Goal: Contribute content: Add original content to the website for others to see

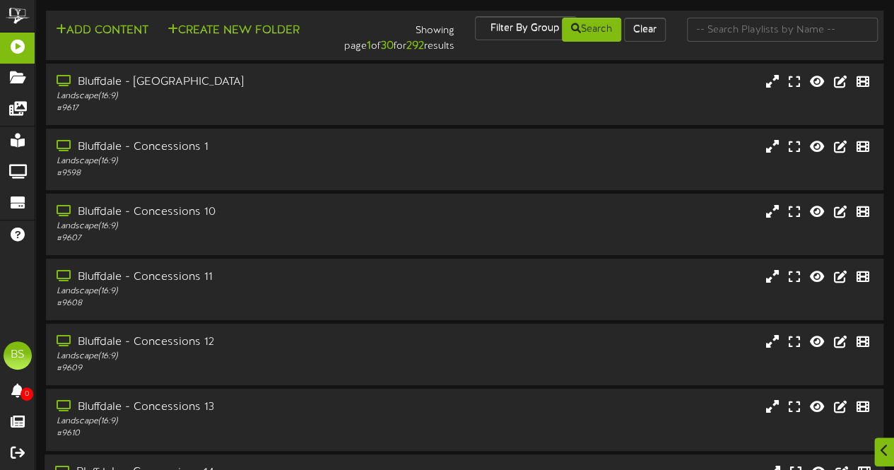
scroll to position [301, 0]
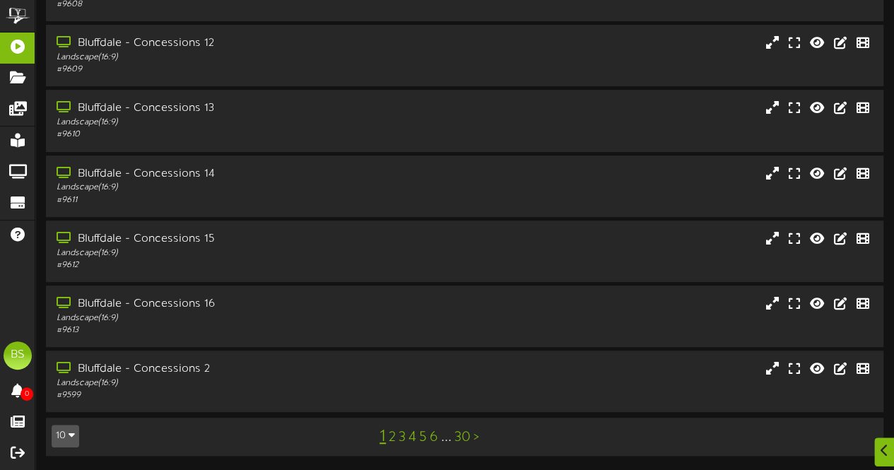
click at [73, 436] on icon "button" at bounding box center [72, 435] width 6 height 10
click at [68, 414] on div "100" at bounding box center [65, 408] width 27 height 21
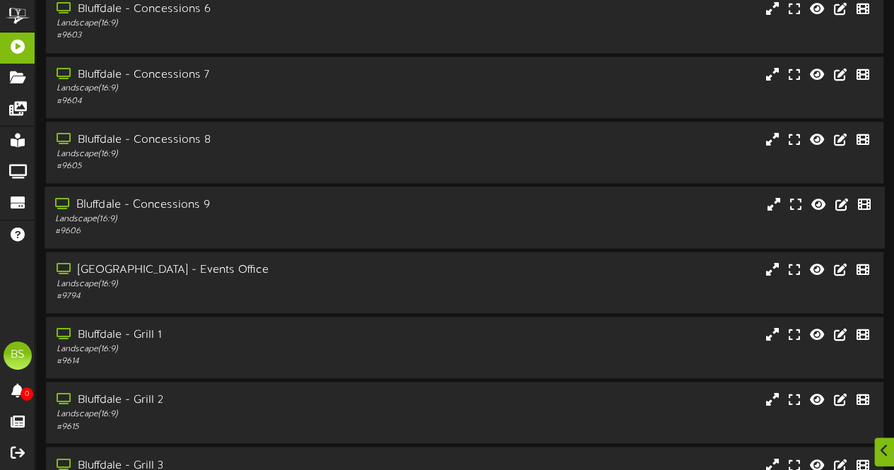
scroll to position [6162, 0]
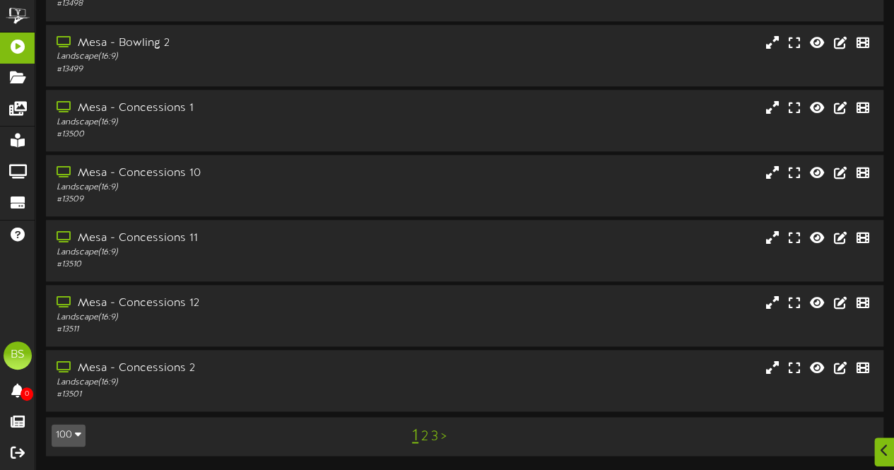
click at [426, 442] on link "2" at bounding box center [424, 437] width 7 height 16
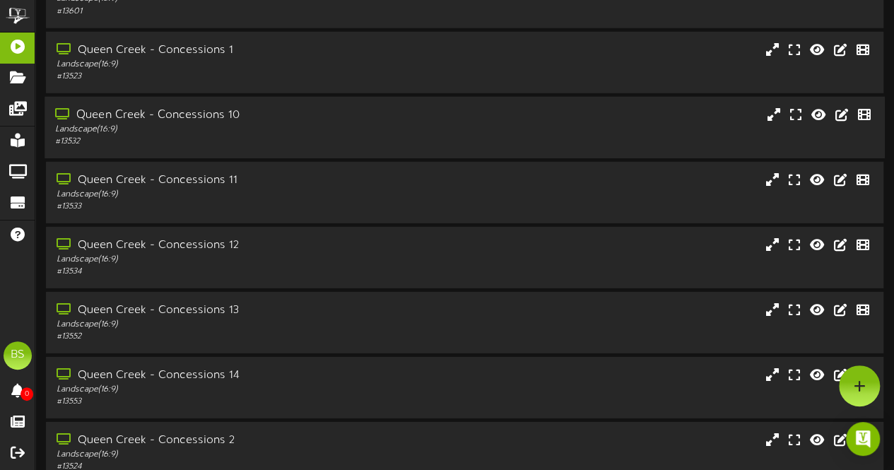
scroll to position [2050, 0]
click at [182, 315] on div "Queen Creek - Concessions 13" at bounding box center [219, 311] width 329 height 16
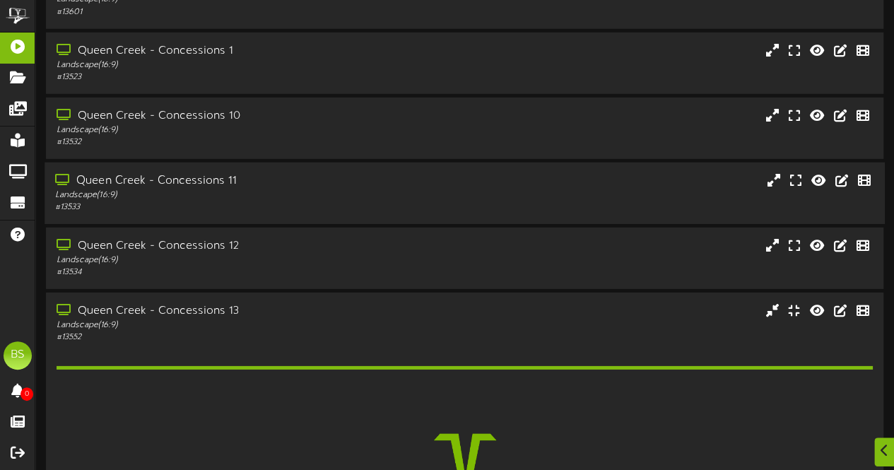
scroll to position [2262, 0]
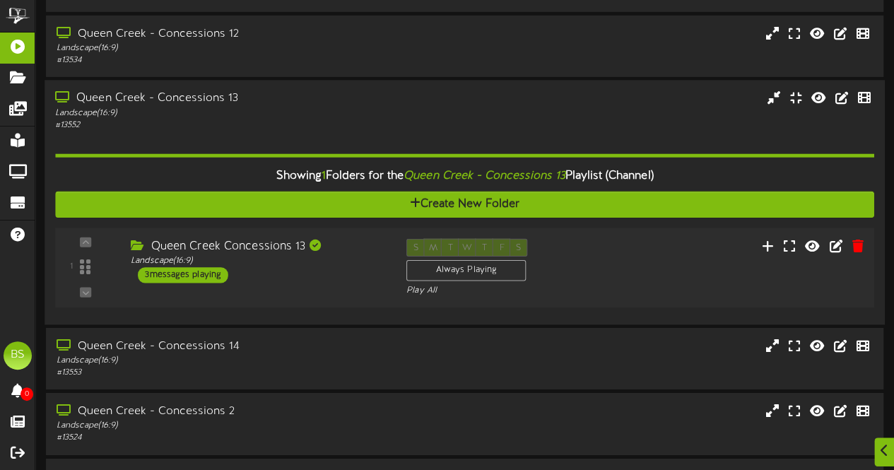
click at [209, 279] on div "3 messages playing" at bounding box center [183, 275] width 90 height 16
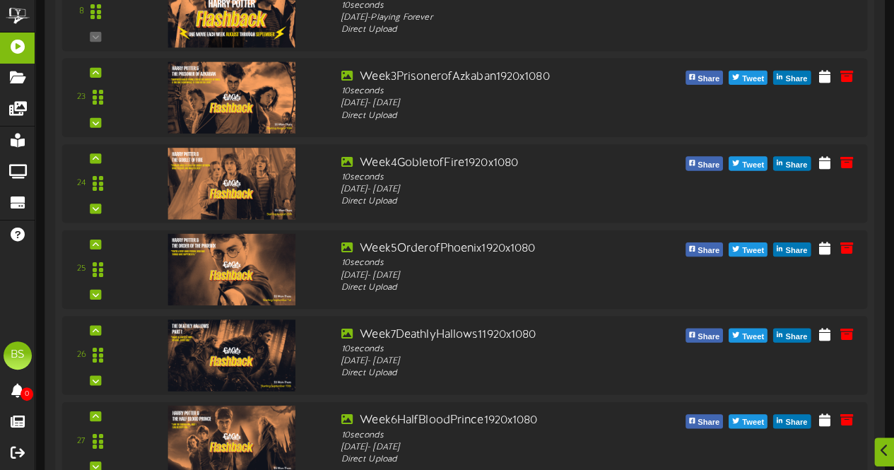
scroll to position [3110, 0]
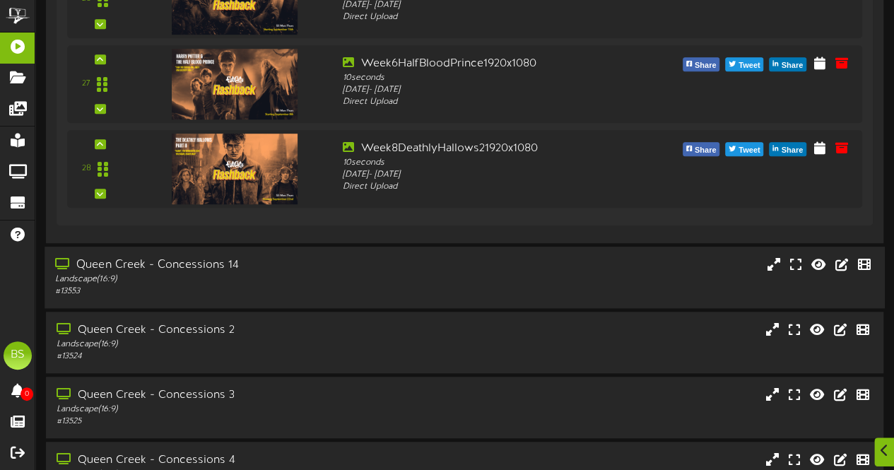
click at [222, 268] on div "Queen Creek - Concessions 14" at bounding box center [219, 265] width 329 height 16
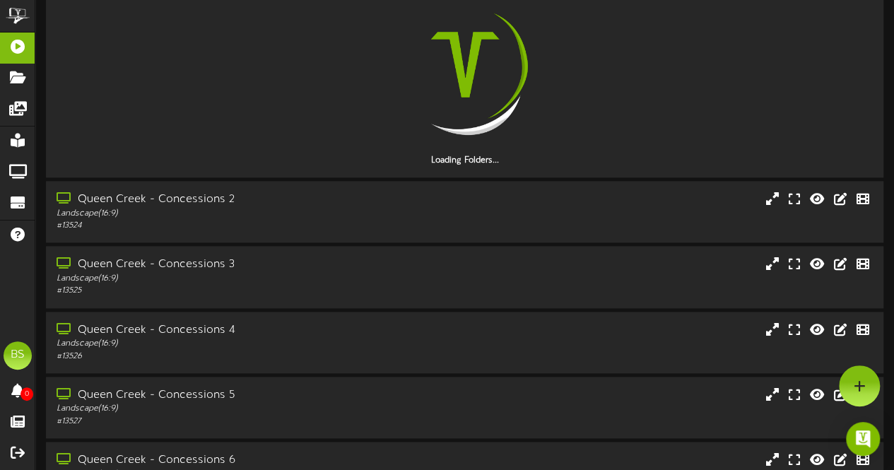
scroll to position [3252, 0]
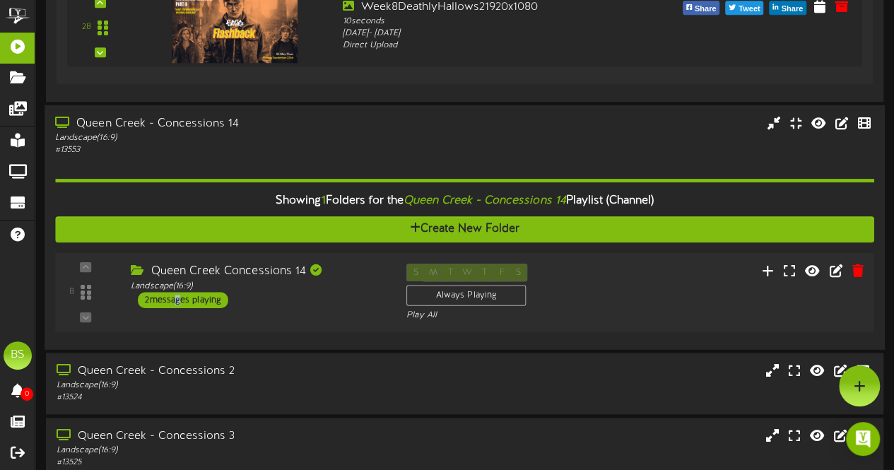
click at [176, 302] on div "2 messages playing" at bounding box center [183, 300] width 90 height 16
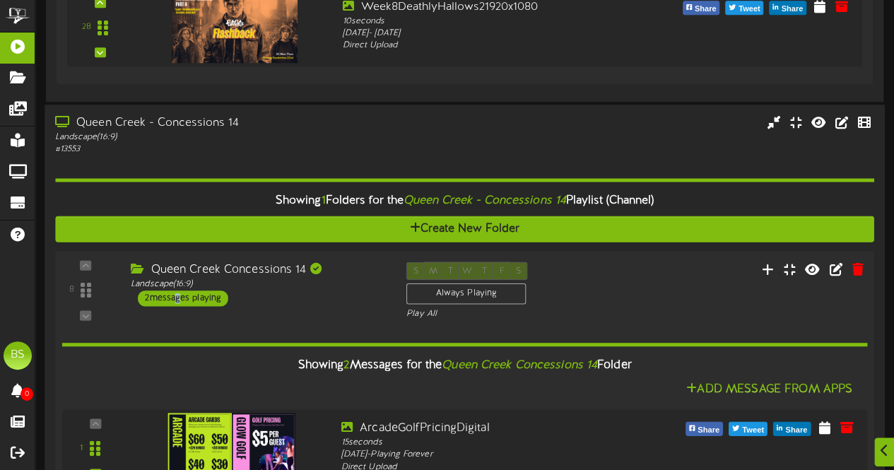
scroll to position [3535, 0]
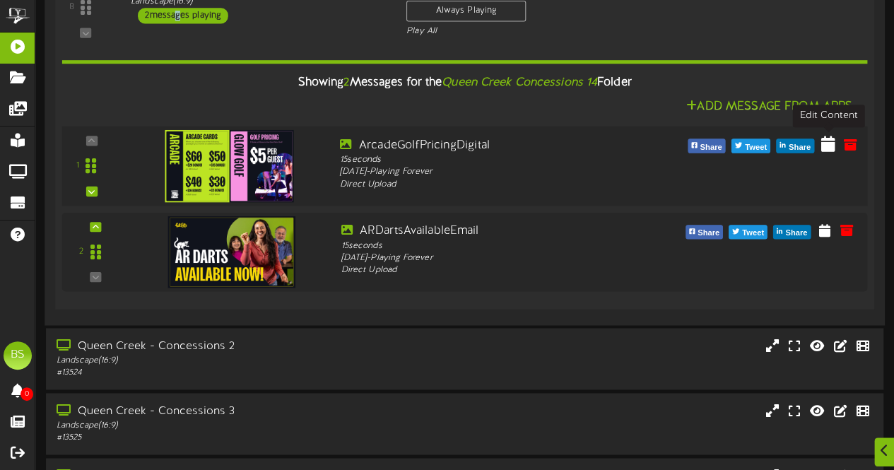
click at [830, 146] on icon at bounding box center [828, 144] width 14 height 16
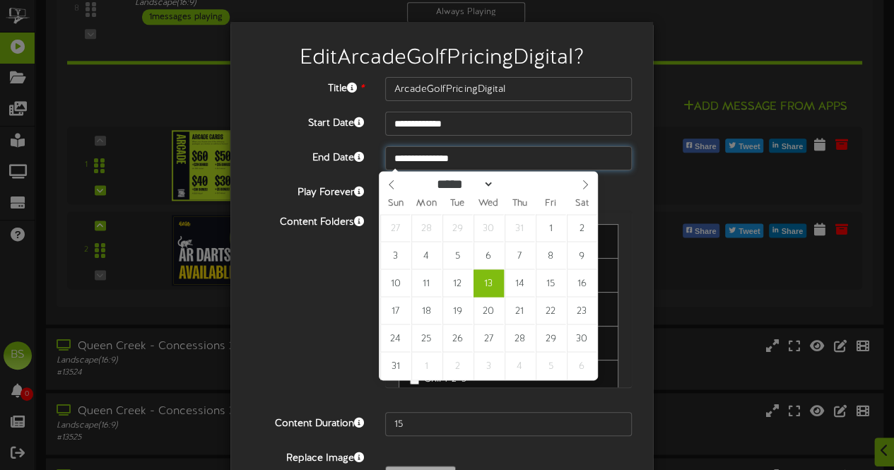
click at [419, 158] on input "**********" at bounding box center [508, 158] width 247 height 24
type input "**********"
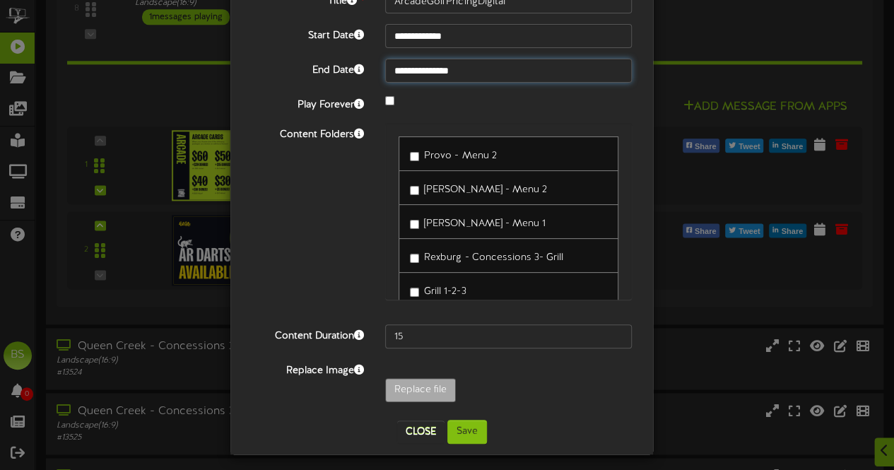
scroll to position [92, 0]
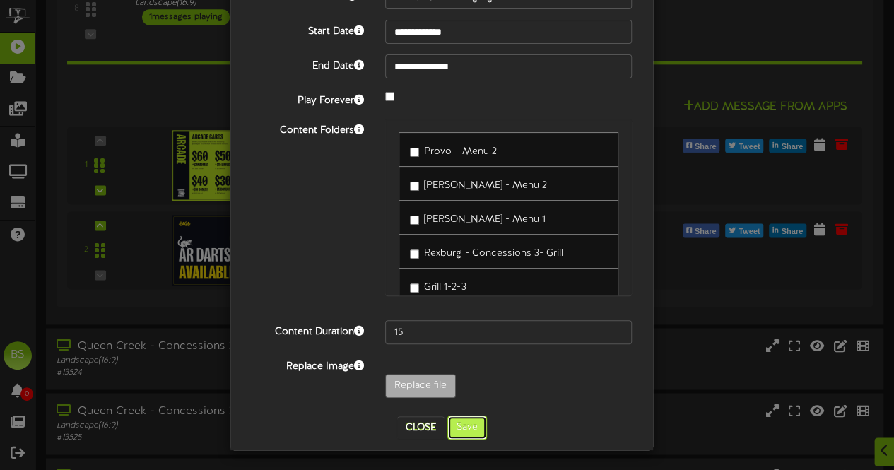
click at [462, 429] on button "Save" at bounding box center [467, 428] width 40 height 24
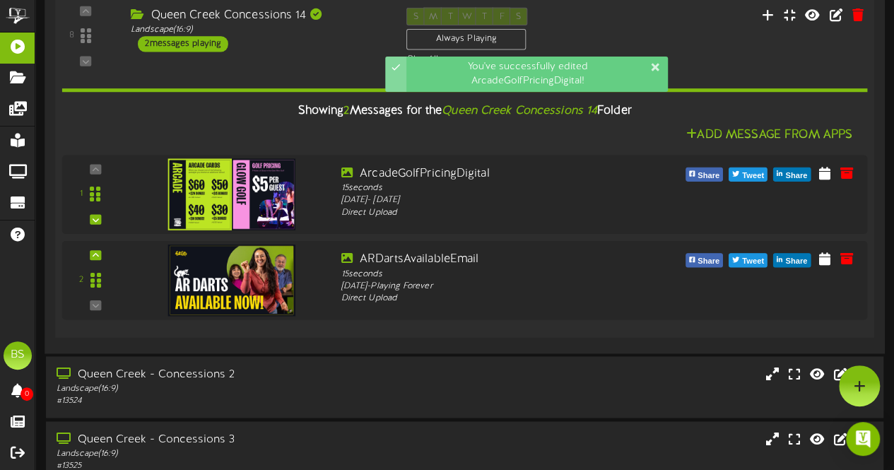
scroll to position [3393, 0]
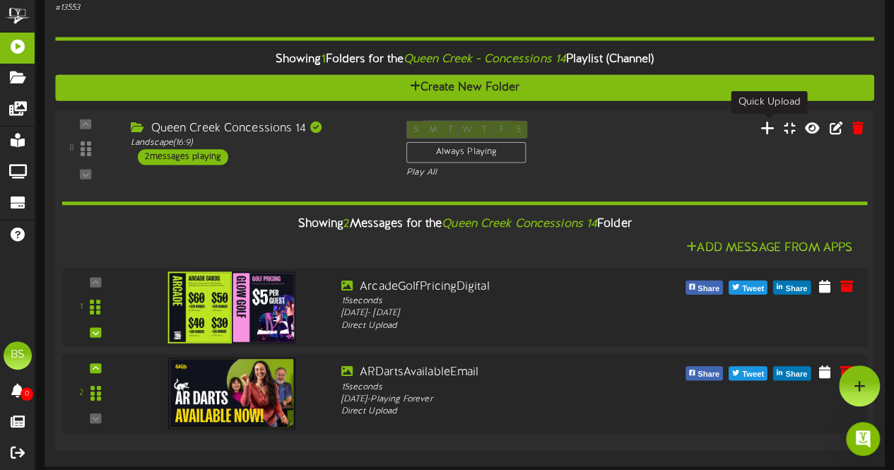
click at [772, 128] on icon at bounding box center [768, 127] width 15 height 16
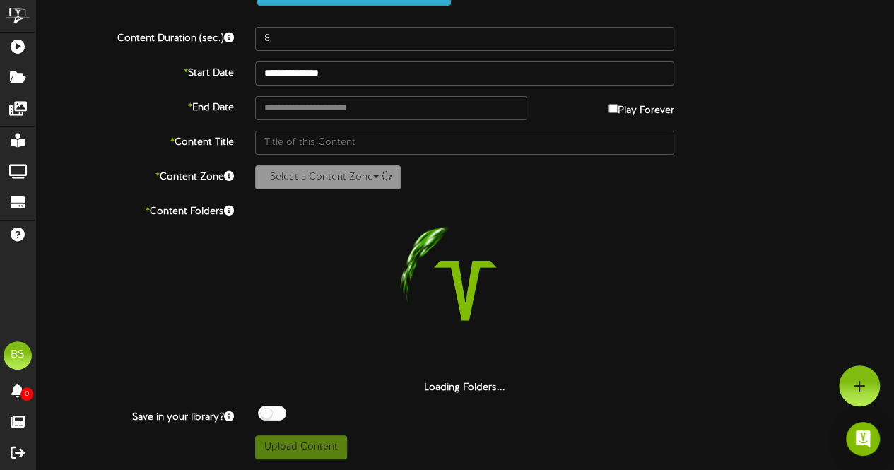
scroll to position [58, 0]
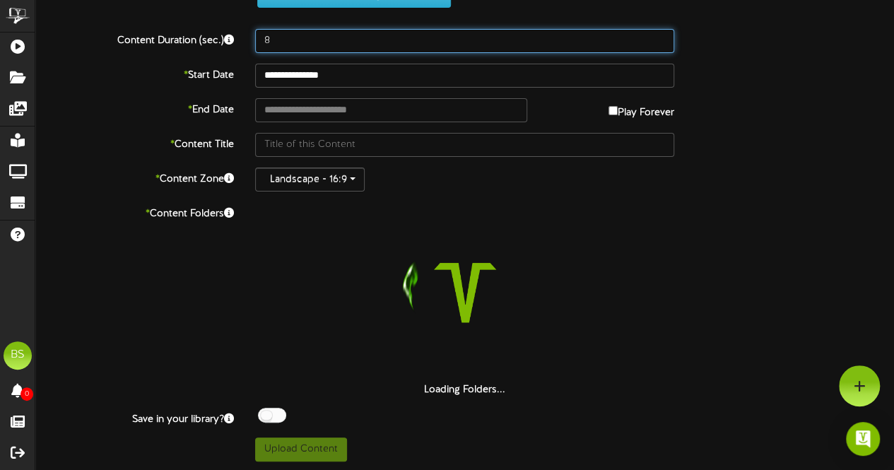
click at [281, 36] on input "8" at bounding box center [464, 41] width 419 height 24
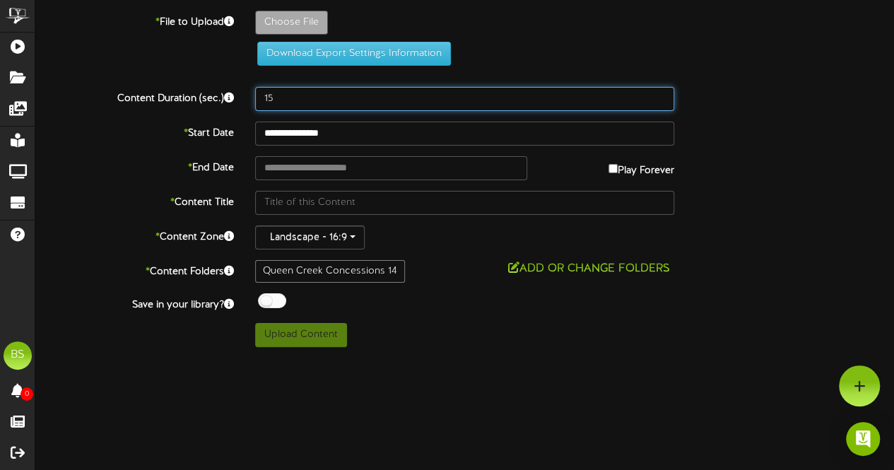
scroll to position [0, 0]
type input "15"
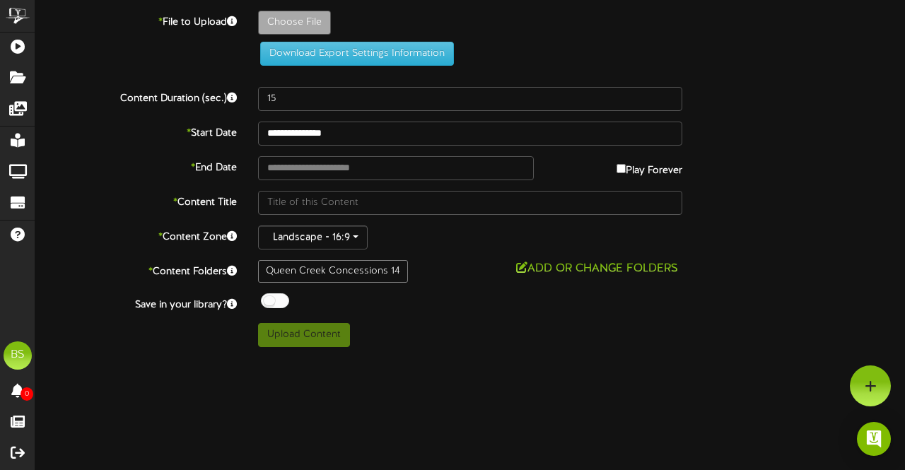
click at [267, 302] on div at bounding box center [275, 300] width 28 height 15
type input "**********"
type input "ScreenBowlingTimeRecommendation"
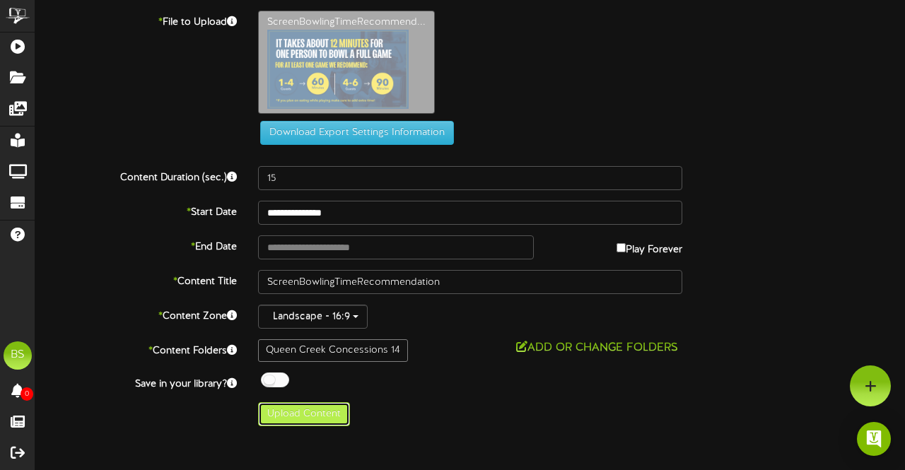
click at [301, 411] on button "Upload Content" at bounding box center [304, 414] width 92 height 24
type input "**********"
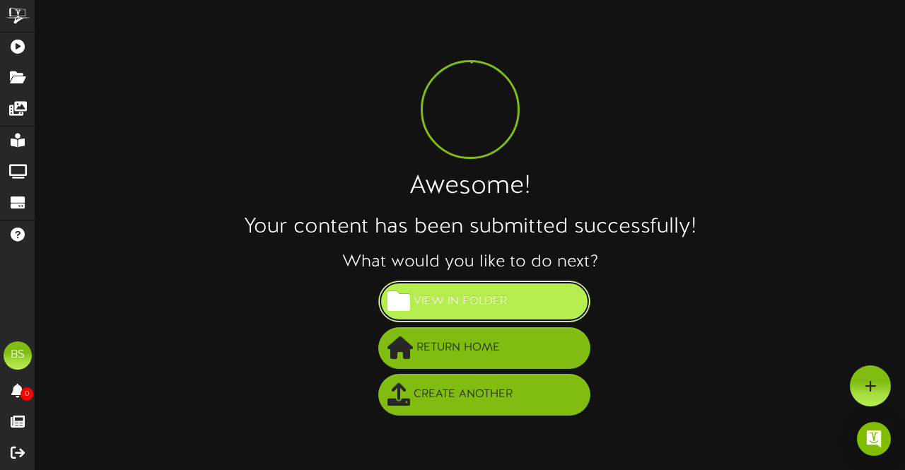
click at [513, 304] on button "View in Folder" at bounding box center [484, 302] width 212 height 42
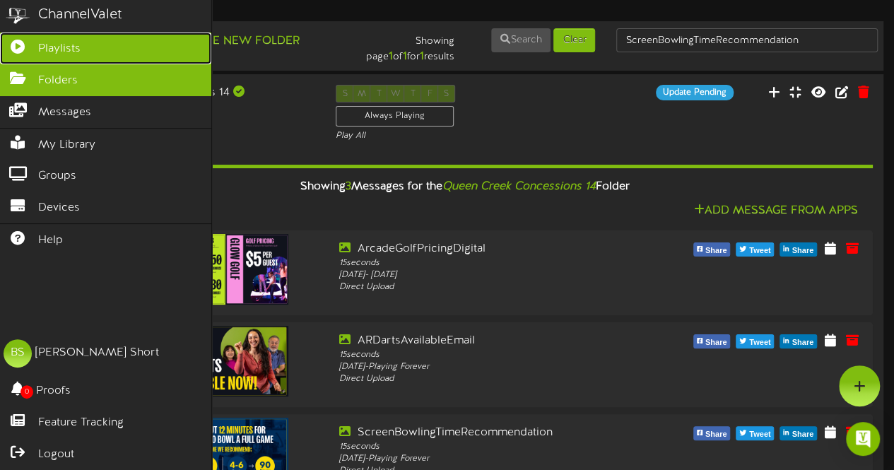
click at [58, 42] on span "Playlists" at bounding box center [59, 49] width 42 height 16
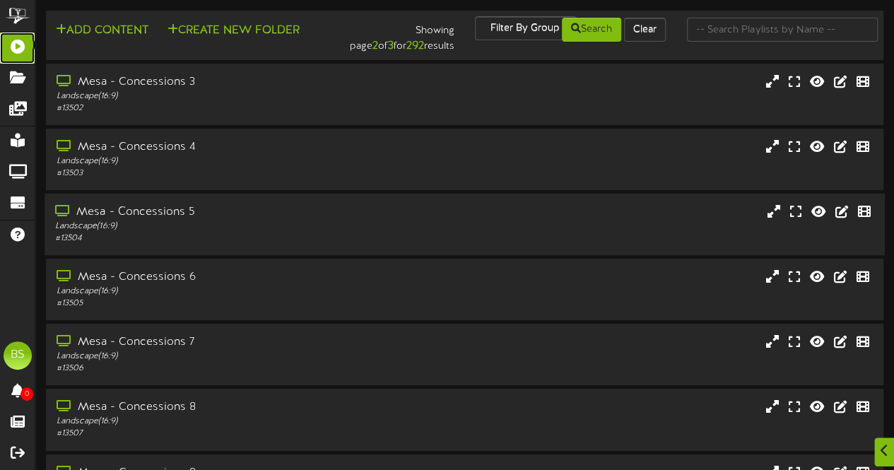
scroll to position [7633, 0]
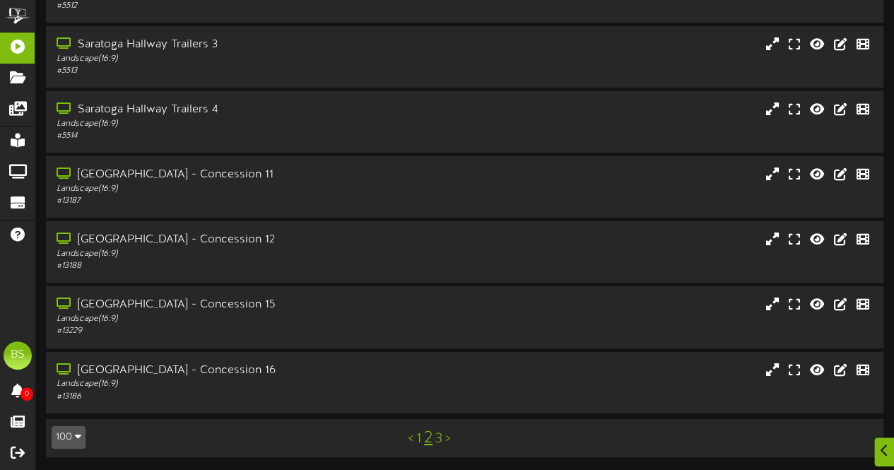
click at [418, 439] on link "1" at bounding box center [418, 439] width 5 height 16
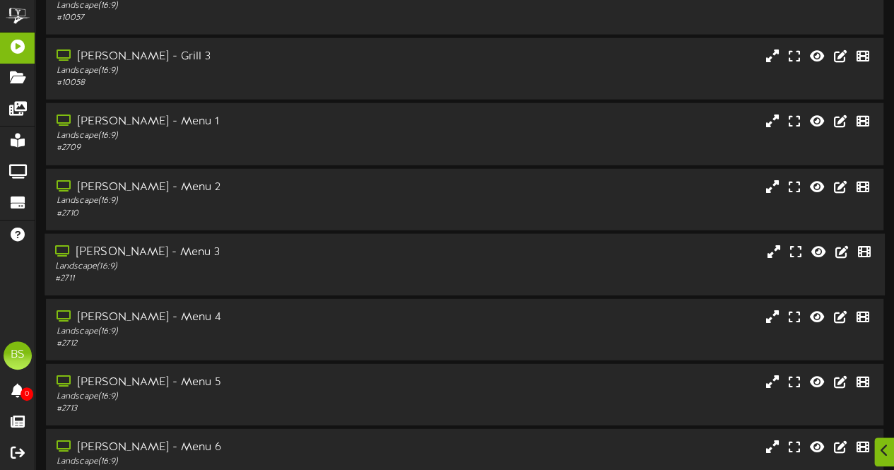
scroll to position [4807, 0]
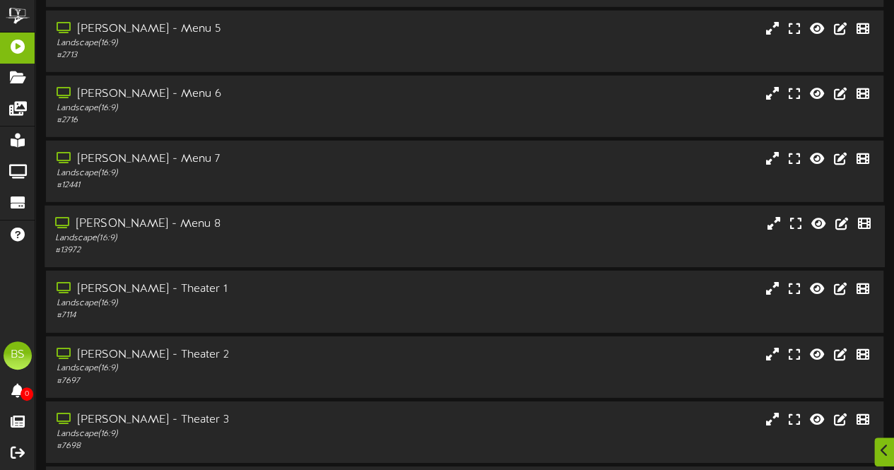
click at [153, 229] on div "[PERSON_NAME] - Menu 8" at bounding box center [219, 224] width 329 height 16
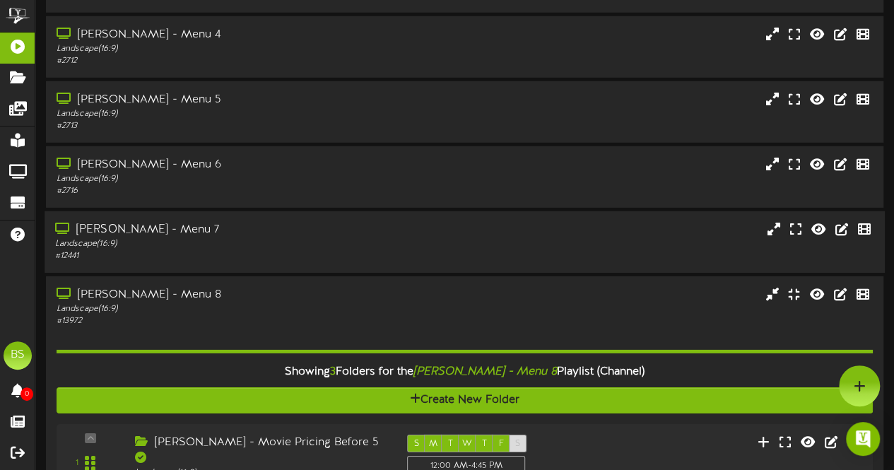
scroll to position [4736, 0]
click at [143, 235] on div "[PERSON_NAME] - Menu 7" at bounding box center [219, 230] width 329 height 16
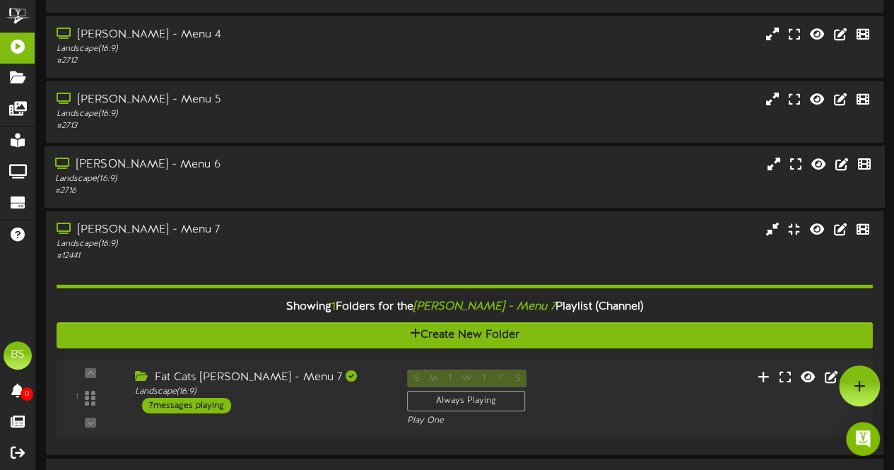
click at [146, 168] on div "[PERSON_NAME] - Menu 6" at bounding box center [219, 165] width 329 height 16
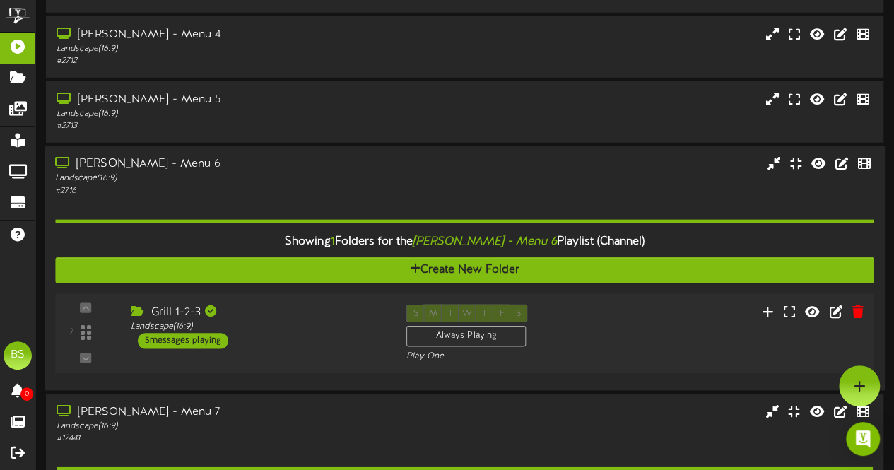
click at [190, 340] on div "5 messages playing" at bounding box center [183, 341] width 90 height 16
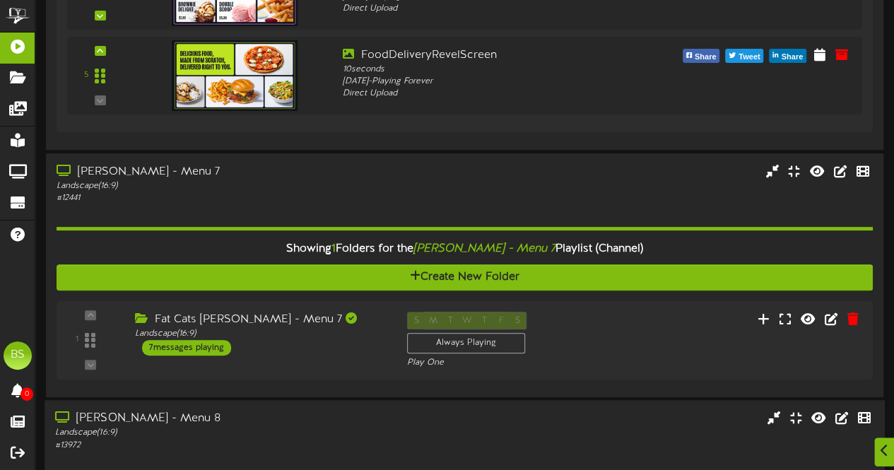
scroll to position [5655, 0]
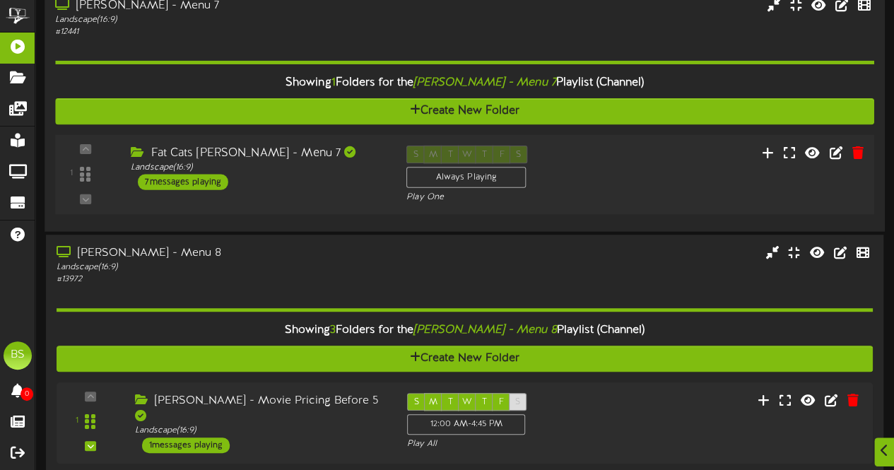
click at [209, 185] on div "7 messages playing" at bounding box center [183, 182] width 90 height 16
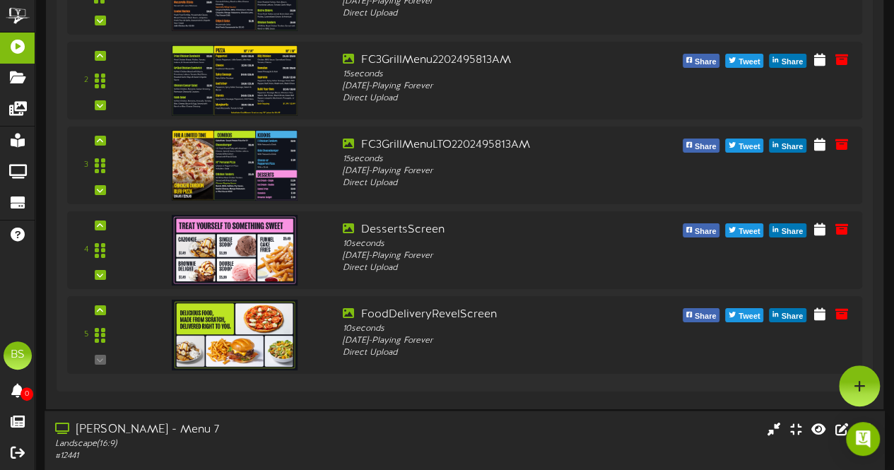
scroll to position [4594, 0]
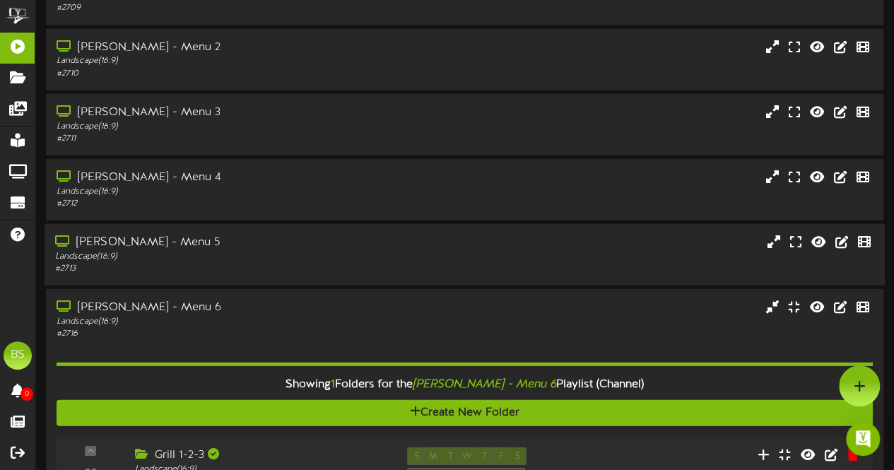
click at [149, 250] on div "[PERSON_NAME] - Menu 5" at bounding box center [219, 243] width 329 height 16
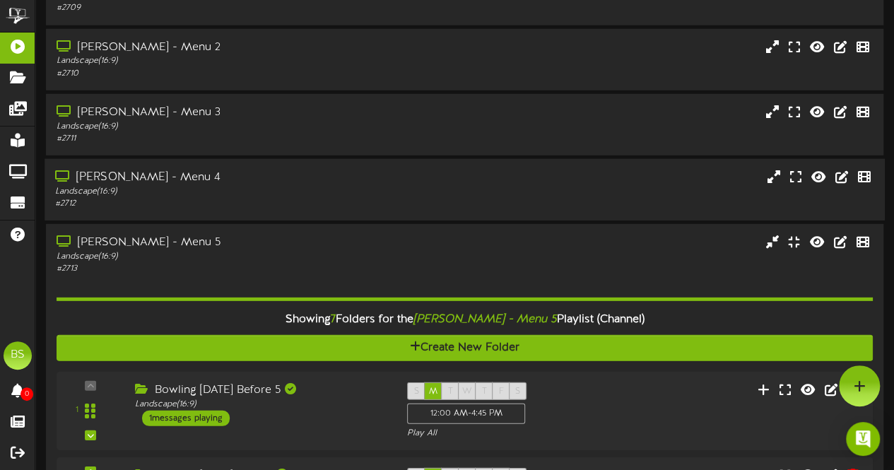
click at [141, 182] on div "[PERSON_NAME] - Menu 4" at bounding box center [219, 178] width 329 height 16
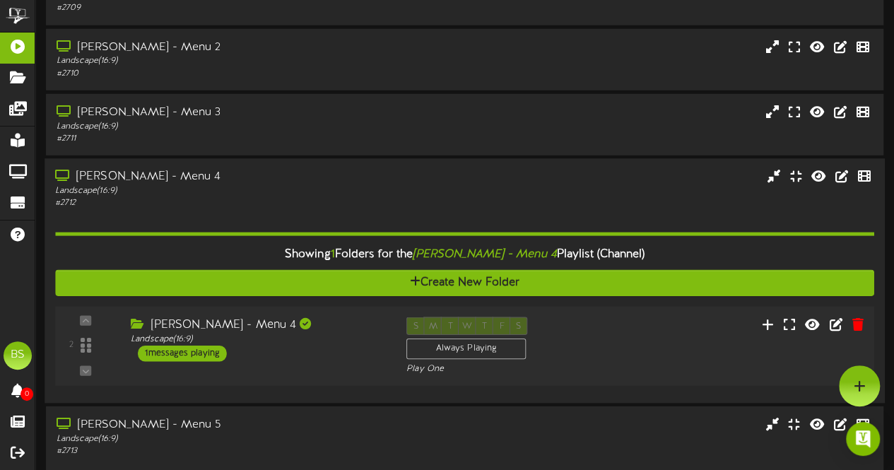
click at [189, 359] on div "1 messages playing" at bounding box center [182, 354] width 89 height 16
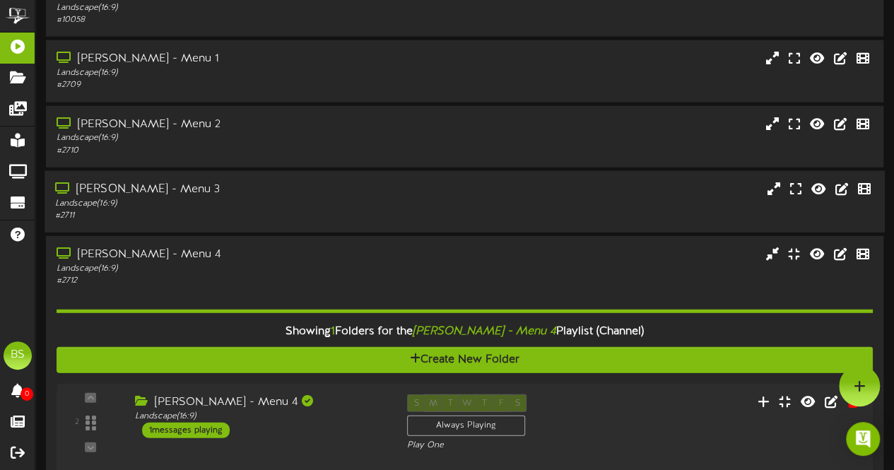
scroll to position [4452, 0]
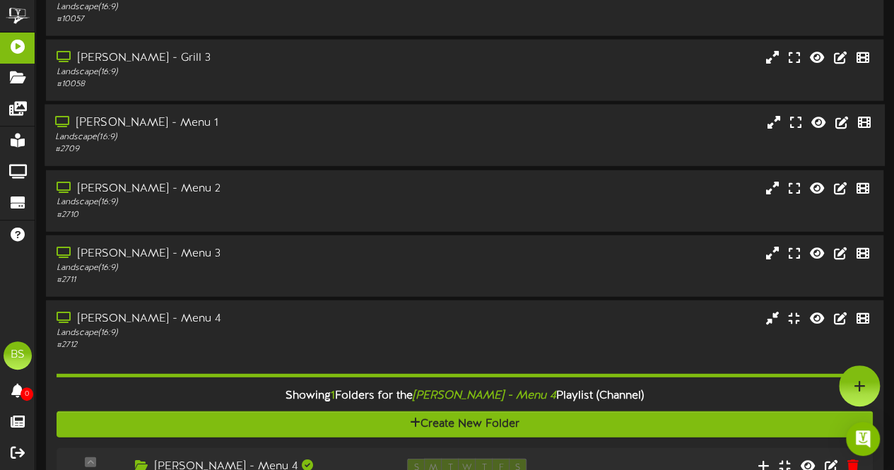
click at [142, 129] on div "[PERSON_NAME] - Menu 1" at bounding box center [219, 123] width 329 height 16
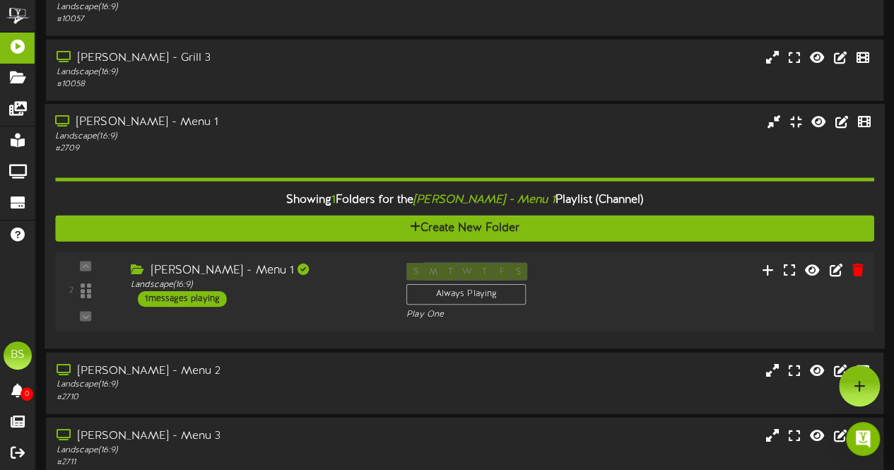
click at [213, 299] on div "1 messages playing" at bounding box center [182, 300] width 89 height 16
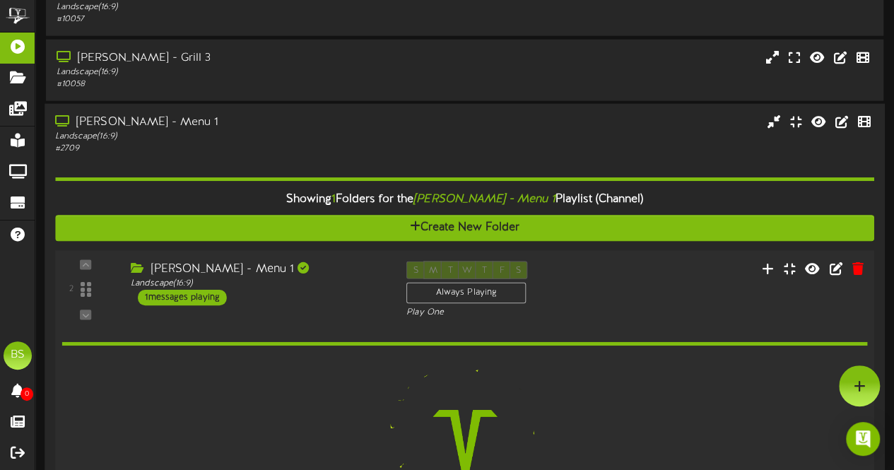
click at [180, 305] on div "1 messages playing" at bounding box center [182, 298] width 89 height 16
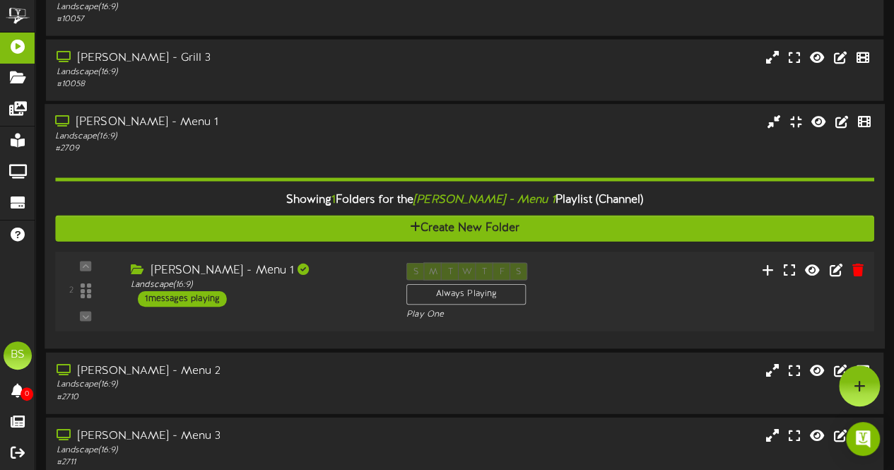
click at [197, 301] on div "1 messages playing" at bounding box center [182, 300] width 89 height 16
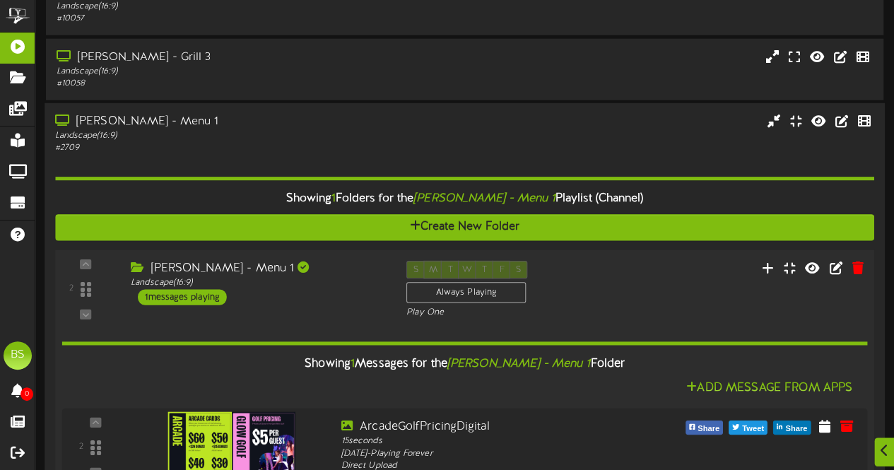
scroll to position [4523, 0]
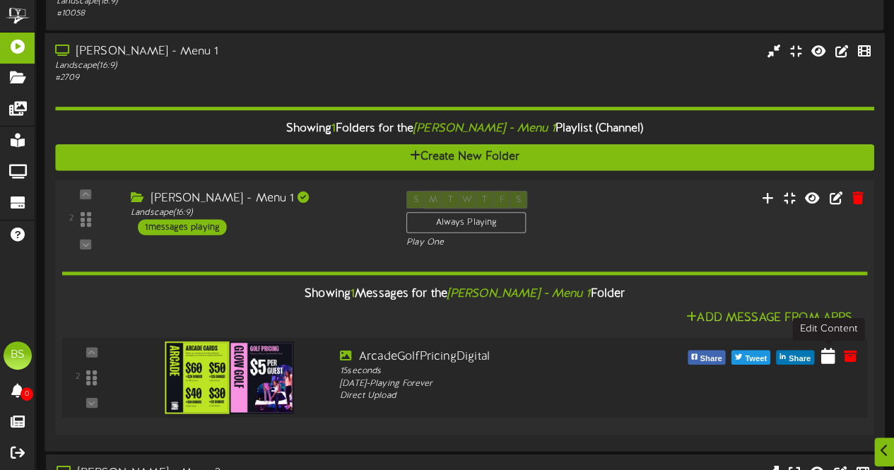
click at [826, 360] on icon at bounding box center [828, 356] width 14 height 16
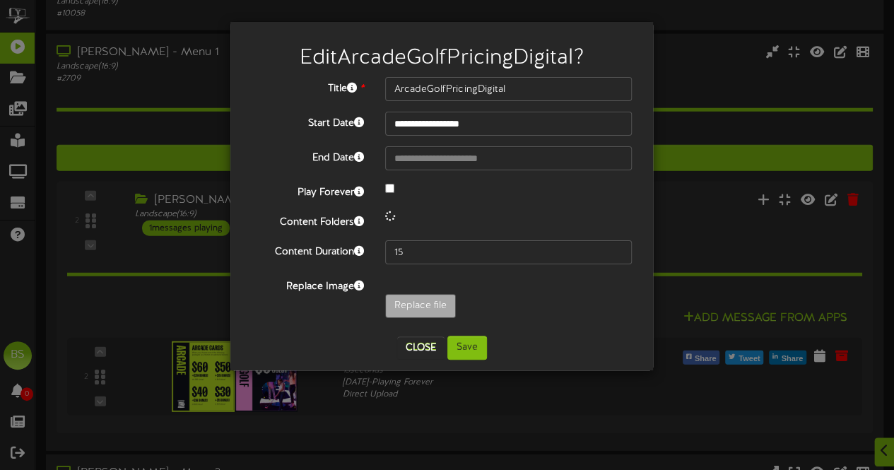
click at [390, 190] on div at bounding box center [509, 189] width 268 height 17
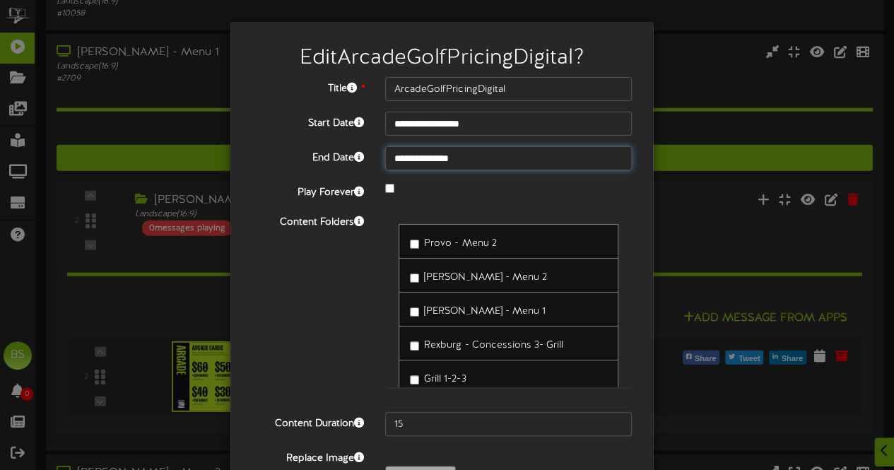
click at [429, 153] on input "**********" at bounding box center [508, 158] width 247 height 24
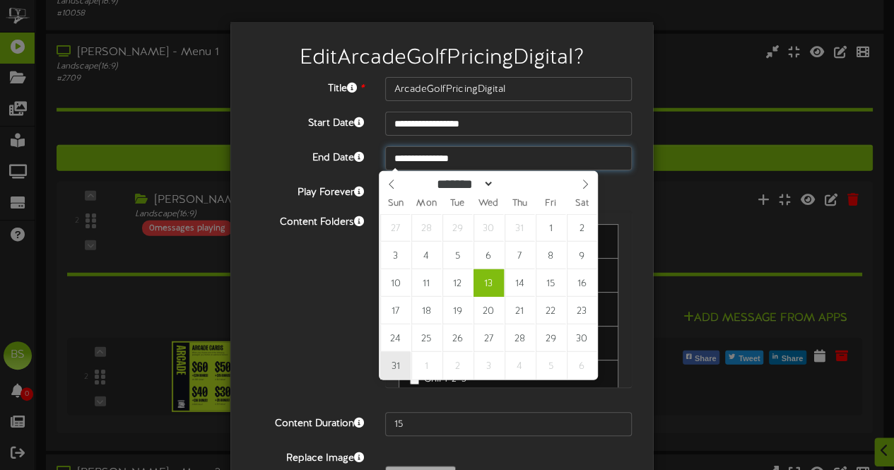
type input "**********"
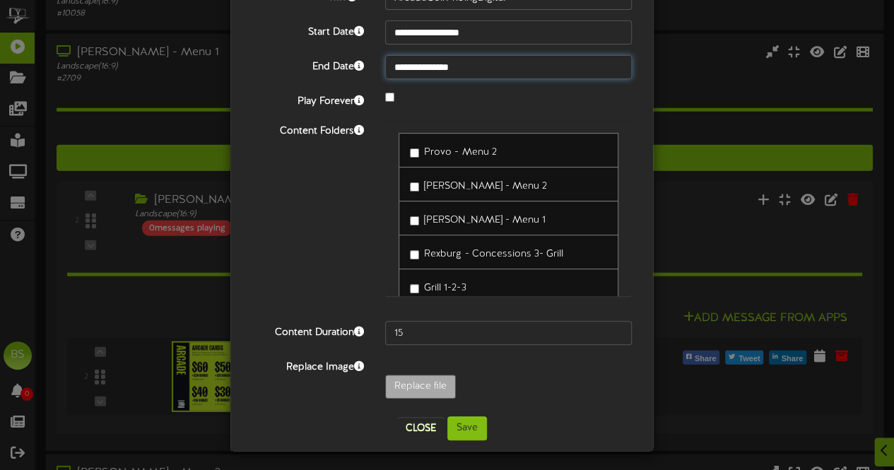
scroll to position [92, 0]
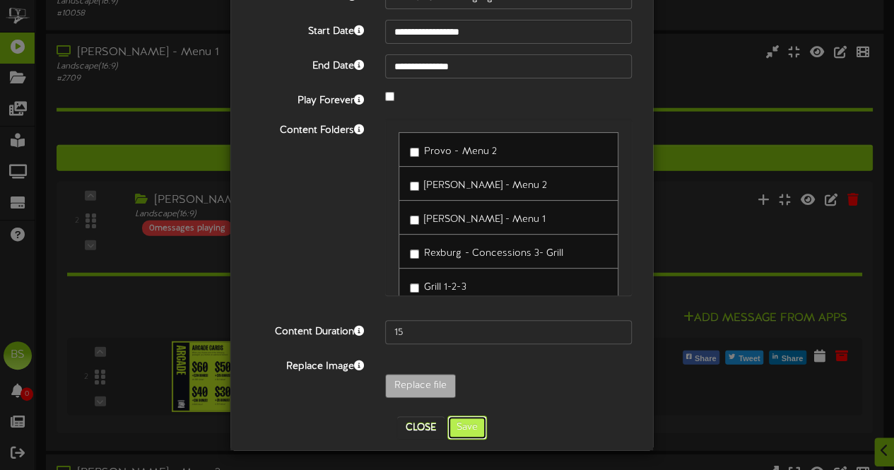
click at [471, 424] on button "Save" at bounding box center [467, 428] width 40 height 24
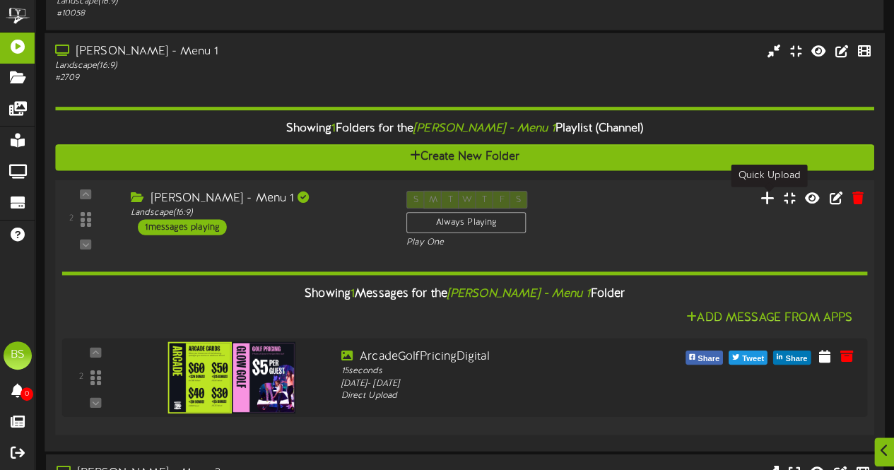
click at [769, 197] on icon at bounding box center [768, 198] width 15 height 16
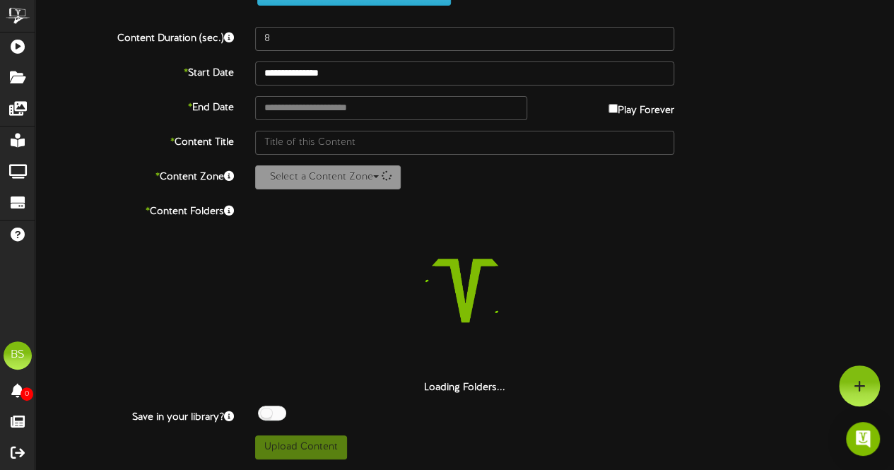
scroll to position [58, 0]
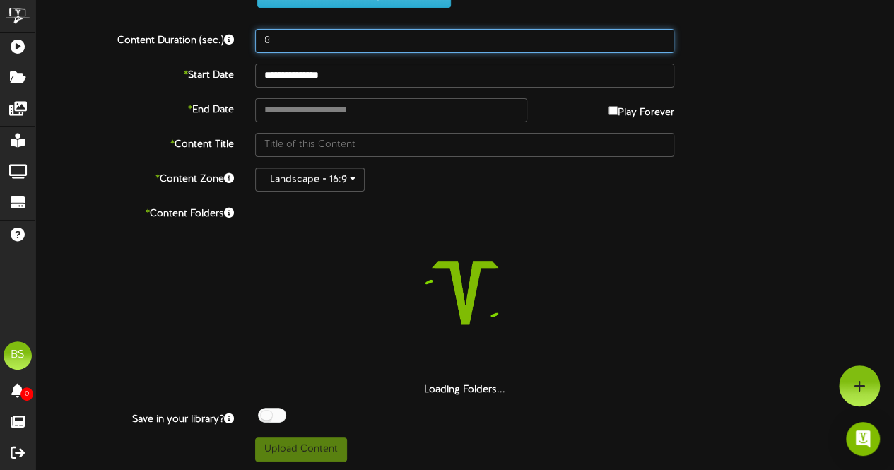
click at [287, 40] on input "8" at bounding box center [464, 41] width 419 height 24
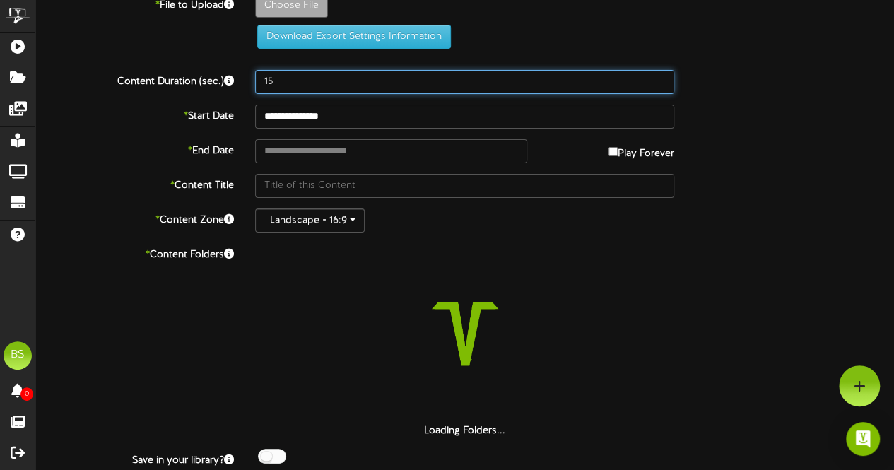
scroll to position [0, 0]
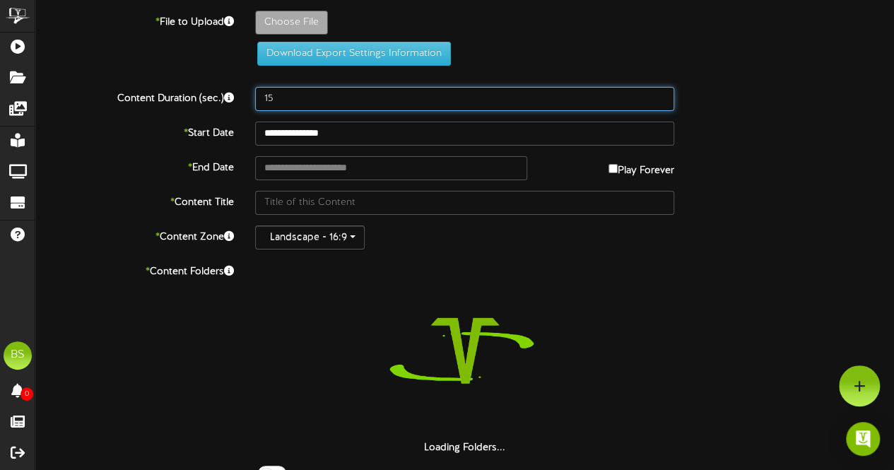
type input "15"
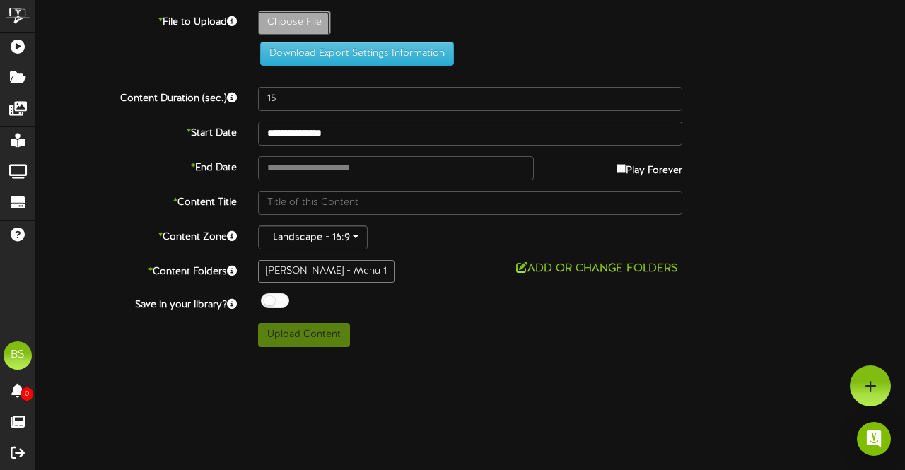
type input "**********"
type input "ScreenBowlingTimeRecommendation"
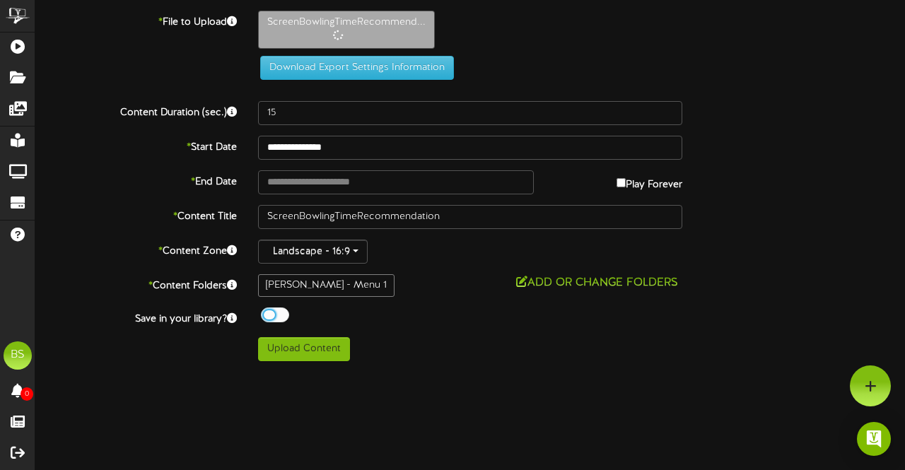
click at [268, 312] on div at bounding box center [275, 315] width 28 height 15
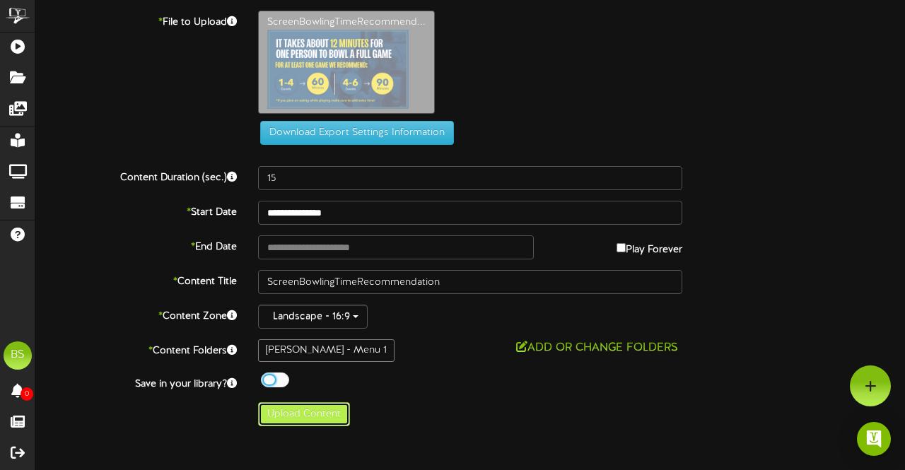
click at [310, 414] on button "Upload Content" at bounding box center [304, 414] width 92 height 24
type input "**********"
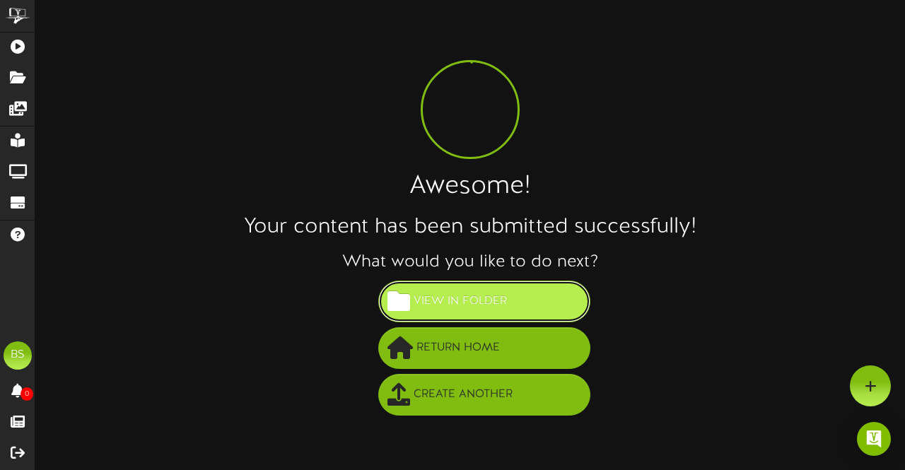
click at [503, 307] on span "View in Folder" at bounding box center [460, 301] width 100 height 23
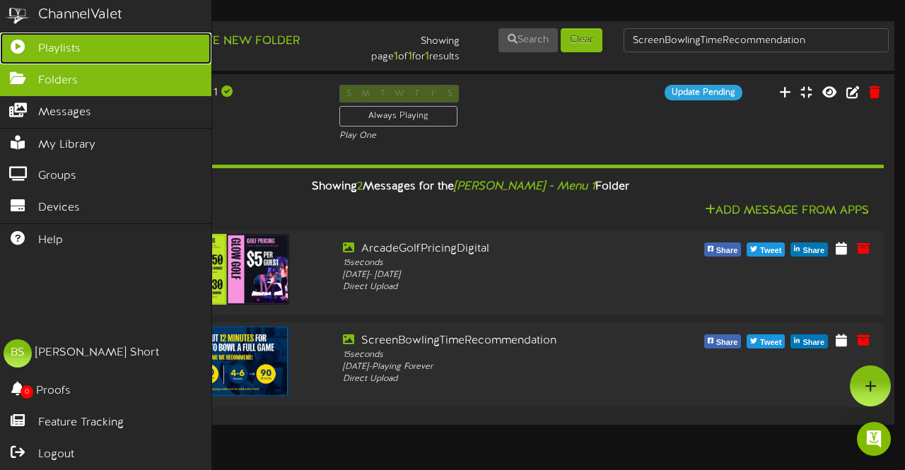
click at [61, 41] on span "Playlists" at bounding box center [59, 49] width 42 height 16
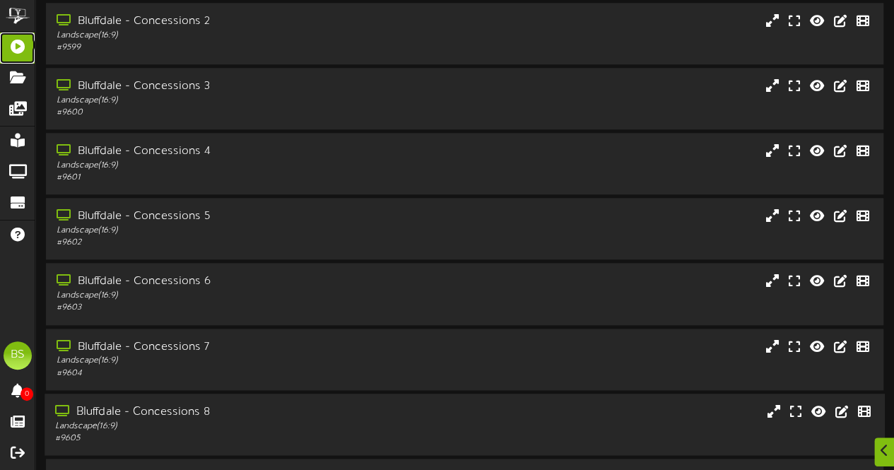
scroll to position [919, 0]
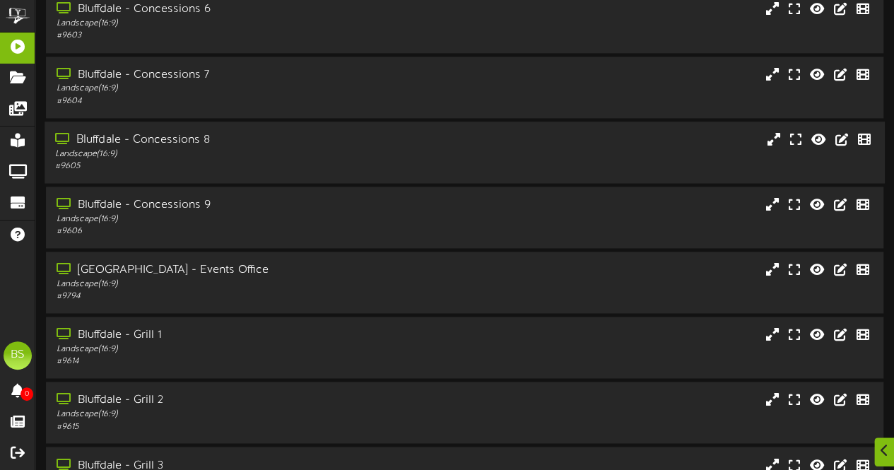
click at [187, 146] on div "Bluffdale - Concessions 8" at bounding box center [219, 140] width 329 height 16
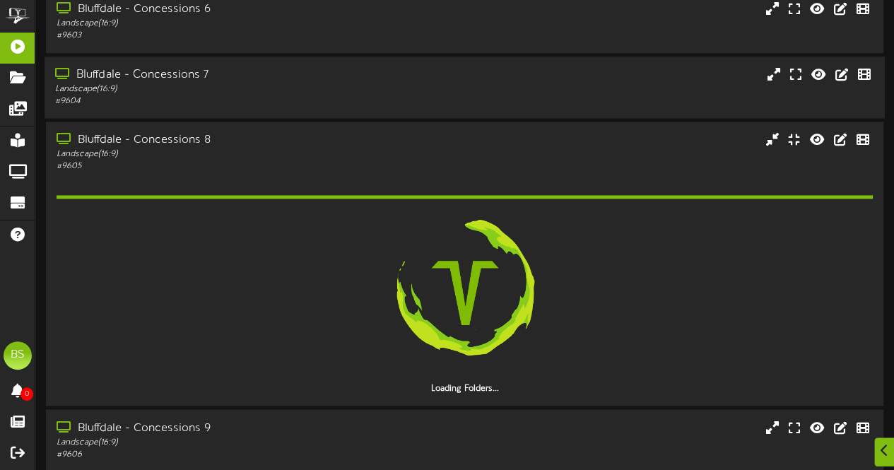
scroll to position [1060, 0]
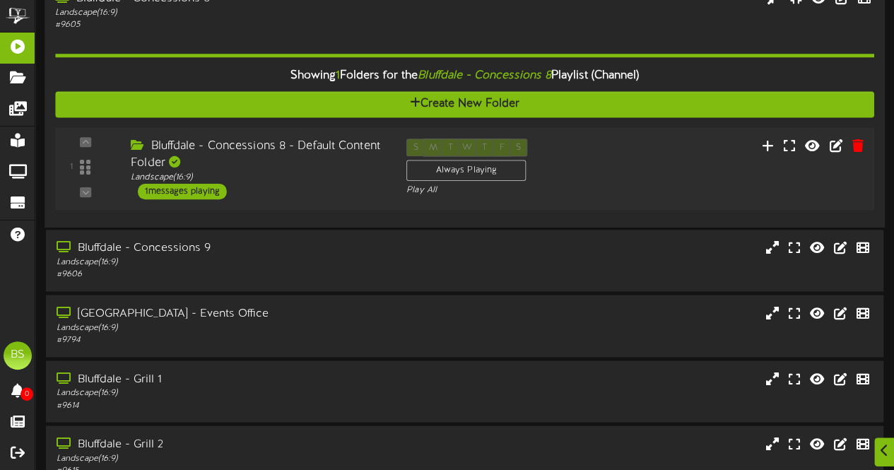
click at [182, 197] on div "1 messages playing" at bounding box center [182, 191] width 89 height 16
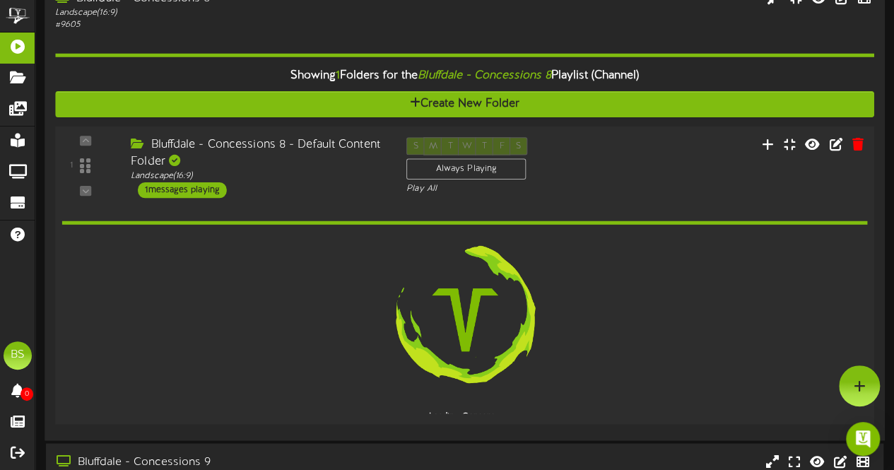
scroll to position [1060, 0]
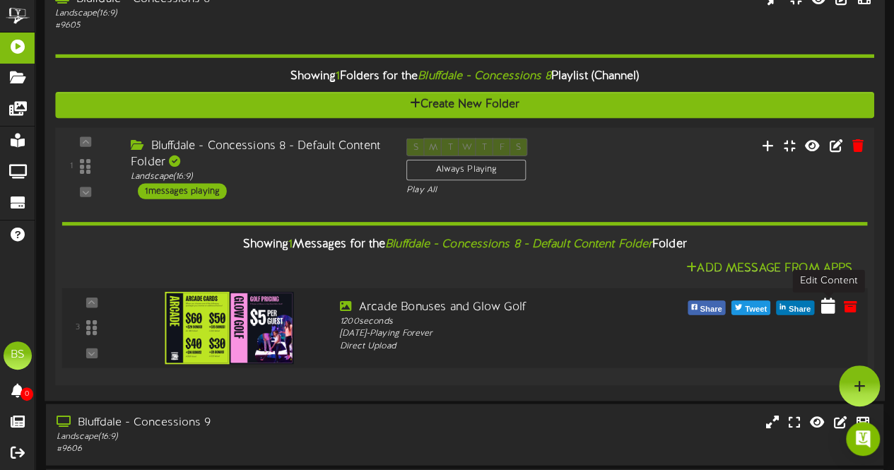
click at [829, 308] on icon at bounding box center [828, 305] width 14 height 16
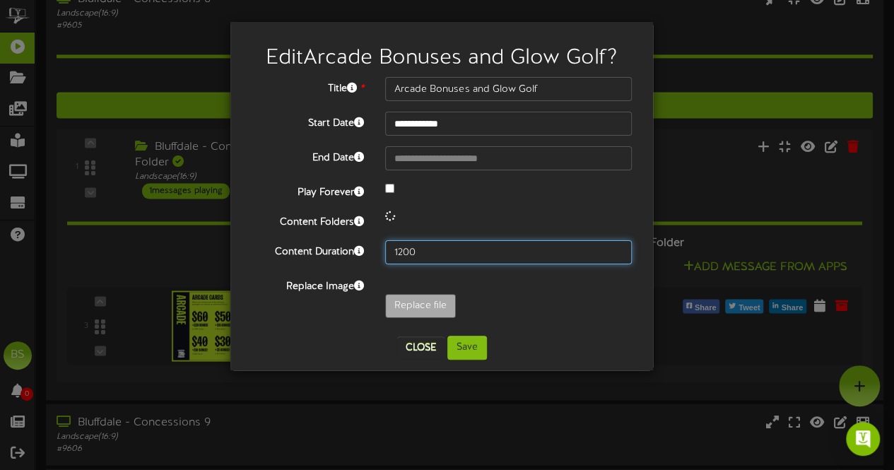
click at [427, 252] on input "1200" at bounding box center [508, 252] width 247 height 24
type input "1"
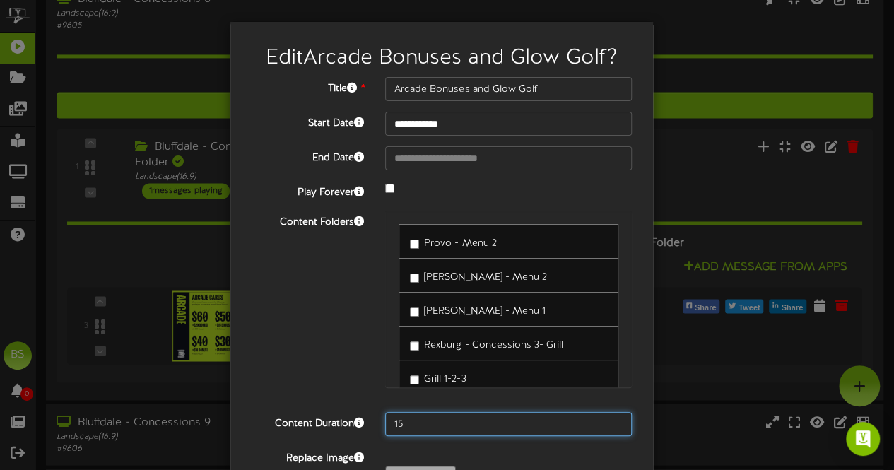
type input "15"
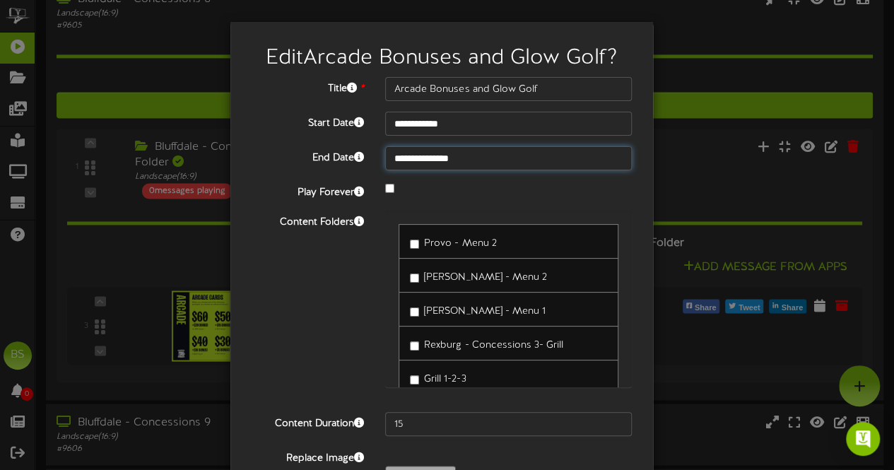
click at [428, 155] on input "**********" at bounding box center [508, 158] width 247 height 24
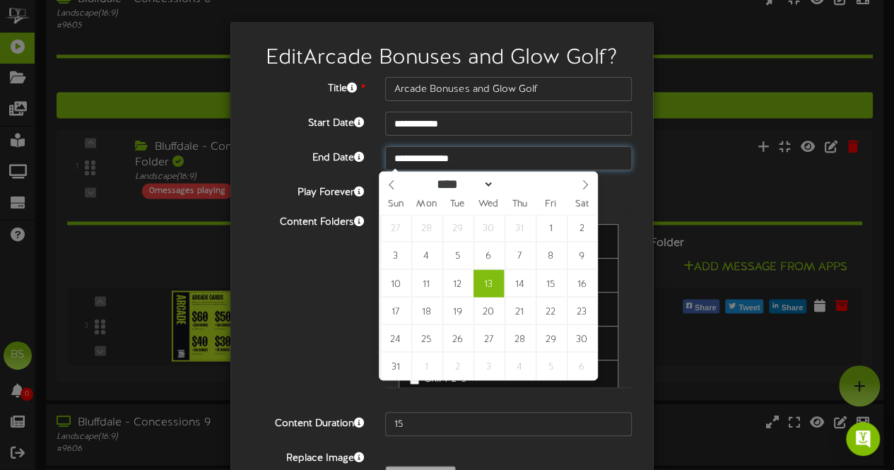
type input "**********"
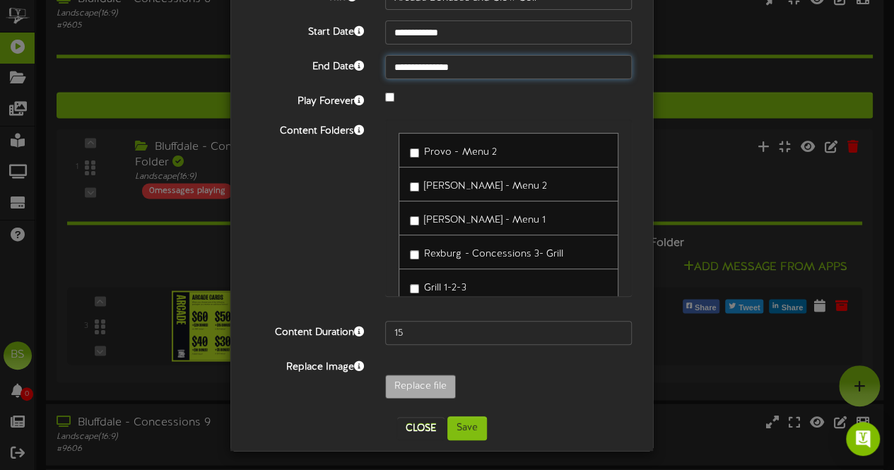
scroll to position [92, 0]
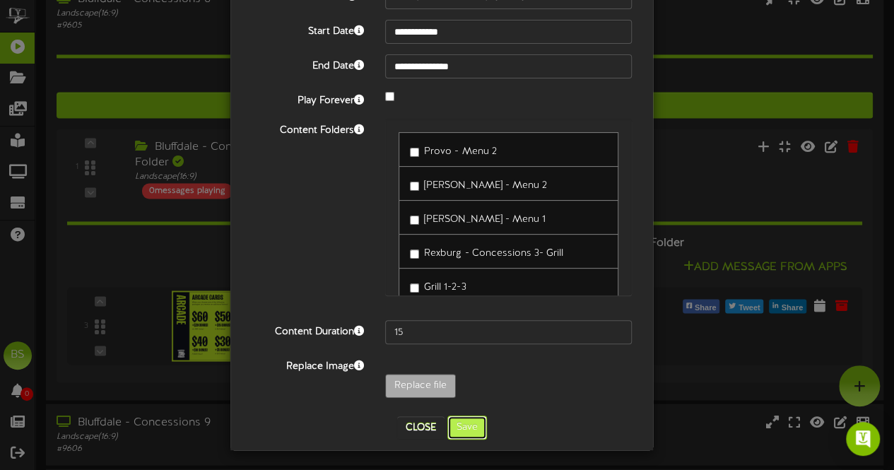
click at [462, 429] on button "Save" at bounding box center [467, 428] width 40 height 24
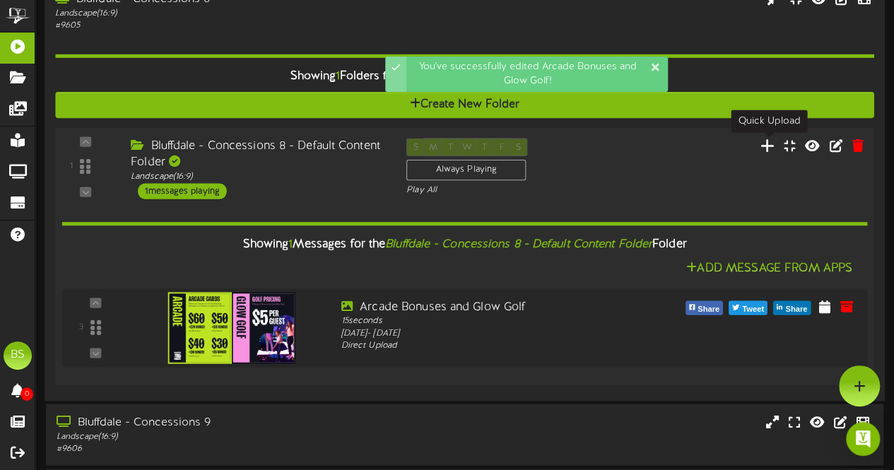
click at [765, 148] on icon at bounding box center [768, 144] width 15 height 16
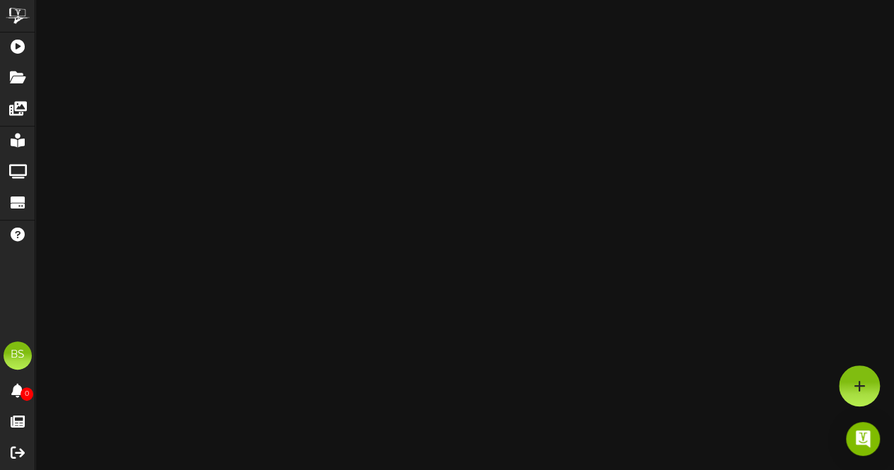
scroll to position [640, 0]
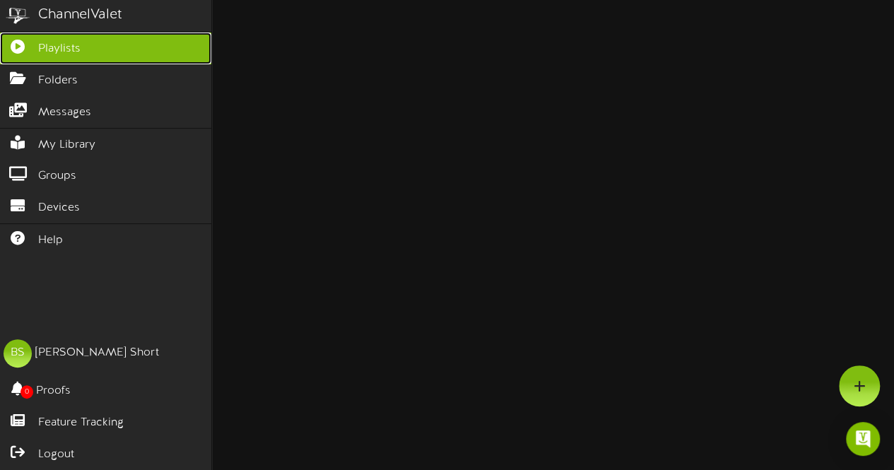
click at [70, 47] on span "Playlists" at bounding box center [59, 49] width 42 height 16
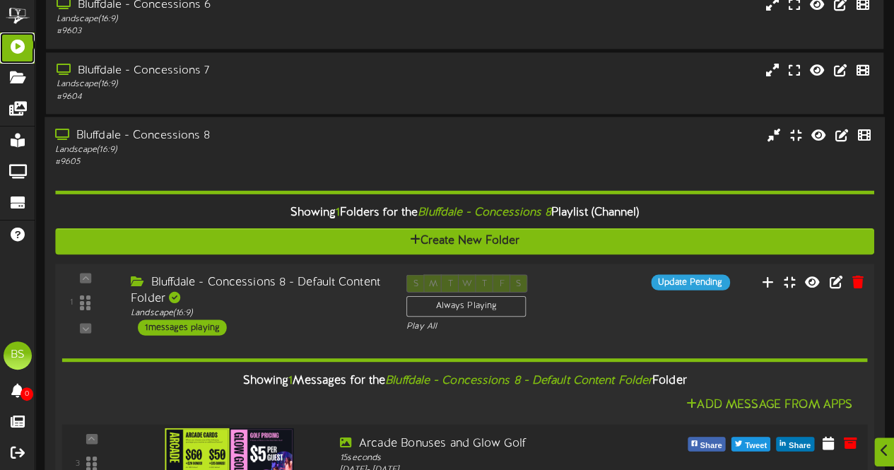
scroll to position [1135, 0]
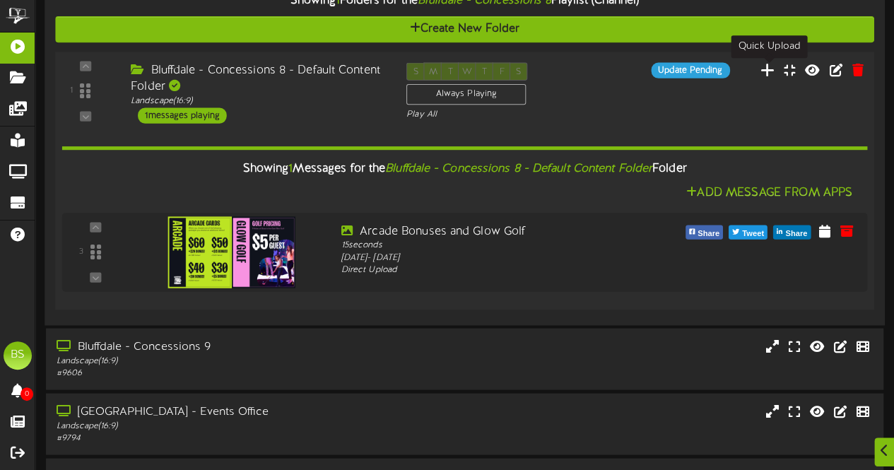
click at [771, 71] on icon at bounding box center [768, 69] width 15 height 16
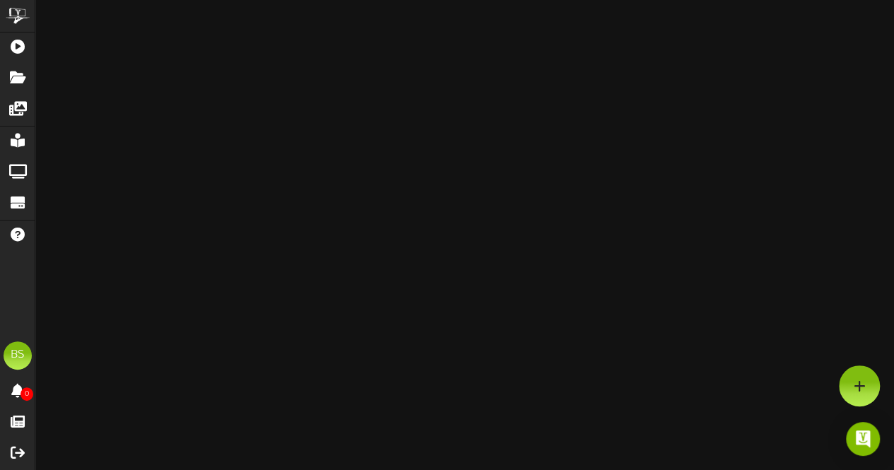
scroll to position [994, 0]
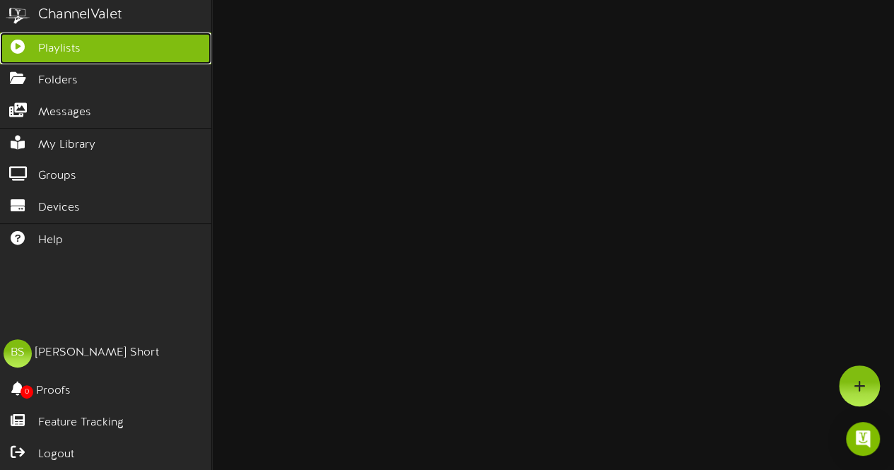
click at [74, 46] on span "Playlists" at bounding box center [59, 49] width 42 height 16
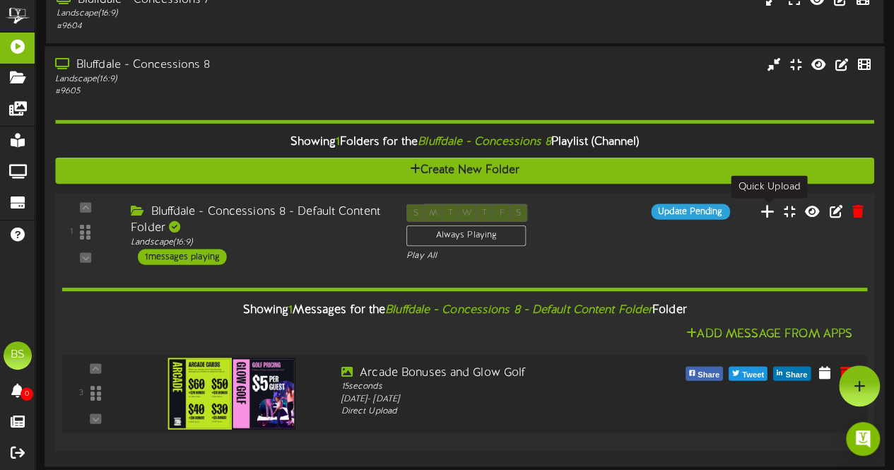
click at [772, 215] on icon at bounding box center [768, 210] width 15 height 16
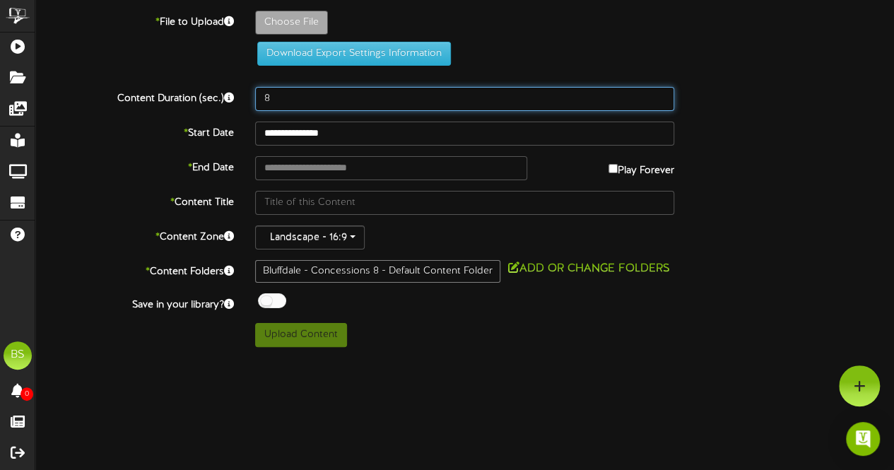
click at [283, 103] on input "8" at bounding box center [464, 99] width 419 height 24
type input "15"
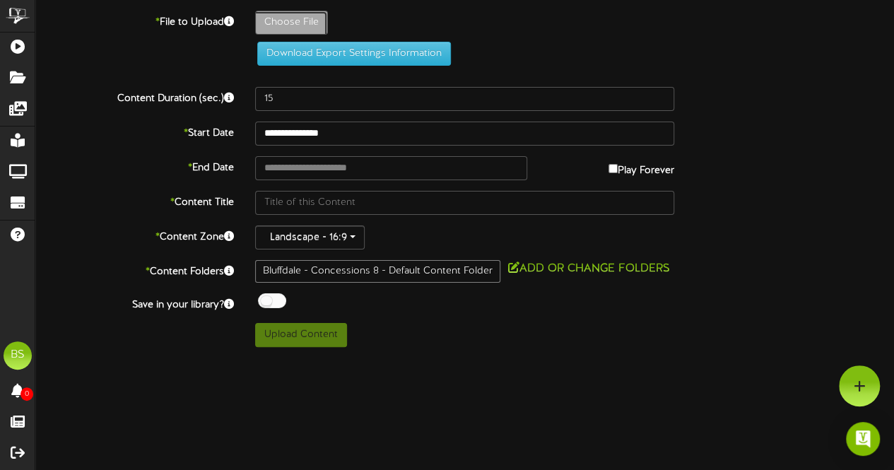
type input "**********"
type input "ScreenBowlingTimeRecommendation"
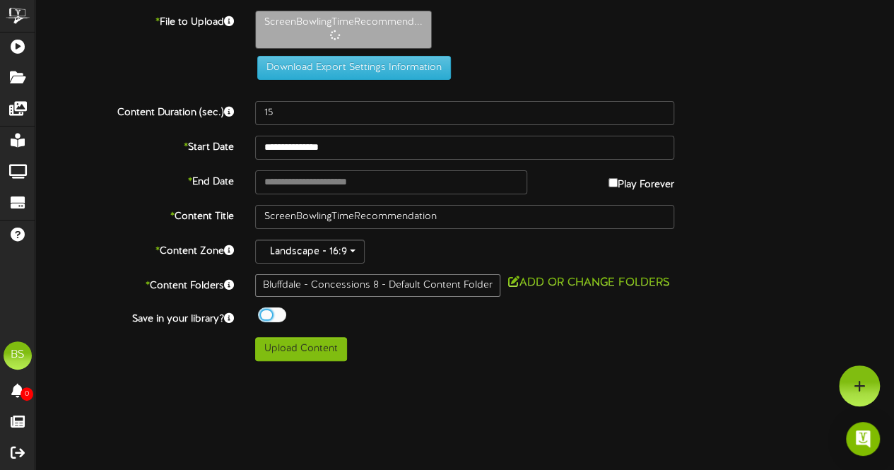
click at [266, 308] on div at bounding box center [272, 315] width 28 height 15
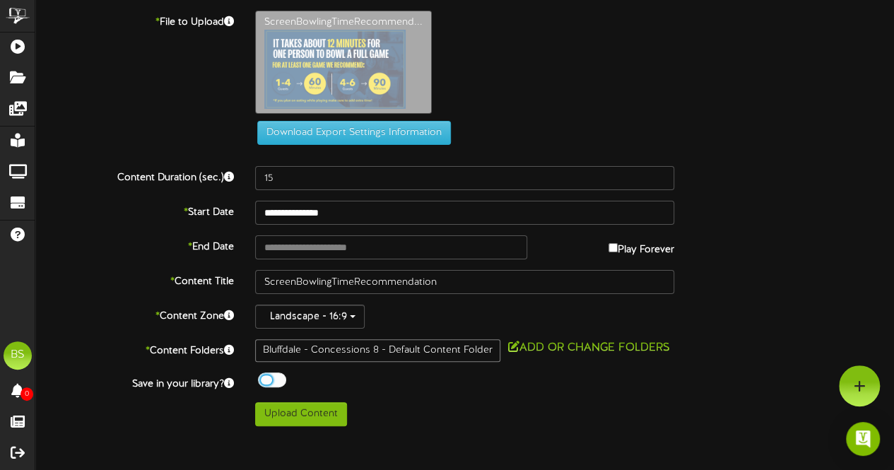
click at [310, 349] on div "Bluffdale - Concessions 8 - Default Content Folder" at bounding box center [377, 350] width 245 height 23
click at [332, 414] on button "Upload Content" at bounding box center [301, 414] width 92 height 24
type input "**********"
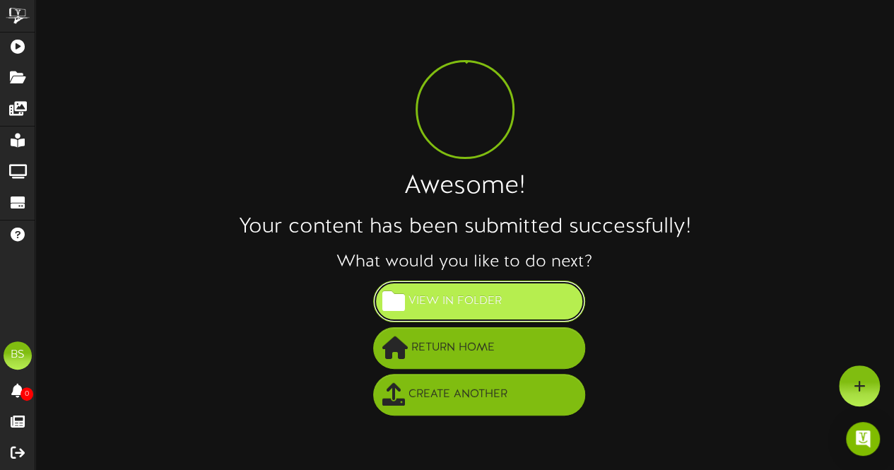
click at [452, 295] on span "View in Folder" at bounding box center [455, 301] width 100 height 23
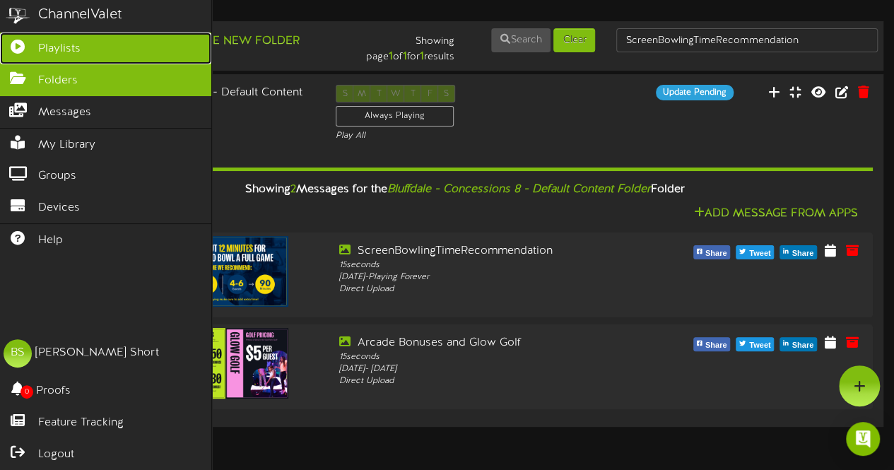
click at [64, 48] on span "Playlists" at bounding box center [59, 49] width 42 height 16
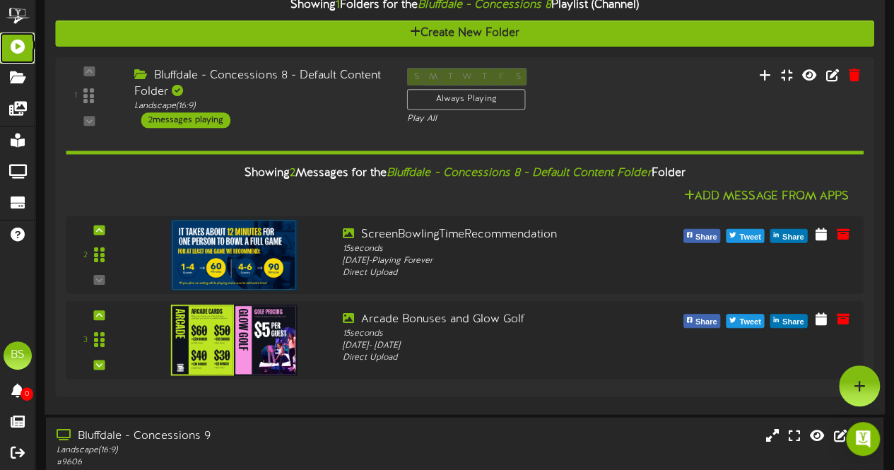
scroll to position [919, 0]
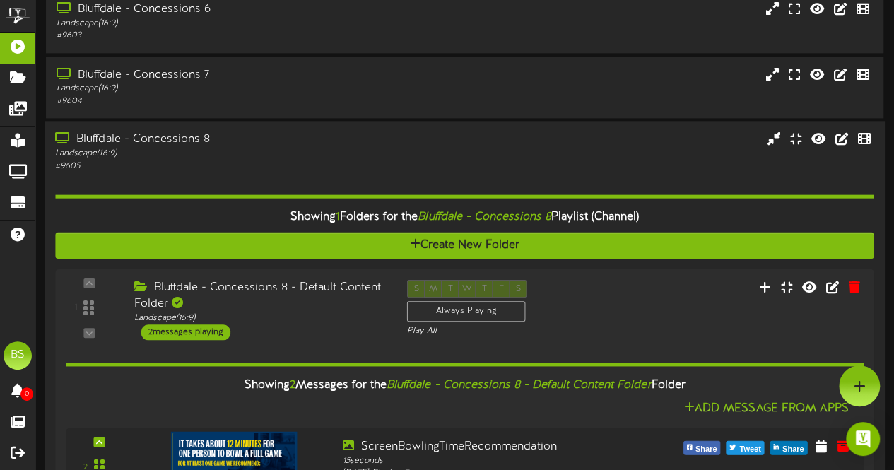
click at [141, 144] on div "Bluffdale - Concessions 8" at bounding box center [219, 139] width 329 height 16
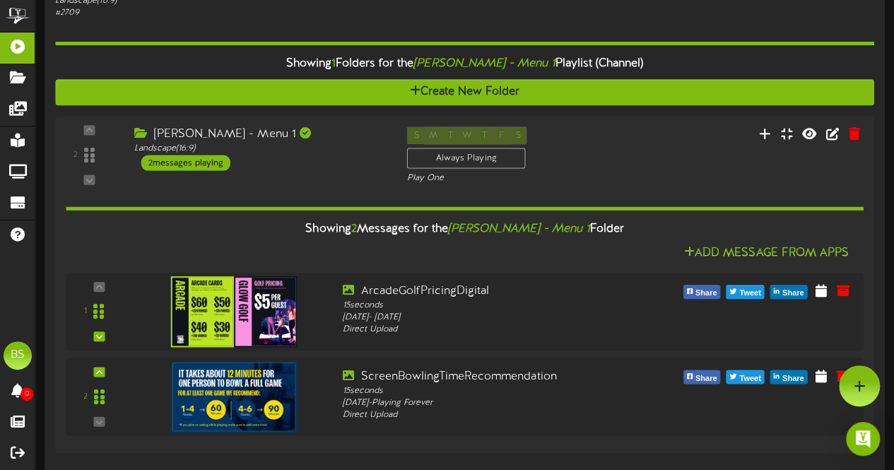
scroll to position [4454, 0]
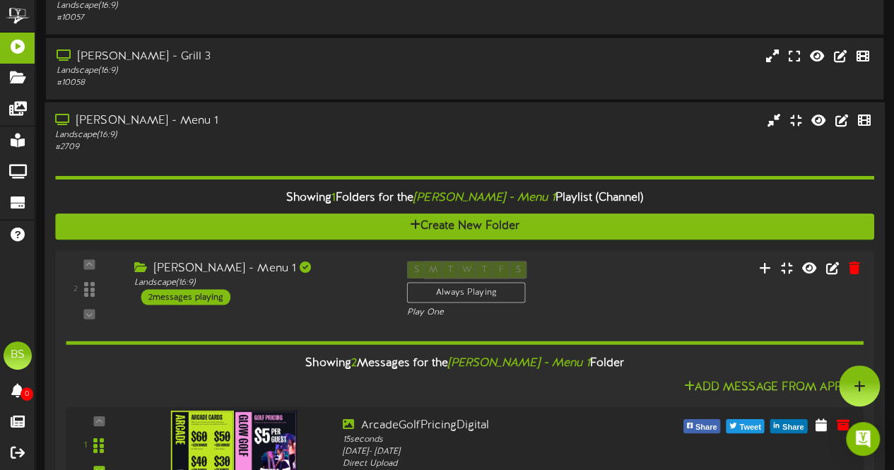
click at [156, 119] on div "[PERSON_NAME] - Menu 1" at bounding box center [219, 121] width 329 height 16
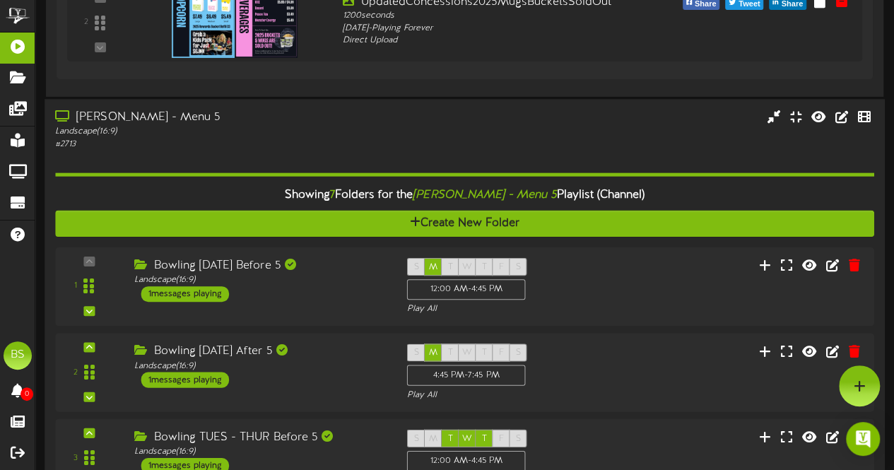
scroll to position [5019, 0]
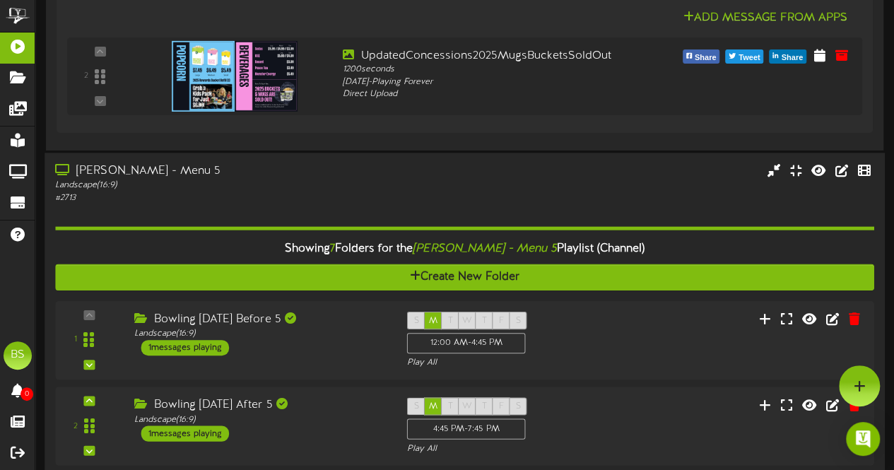
click at [117, 170] on div "[PERSON_NAME] - Menu 5" at bounding box center [219, 171] width 329 height 16
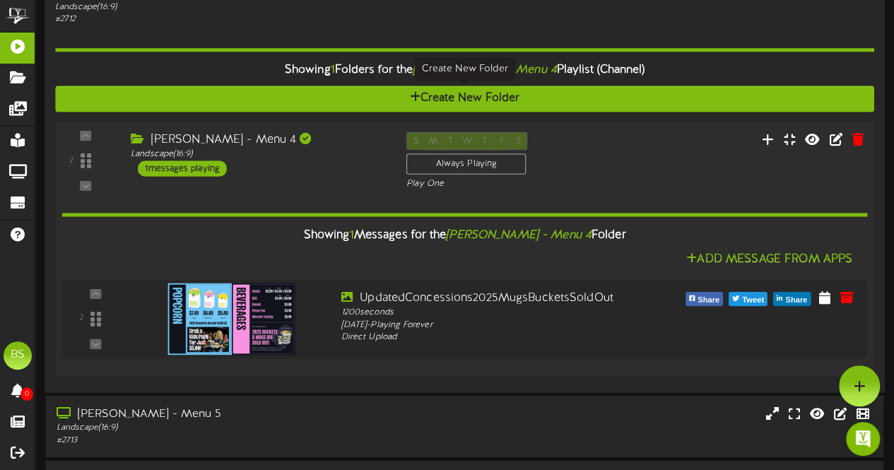
scroll to position [4736, 0]
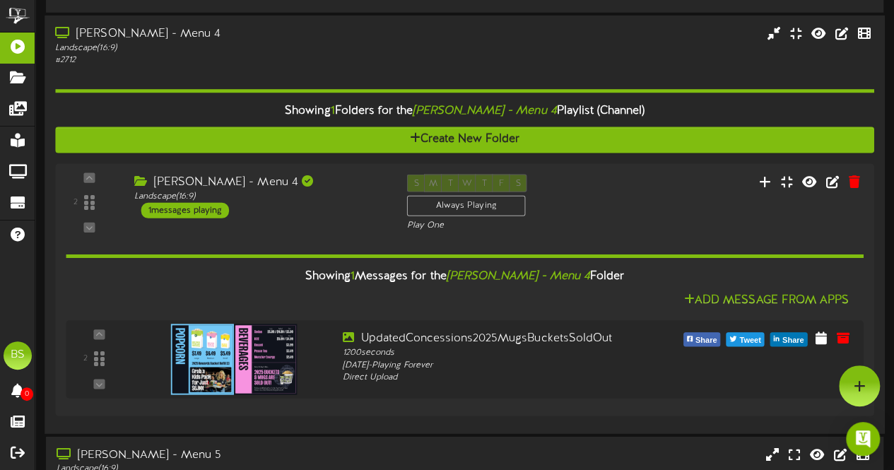
drag, startPoint x: 146, startPoint y: 33, endPoint x: 318, endPoint y: 92, distance: 181.8
click at [147, 33] on div "[PERSON_NAME] - Menu 4" at bounding box center [219, 34] width 329 height 16
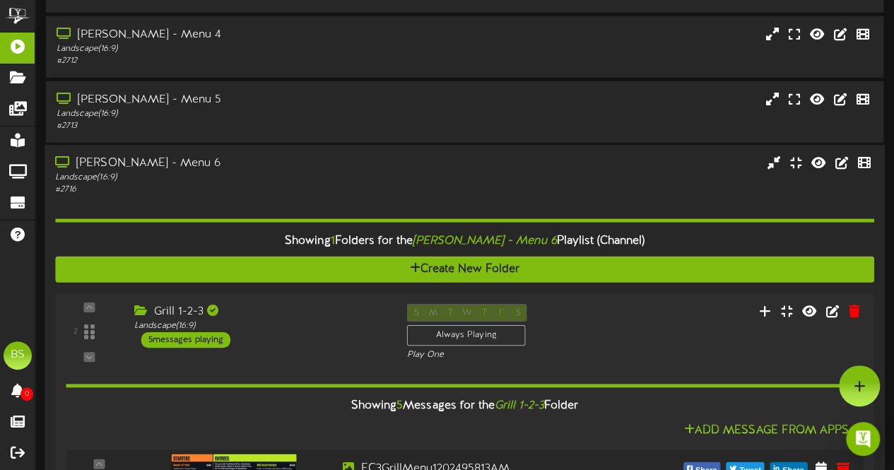
click at [143, 168] on div "[PERSON_NAME] - Menu 6" at bounding box center [219, 164] width 329 height 16
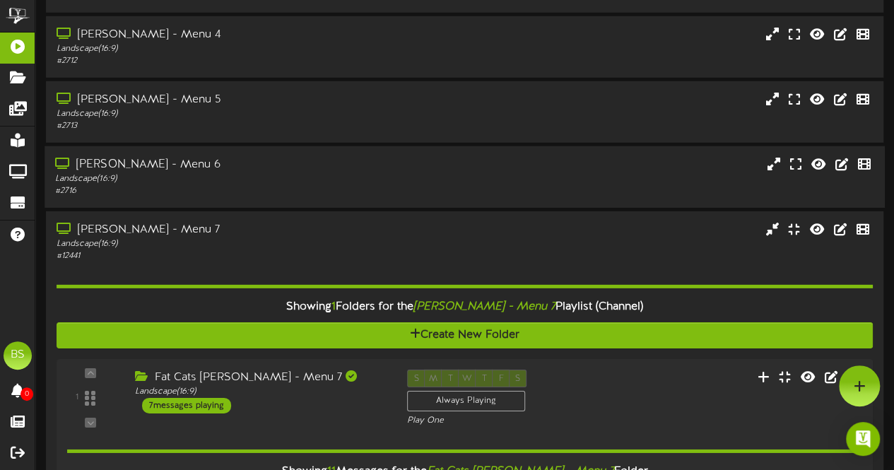
drag, startPoint x: 134, startPoint y: 233, endPoint x: 213, endPoint y: 206, distance: 83.4
click at [134, 232] on div "[PERSON_NAME] - Menu 7" at bounding box center [221, 230] width 328 height 16
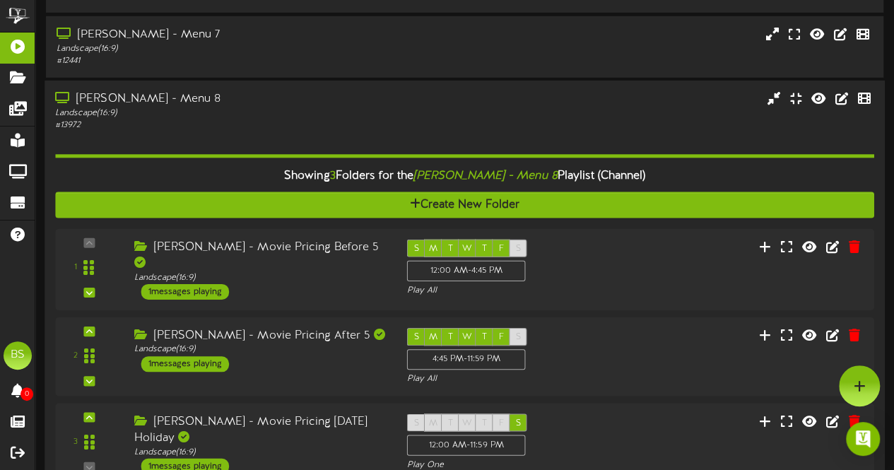
scroll to position [4878, 0]
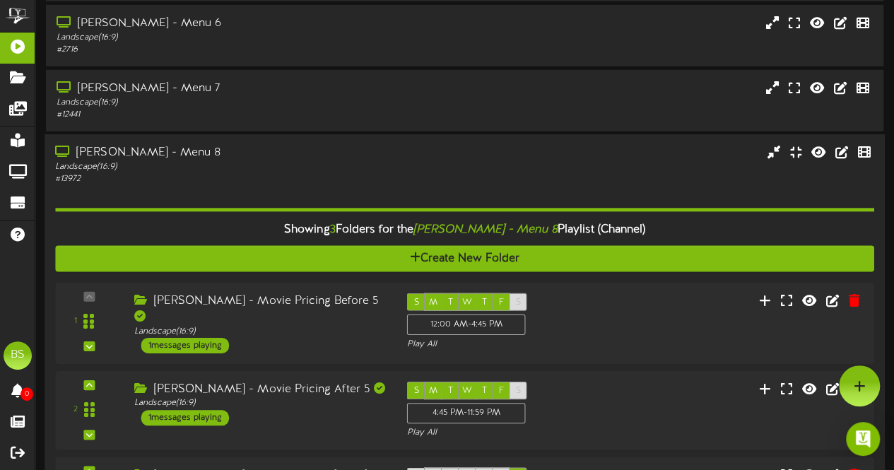
click at [158, 156] on div "[PERSON_NAME] - Menu 8" at bounding box center [219, 153] width 329 height 16
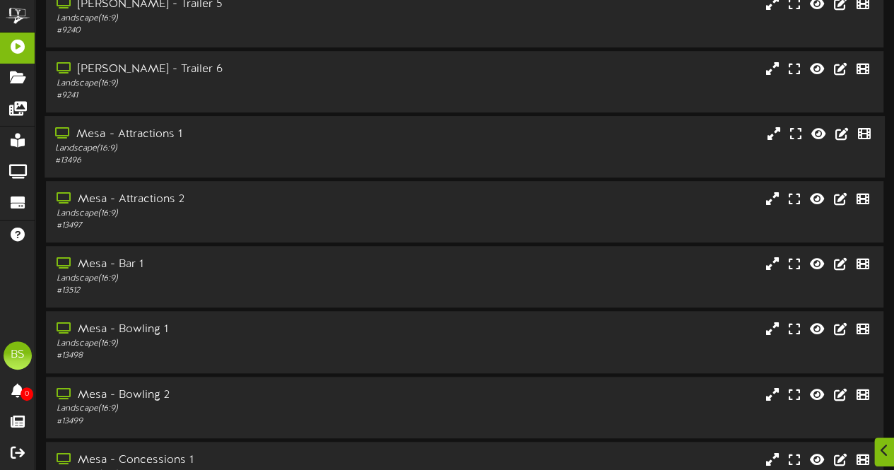
scroll to position [6162, 0]
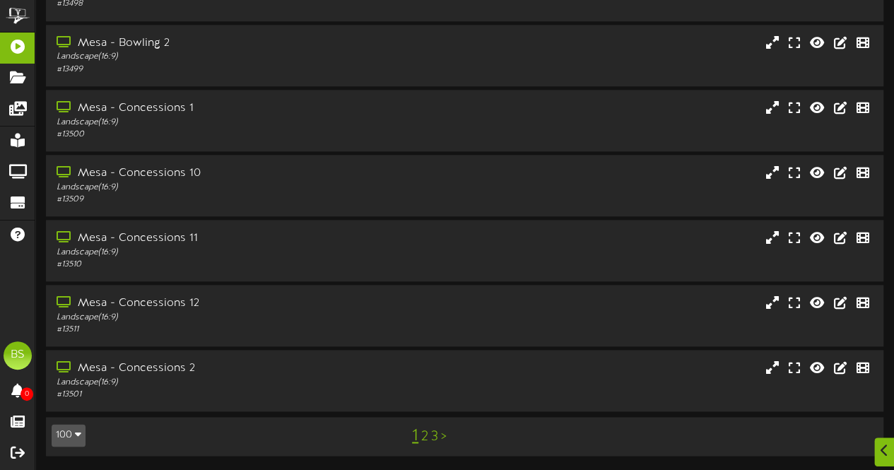
click at [423, 442] on link "2" at bounding box center [424, 437] width 7 height 16
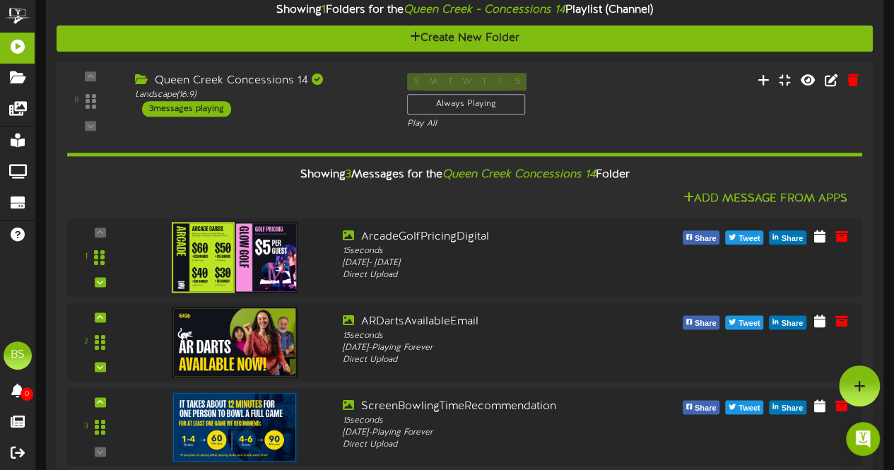
scroll to position [3193, 0]
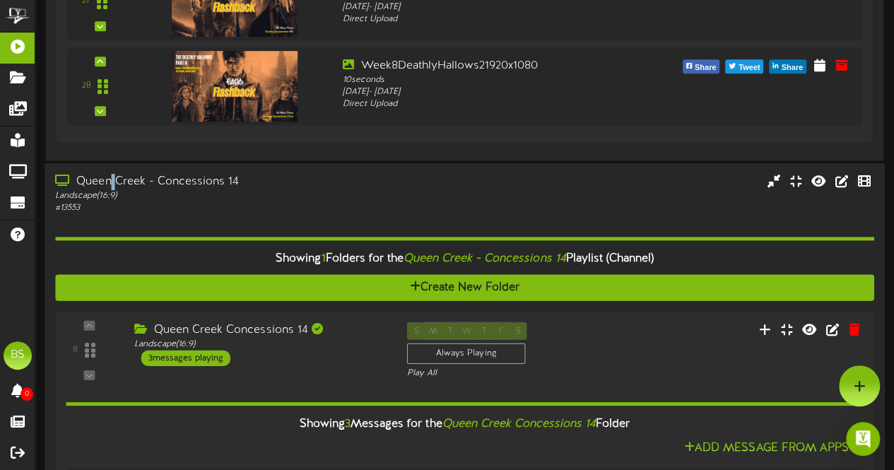
click at [113, 183] on div "Queen Creek - Concessions 14" at bounding box center [219, 182] width 329 height 16
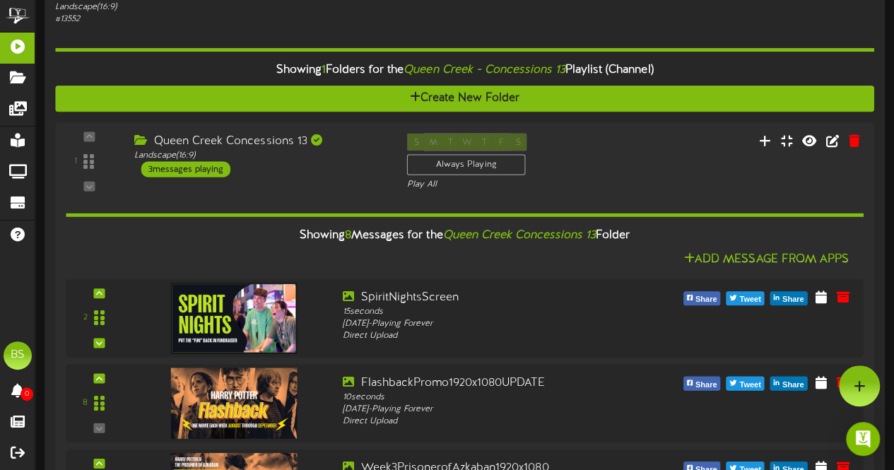
scroll to position [2345, 0]
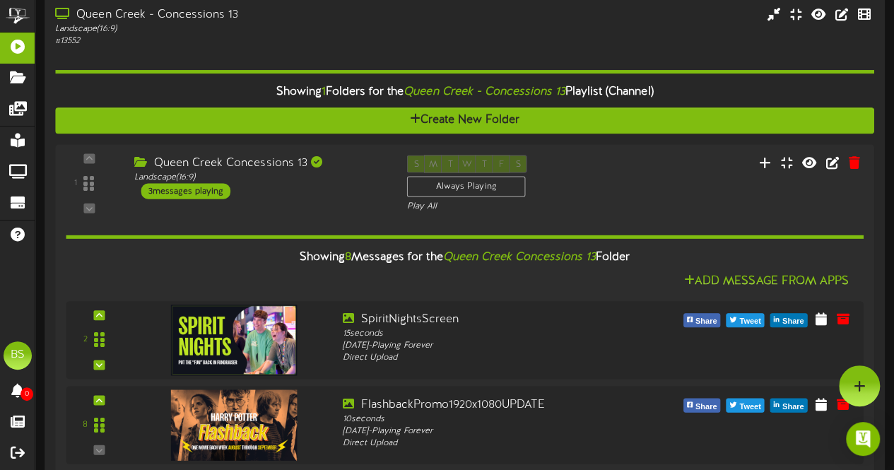
click at [148, 16] on div "Queen Creek - Concessions 13" at bounding box center [219, 15] width 329 height 16
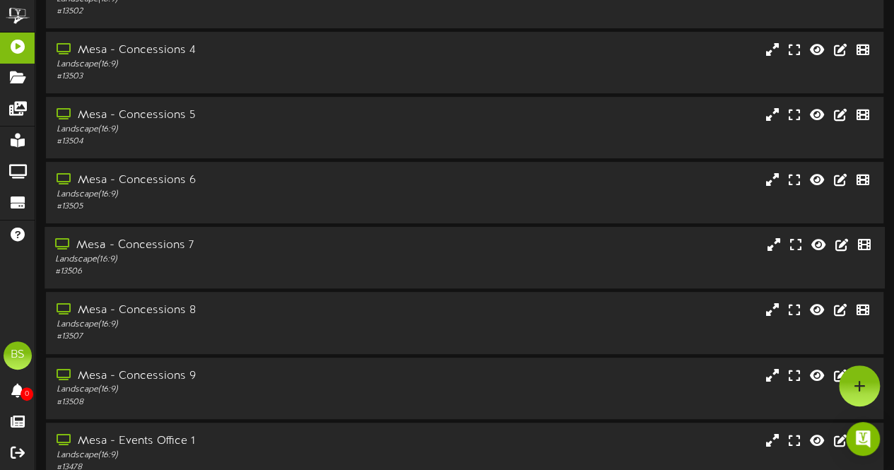
scroll to position [84, 0]
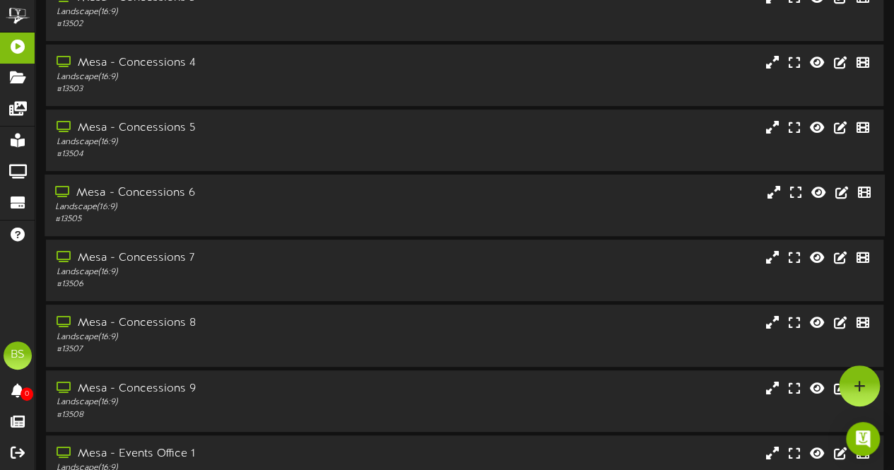
click at [146, 193] on div "Mesa - Concessions 6" at bounding box center [219, 193] width 329 height 16
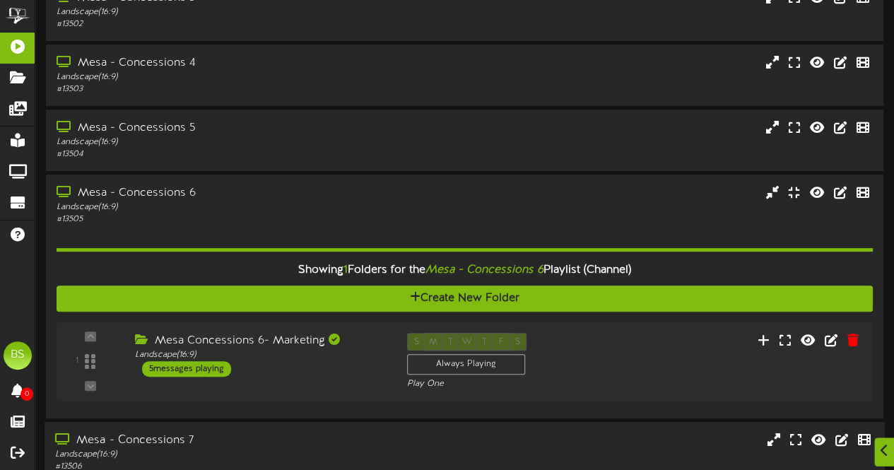
scroll to position [296, 0]
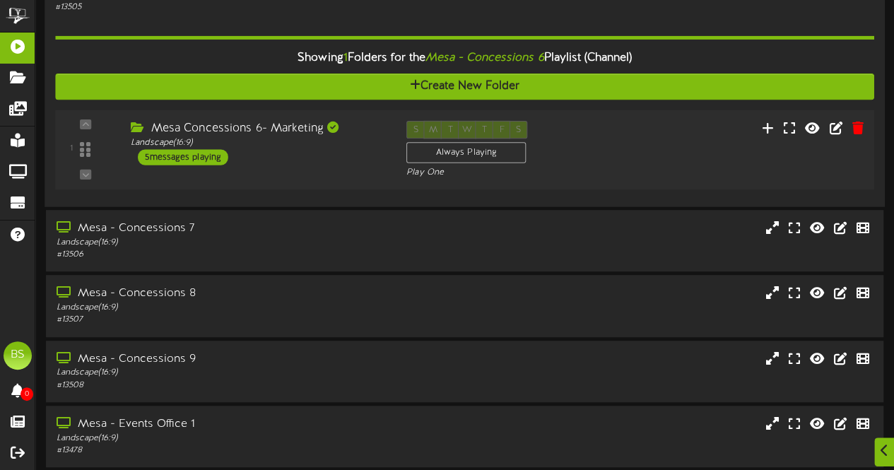
click at [216, 161] on div "5 messages playing" at bounding box center [183, 157] width 90 height 16
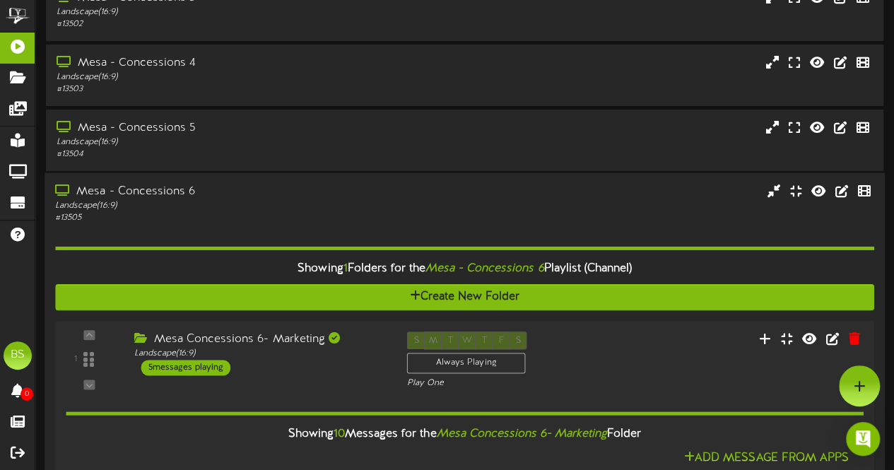
scroll to position [83, 0]
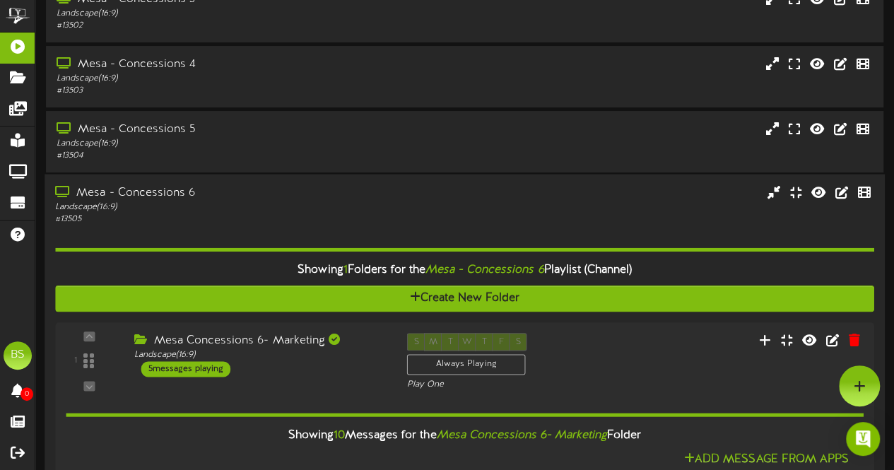
click at [183, 199] on div "Mesa - Concessions 6" at bounding box center [219, 193] width 329 height 16
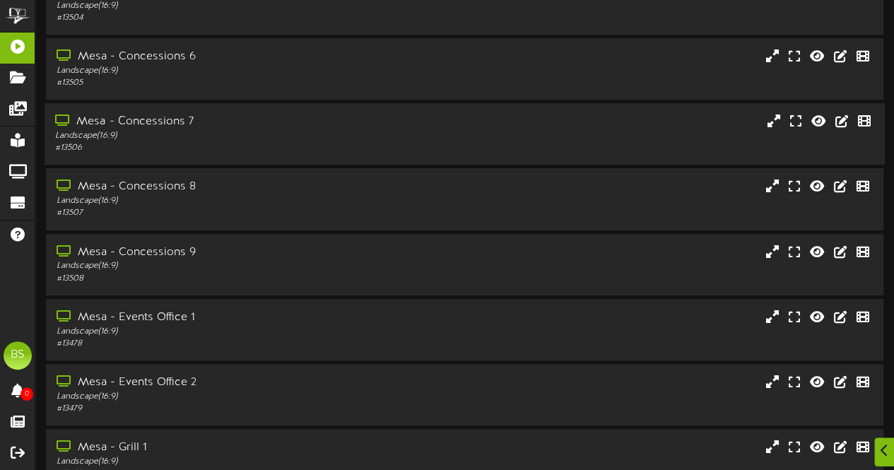
scroll to position [224, 0]
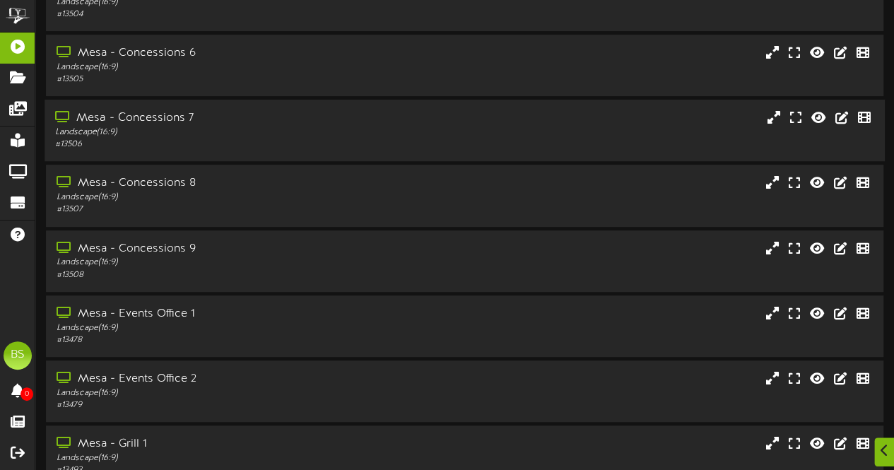
click at [183, 120] on div "Mesa - Concessions 7" at bounding box center [219, 118] width 329 height 16
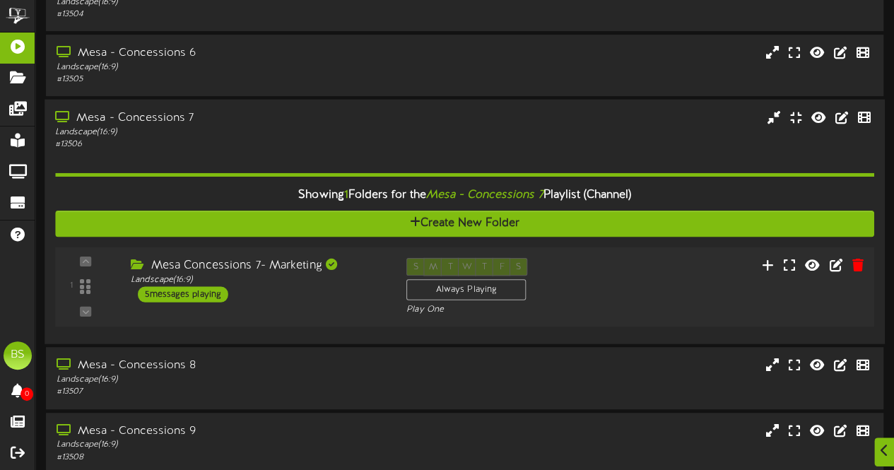
click at [178, 295] on div "5 messages playing" at bounding box center [183, 294] width 90 height 16
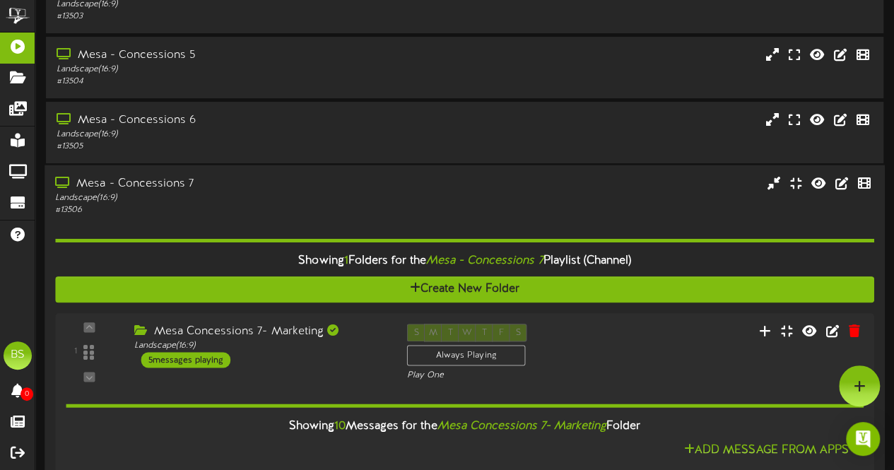
scroll to position [153, 0]
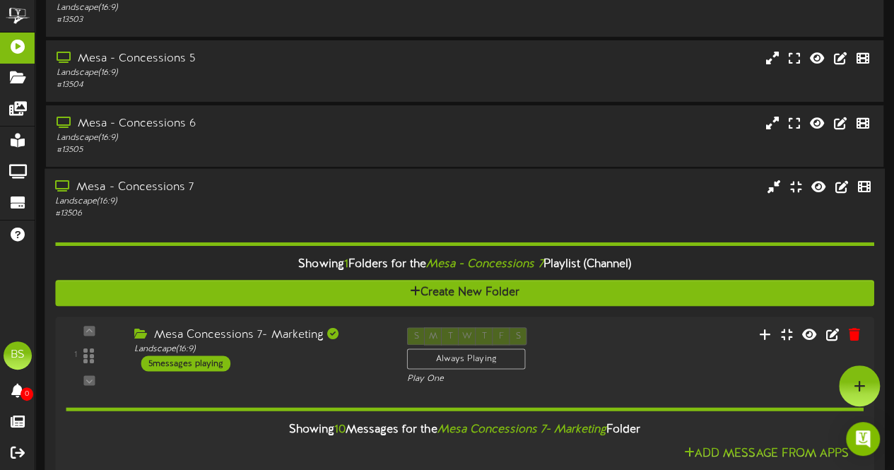
click at [163, 186] on div "Mesa - Concessions 7" at bounding box center [219, 188] width 329 height 16
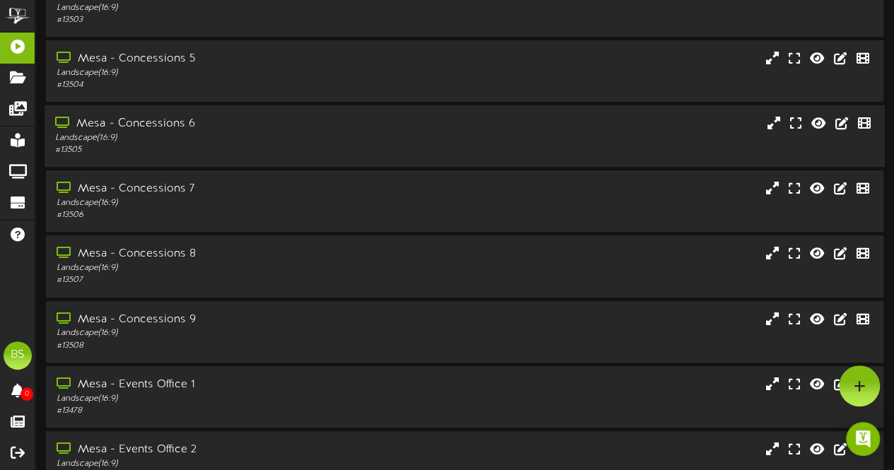
click at [158, 122] on div "Mesa - Concessions 6" at bounding box center [219, 124] width 329 height 16
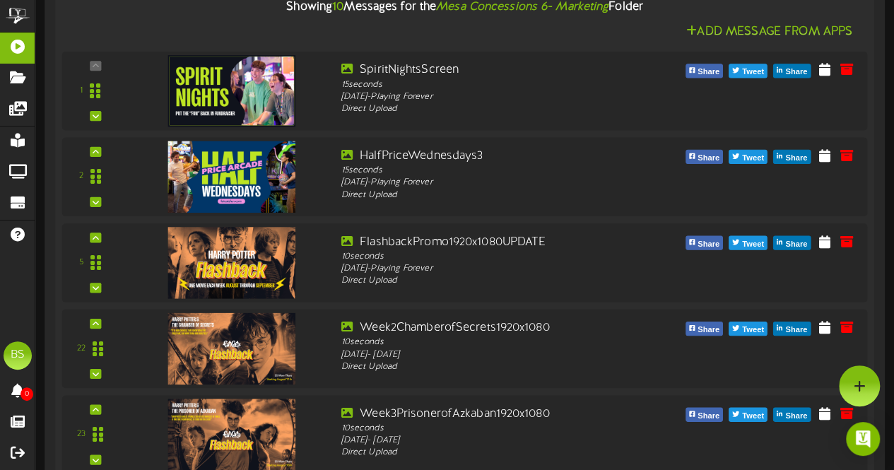
scroll to position [83, 0]
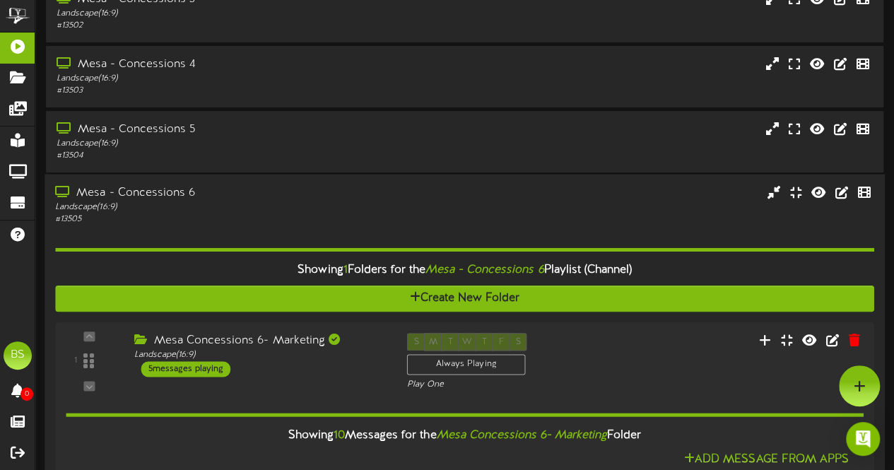
click at [175, 193] on div "Mesa - Concessions 6" at bounding box center [219, 193] width 329 height 16
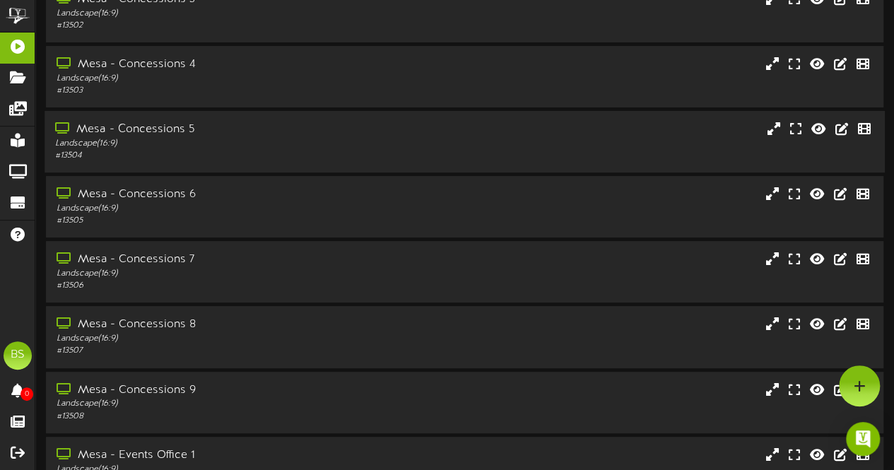
click at [163, 135] on div "Mesa - Concessions 5" at bounding box center [219, 130] width 329 height 16
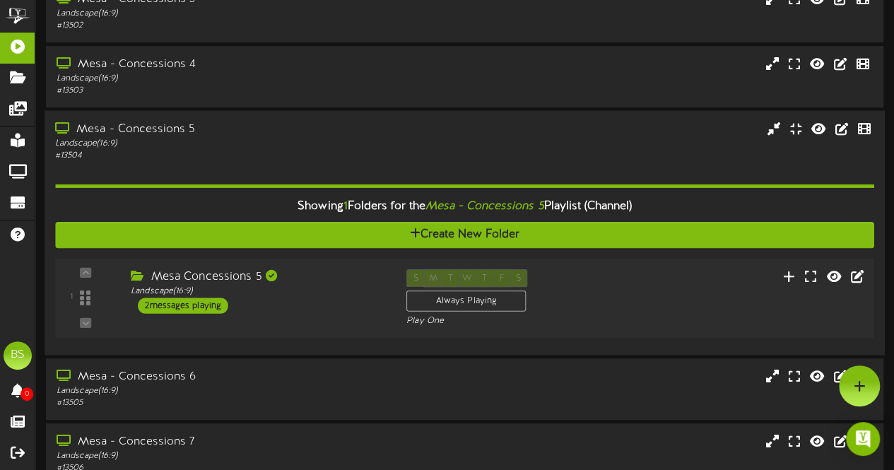
click at [214, 311] on div "2 messages playing" at bounding box center [183, 306] width 90 height 16
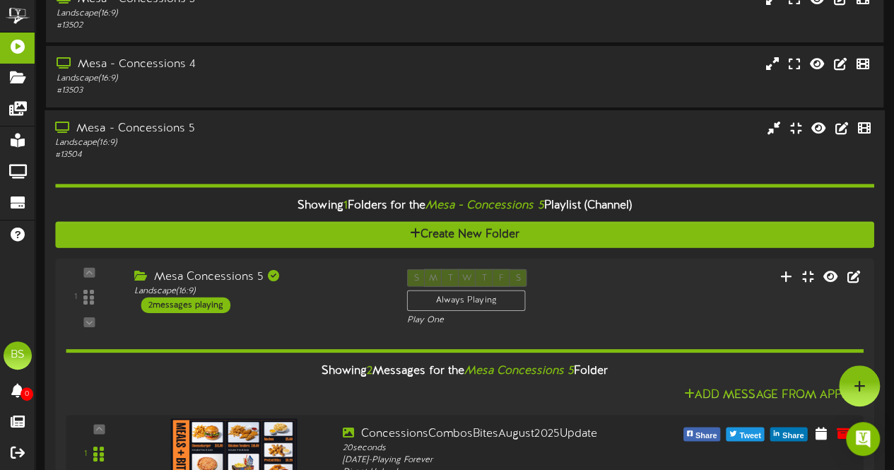
drag, startPoint x: 169, startPoint y: 127, endPoint x: 182, endPoint y: 125, distance: 13.5
click at [169, 127] on div "Mesa - Concessions 5" at bounding box center [219, 129] width 329 height 16
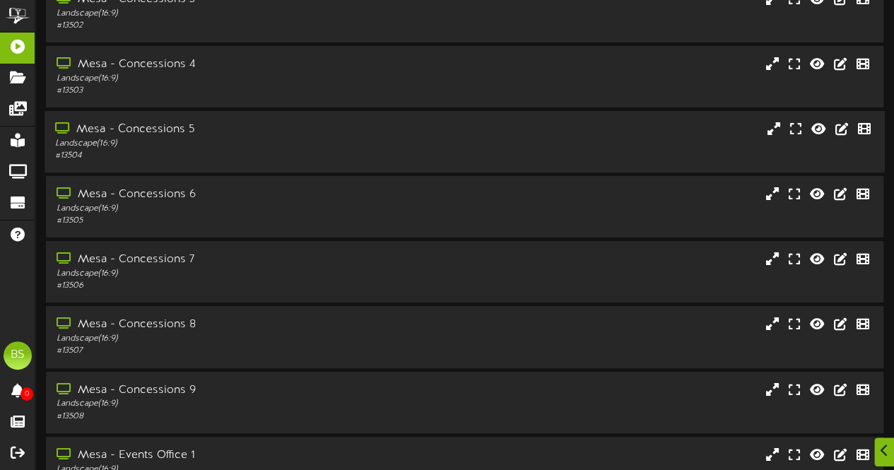
scroll to position [6162, 0]
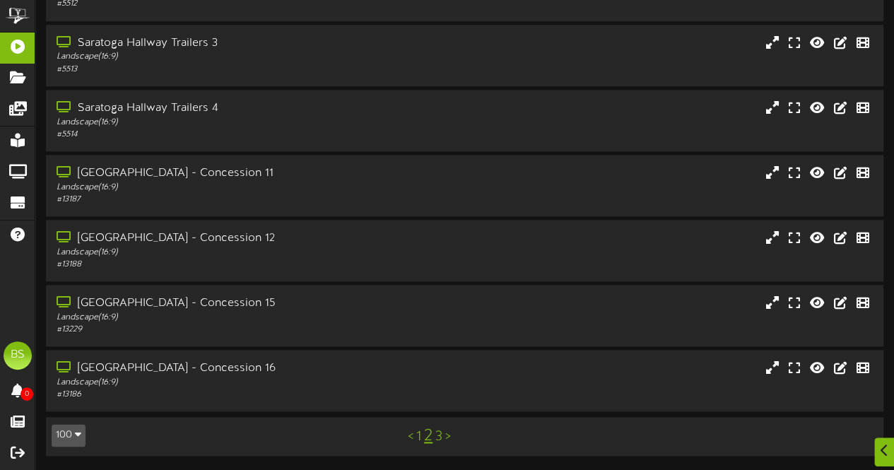
click at [418, 437] on link "1" at bounding box center [418, 437] width 5 height 16
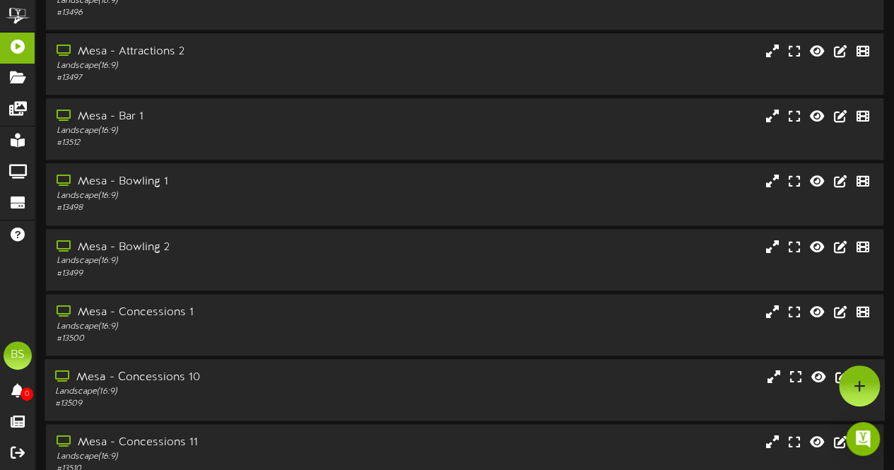
scroll to position [5950, 0]
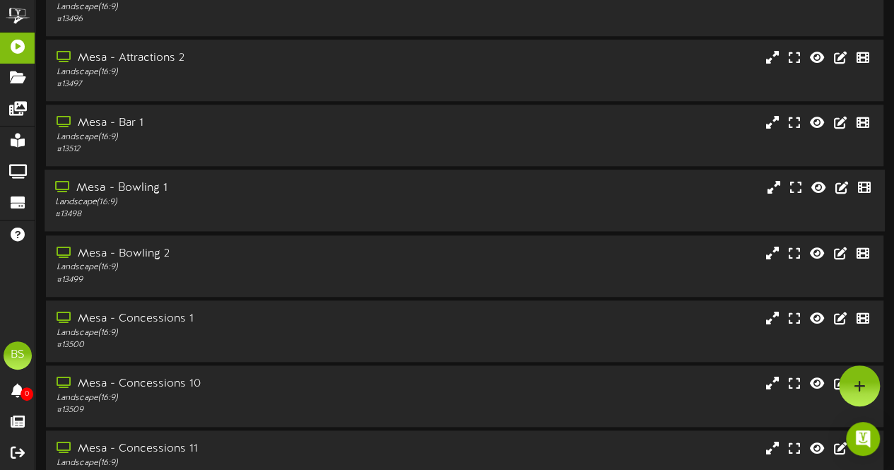
click at [148, 189] on div "Mesa - Bowling 1" at bounding box center [219, 188] width 329 height 16
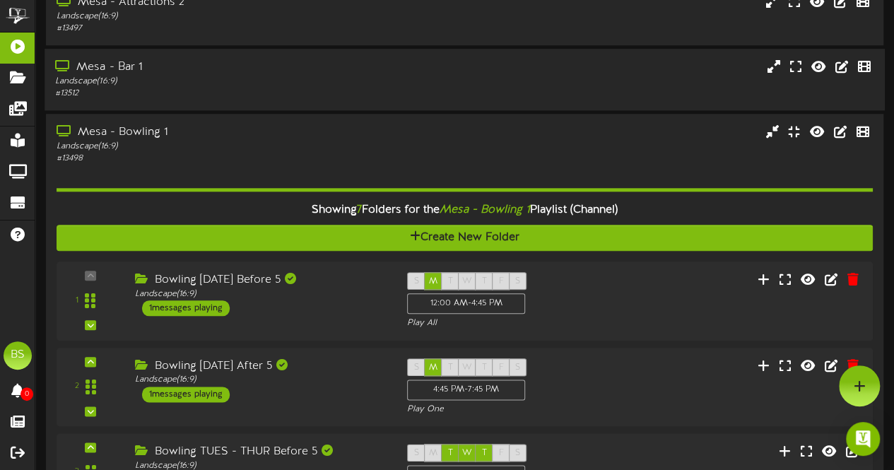
scroll to position [5949, 0]
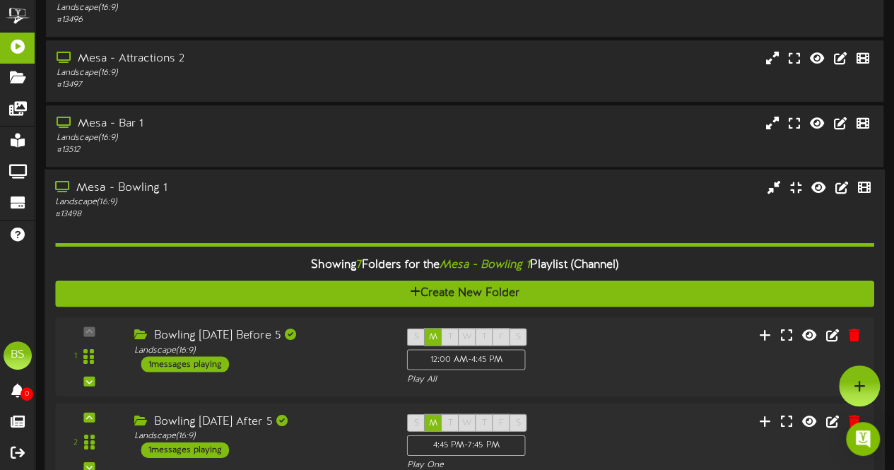
click at [143, 194] on div "Mesa - Bowling 1" at bounding box center [219, 188] width 329 height 16
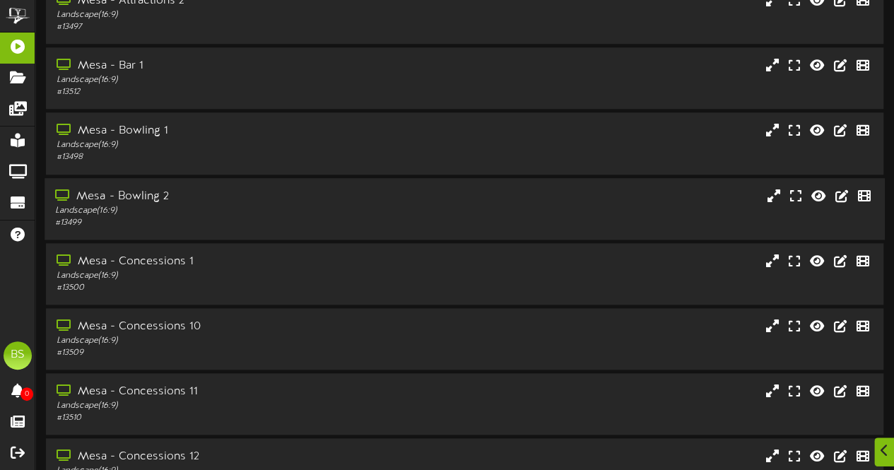
scroll to position [6020, 0]
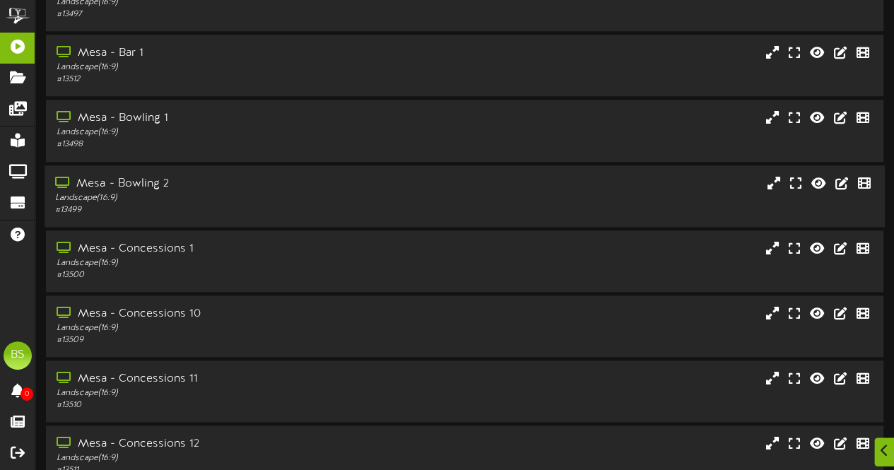
drag, startPoint x: 140, startPoint y: 184, endPoint x: 205, endPoint y: 182, distance: 65.1
click at [141, 184] on div "Mesa - Bowling 2" at bounding box center [219, 184] width 329 height 16
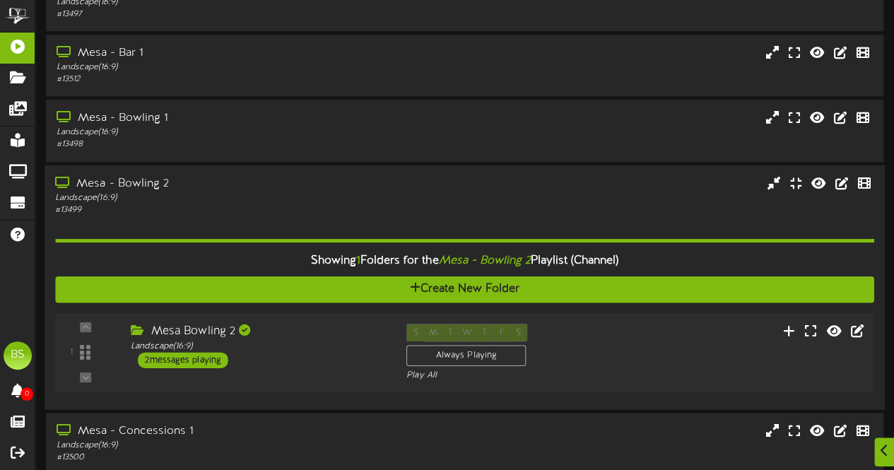
click at [184, 363] on div "2 messages playing" at bounding box center [183, 360] width 90 height 16
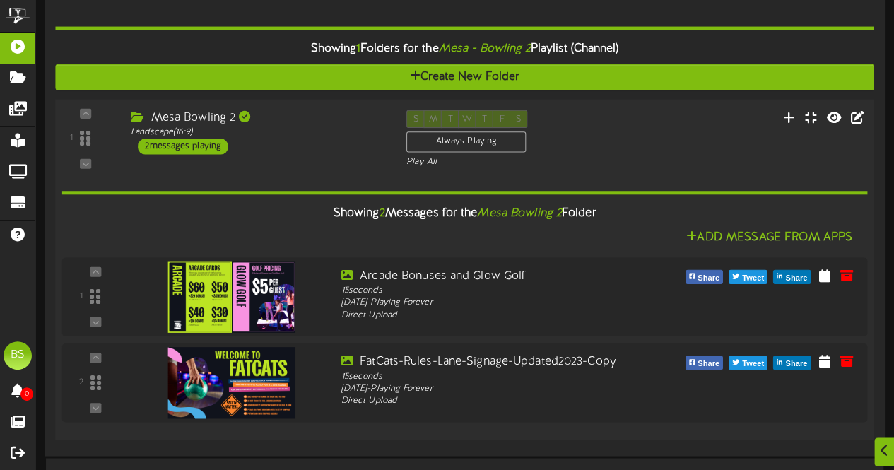
scroll to position [6303, 0]
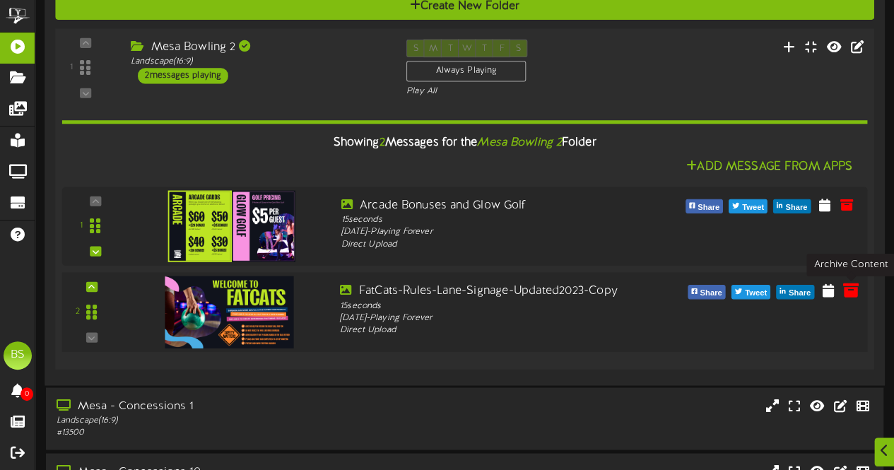
click at [851, 297] on icon at bounding box center [851, 289] width 16 height 16
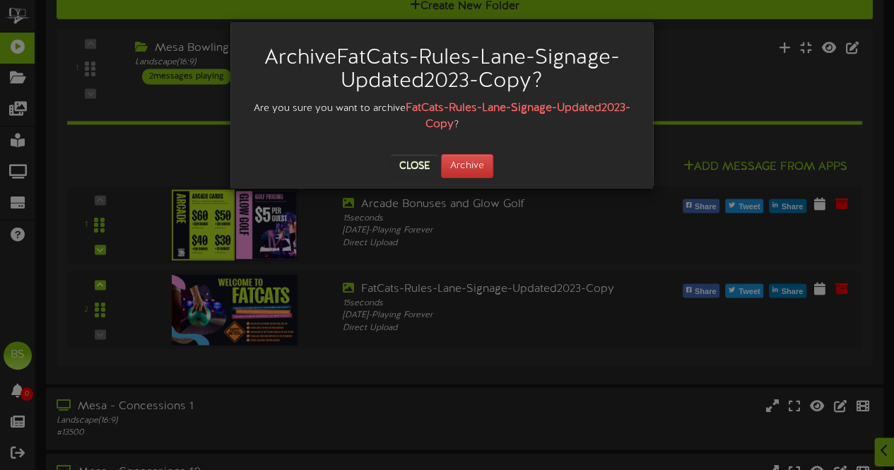
click at [604, 237] on div "Archive FatCats-Rules-Lane-Signage-Updated2023-Copy ? Are you sure you want to …" at bounding box center [447, 235] width 894 height 470
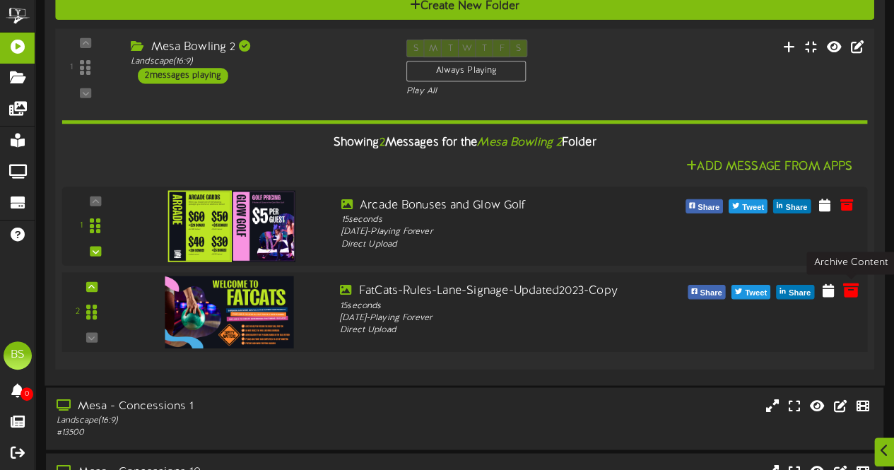
click at [850, 292] on icon at bounding box center [851, 289] width 16 height 16
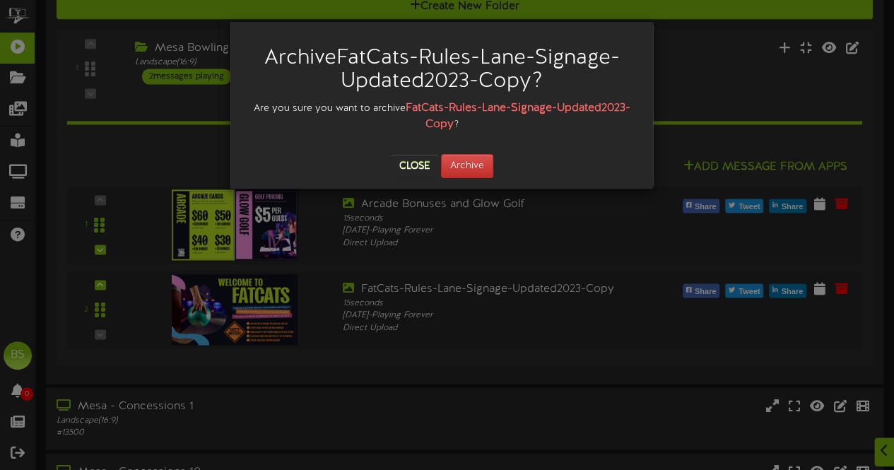
click at [658, 354] on div "Archive FatCats-Rules-Lane-Signage-Updated2023-Copy ? Are you sure you want to …" at bounding box center [447, 235] width 894 height 470
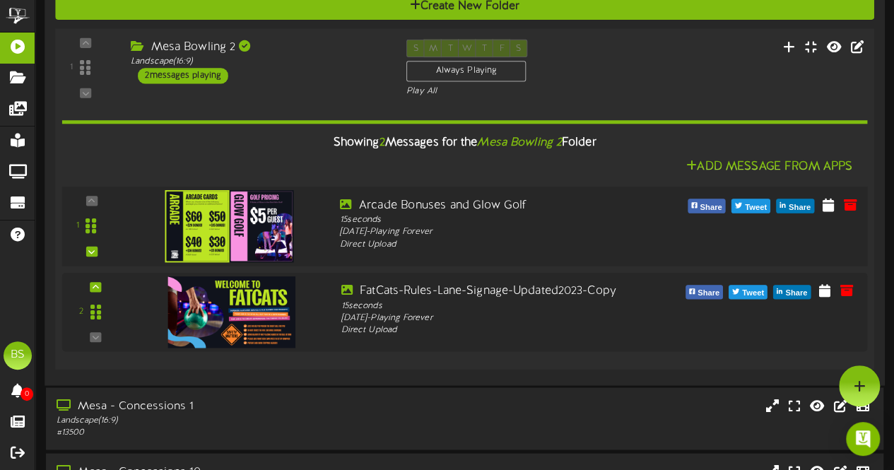
scroll to position [6232, 0]
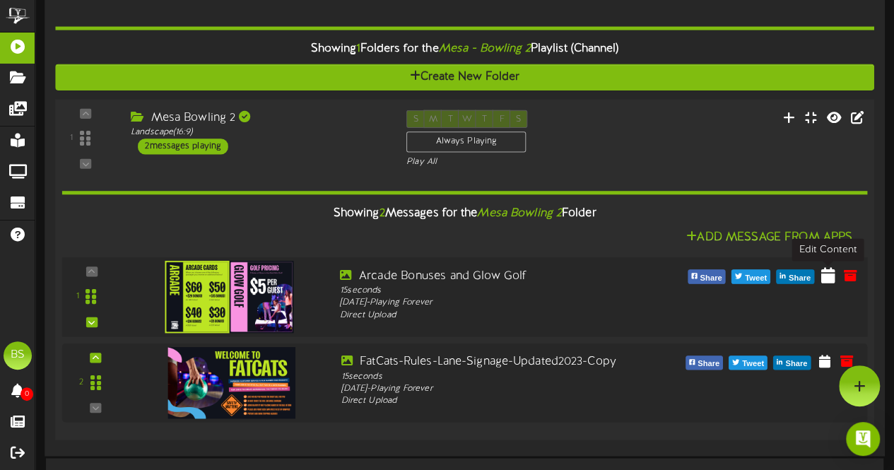
click at [828, 276] on icon at bounding box center [828, 275] width 14 height 16
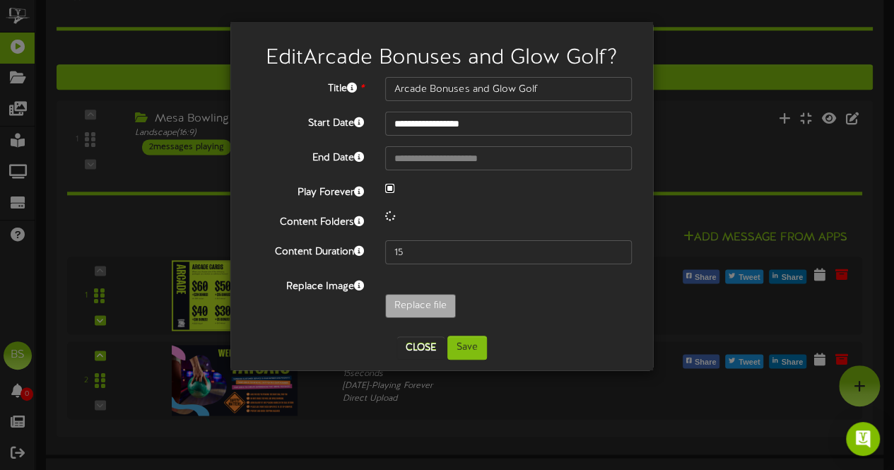
select select "*"
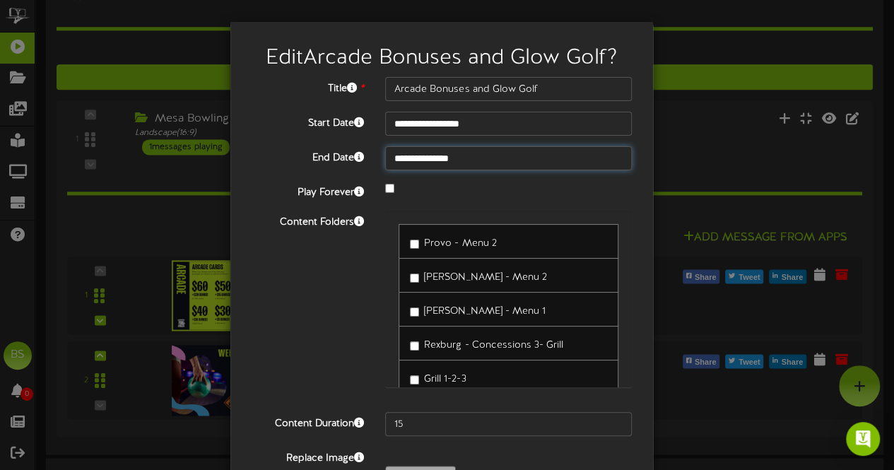
click at [450, 156] on input "**********" at bounding box center [508, 158] width 247 height 24
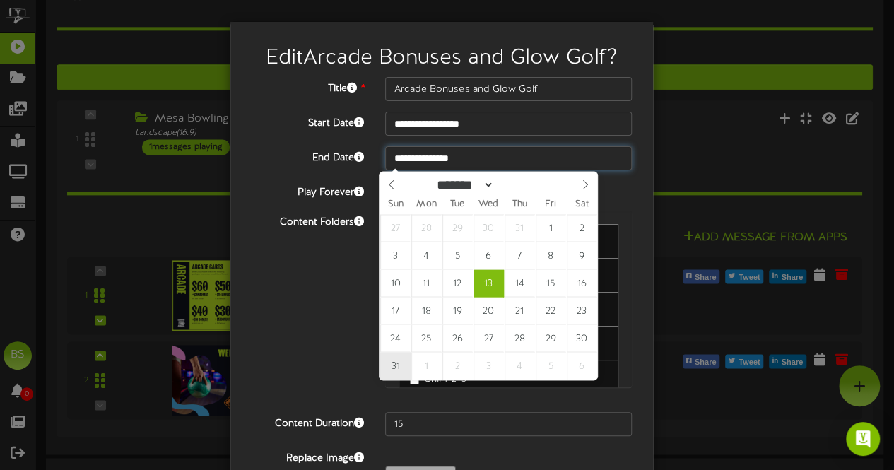
type input "**********"
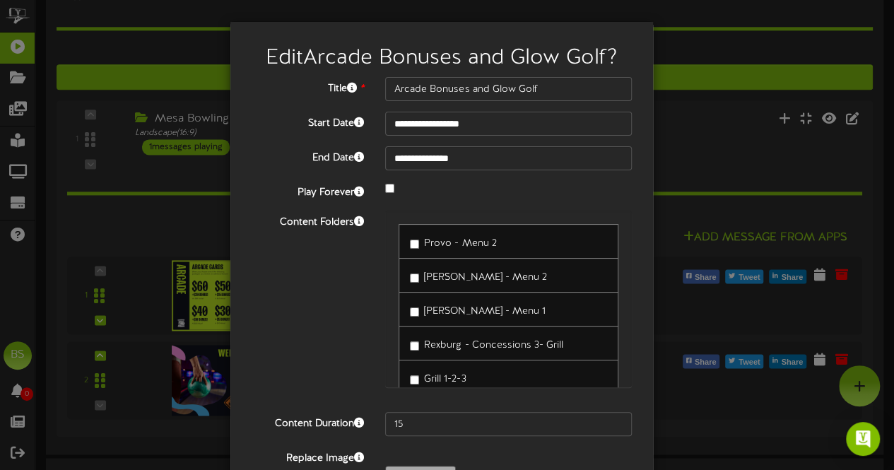
drag, startPoint x: 264, startPoint y: 318, endPoint x: 273, endPoint y: 316, distance: 9.4
click at [269, 317] on div "Content Folders Provo - Menu 2 [PERSON_NAME] - Menu 2 [PERSON_NAME] - Menu 1" at bounding box center [442, 306] width 402 height 191
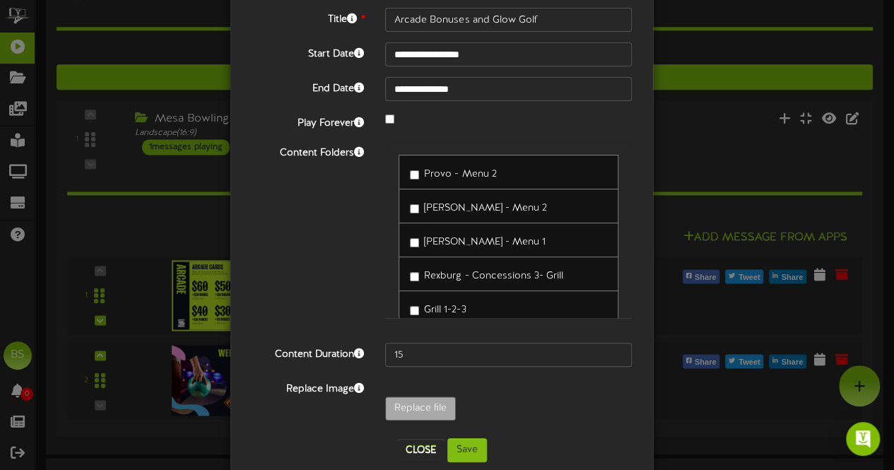
scroll to position [92, 0]
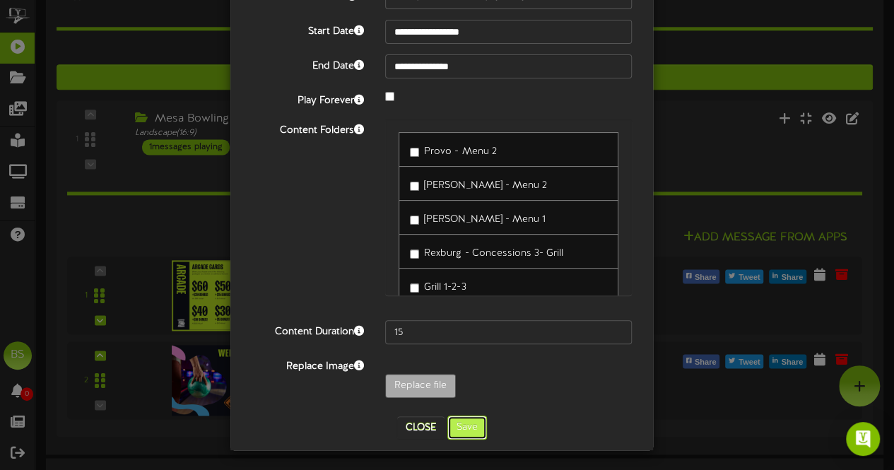
drag, startPoint x: 465, startPoint y: 425, endPoint x: 478, endPoint y: 418, distance: 14.2
click at [466, 425] on button "Save" at bounding box center [467, 428] width 40 height 24
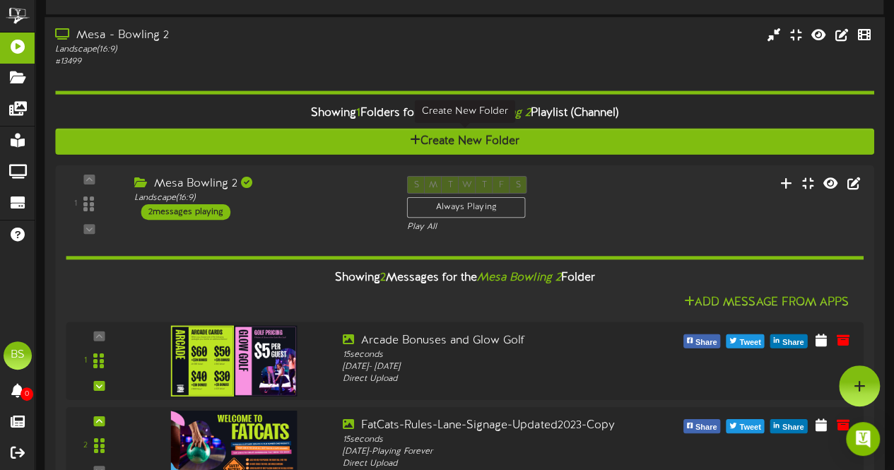
scroll to position [6020, 0]
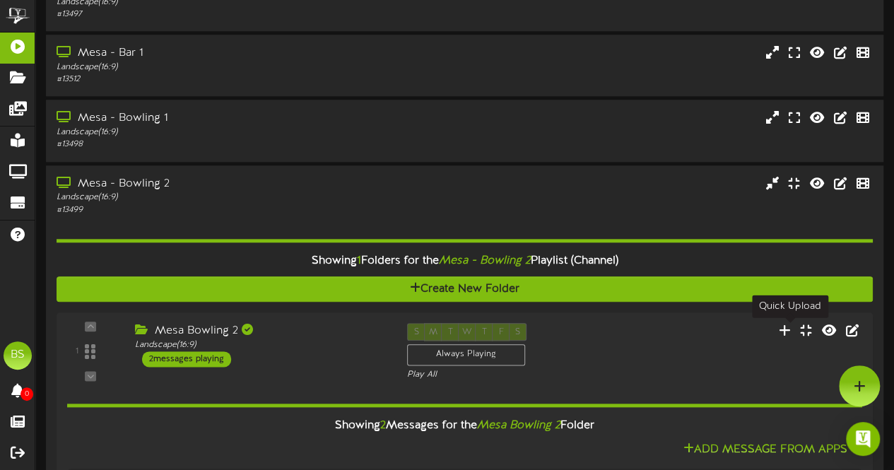
click at [791, 335] on icon at bounding box center [785, 330] width 12 height 13
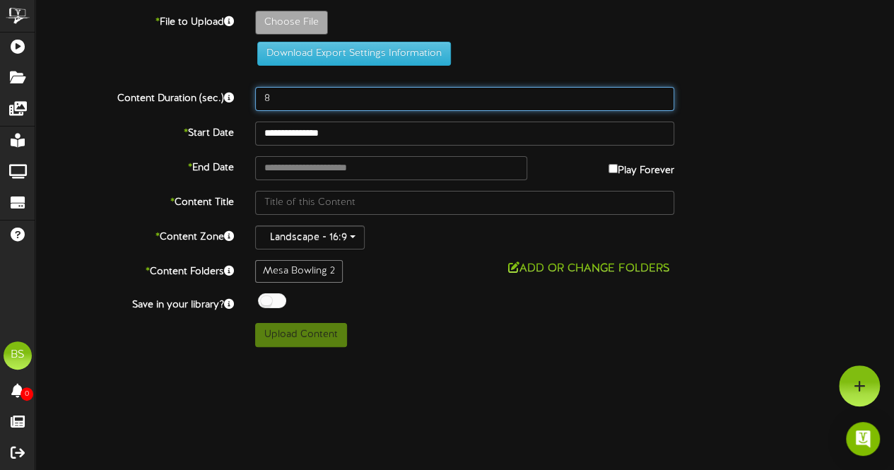
click at [295, 105] on input "8" at bounding box center [464, 99] width 419 height 24
type input "15"
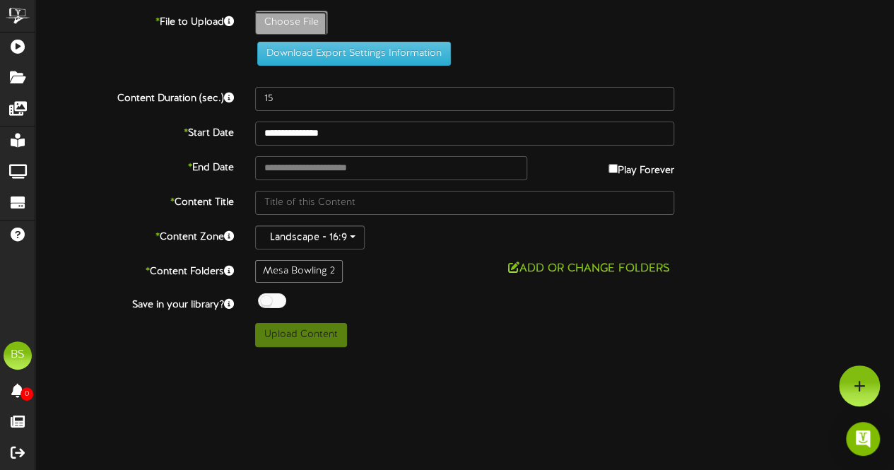
type input "**********"
type input "ScreenBowlingTimeRecommendation"
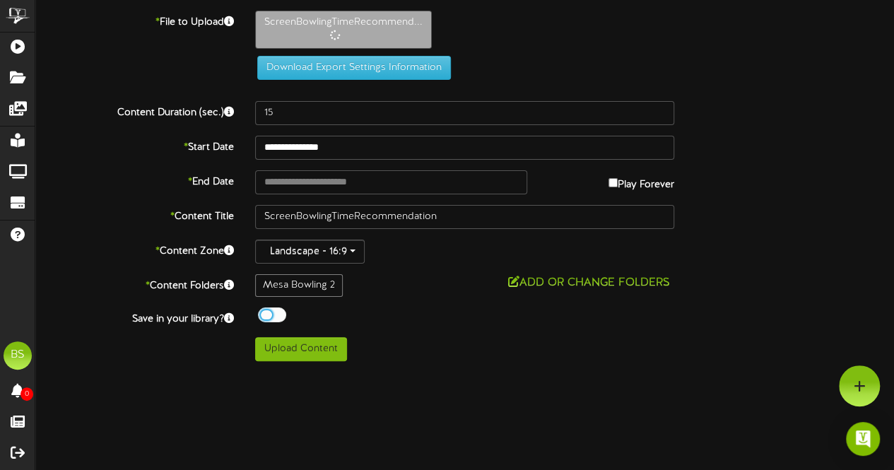
click at [260, 315] on div at bounding box center [272, 315] width 28 height 15
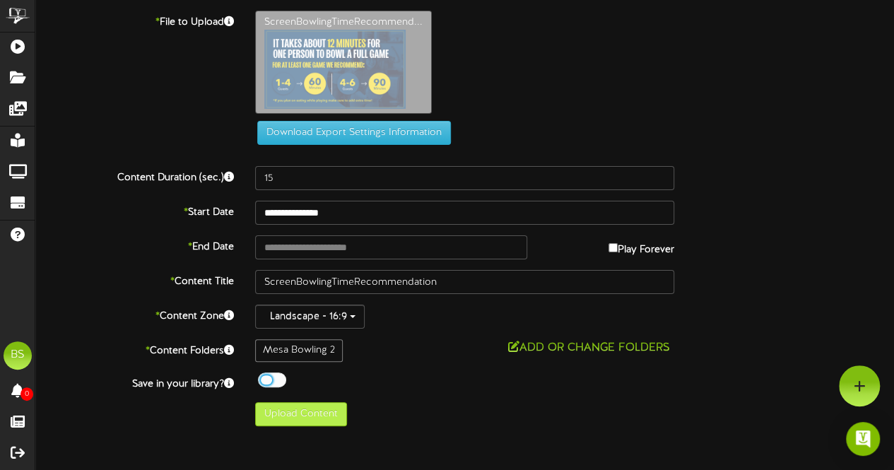
click at [314, 347] on div "Mesa Bowling 2" at bounding box center [299, 350] width 88 height 23
click at [305, 411] on button "Upload Content" at bounding box center [301, 414] width 92 height 24
type input "**********"
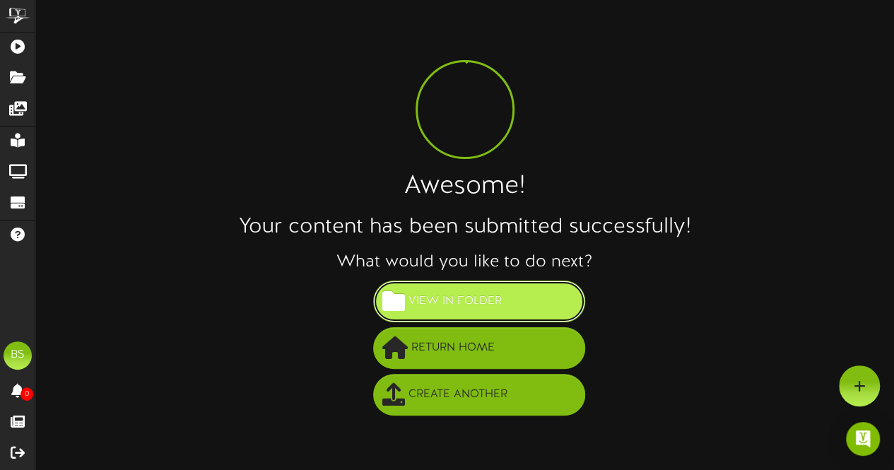
click at [462, 298] on span "View in Folder" at bounding box center [455, 301] width 100 height 23
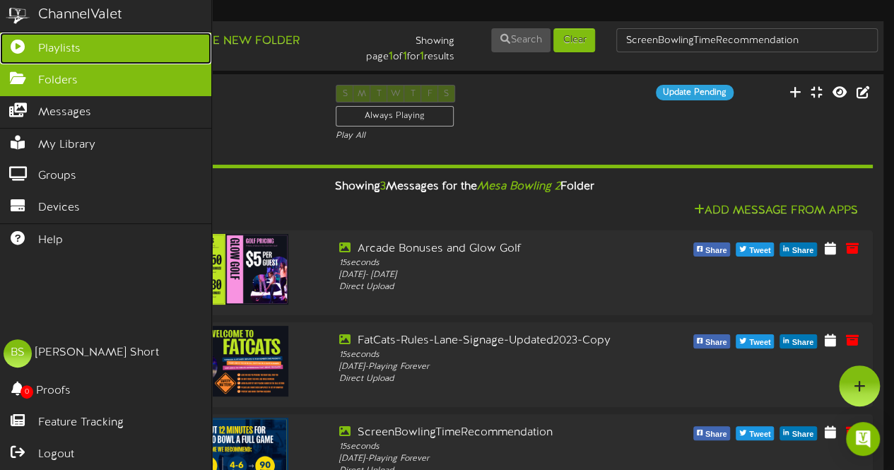
drag, startPoint x: 52, startPoint y: 40, endPoint x: 64, endPoint y: 45, distance: 12.3
click at [52, 41] on span "Playlists" at bounding box center [59, 49] width 42 height 16
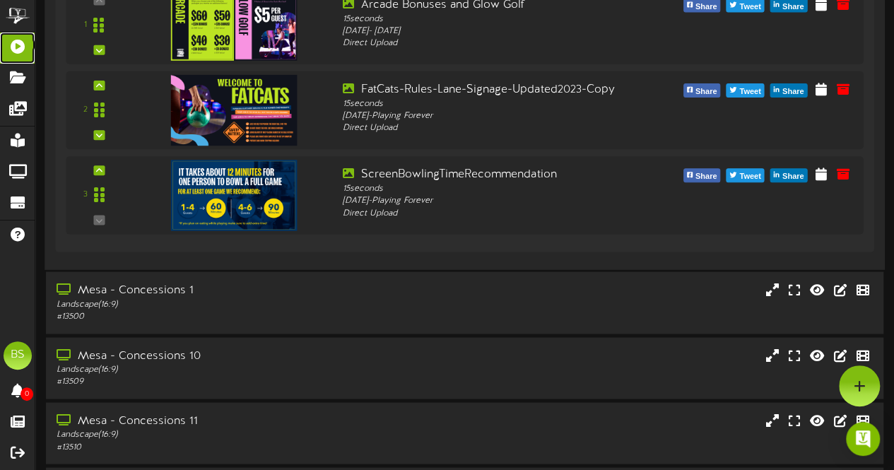
scroll to position [5797, 0]
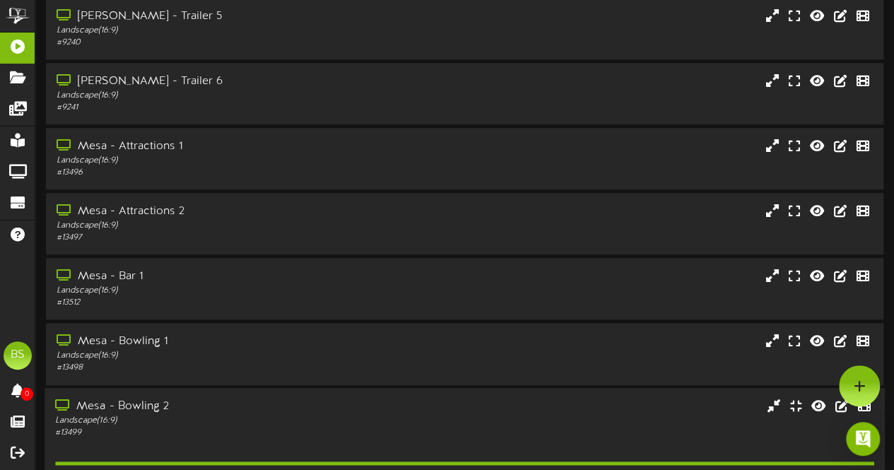
click at [124, 412] on div "Mesa - Bowling 2" at bounding box center [219, 406] width 329 height 16
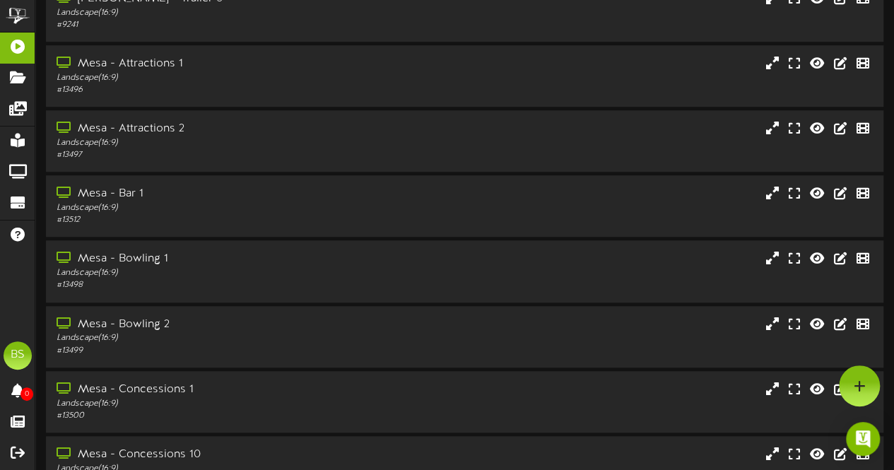
scroll to position [6162, 0]
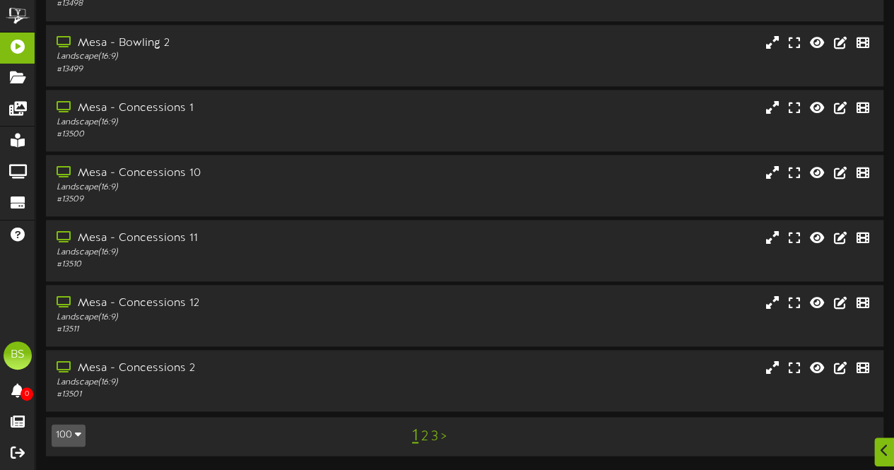
click at [437, 439] on link "3" at bounding box center [434, 437] width 7 height 16
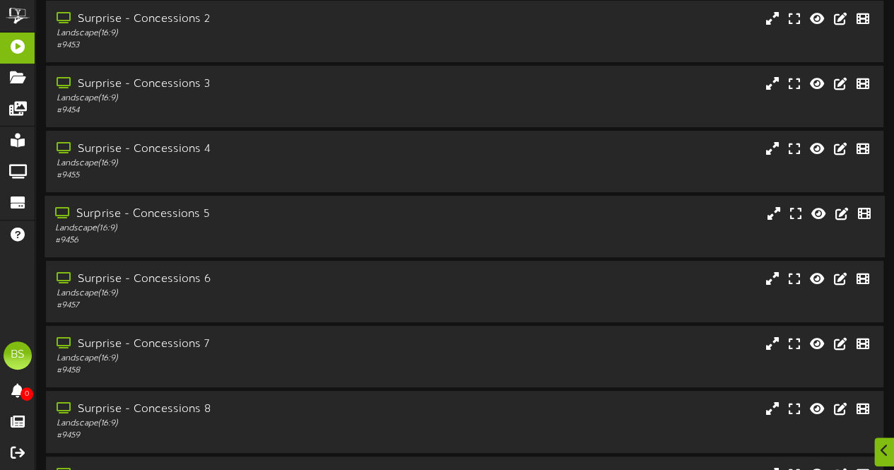
scroll to position [2672, 0]
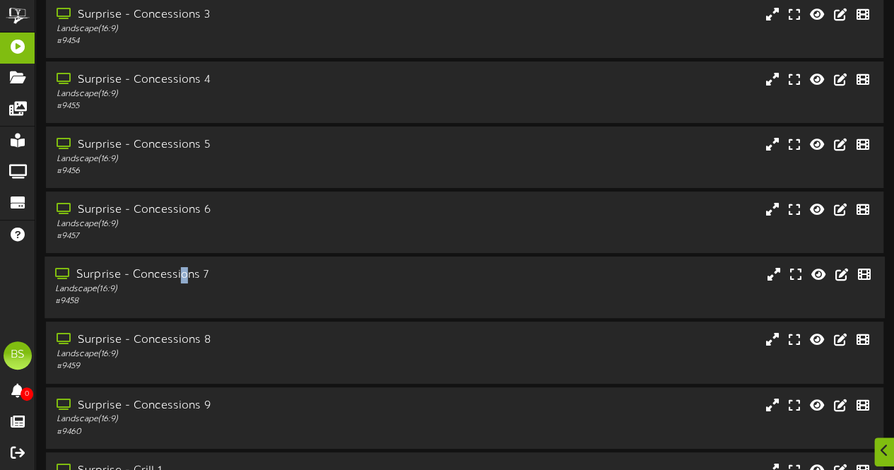
click at [182, 276] on div "Surprise - Concessions 7" at bounding box center [219, 275] width 329 height 16
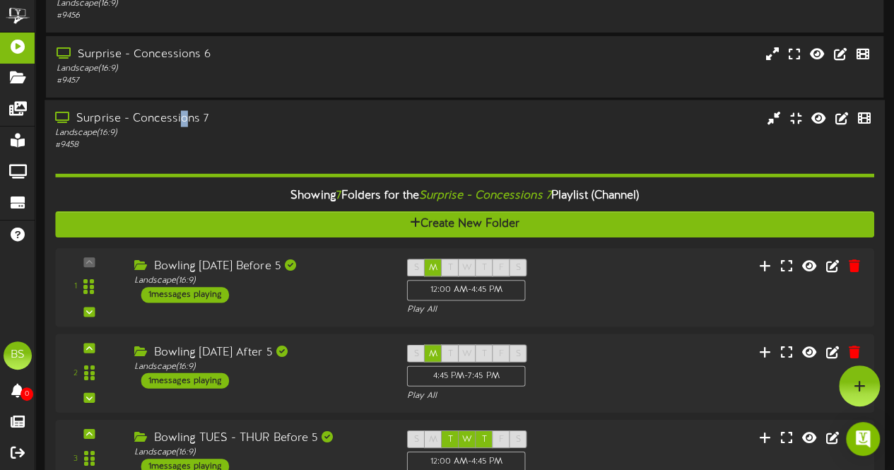
scroll to position [2814, 0]
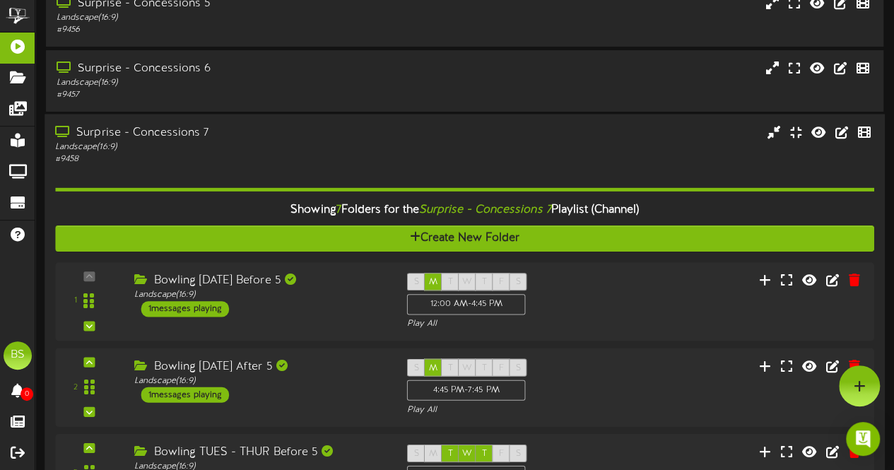
click at [171, 135] on div "Surprise - Concessions 7" at bounding box center [219, 133] width 329 height 16
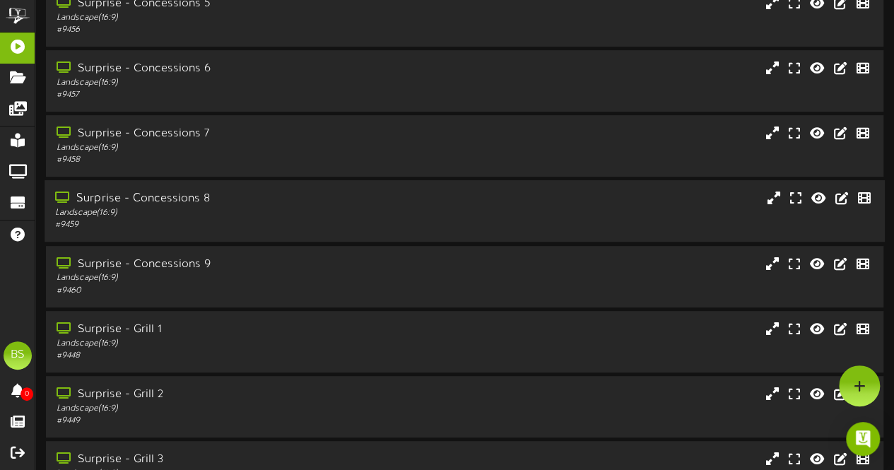
click at [170, 203] on div "Surprise - Concessions 8" at bounding box center [219, 199] width 329 height 16
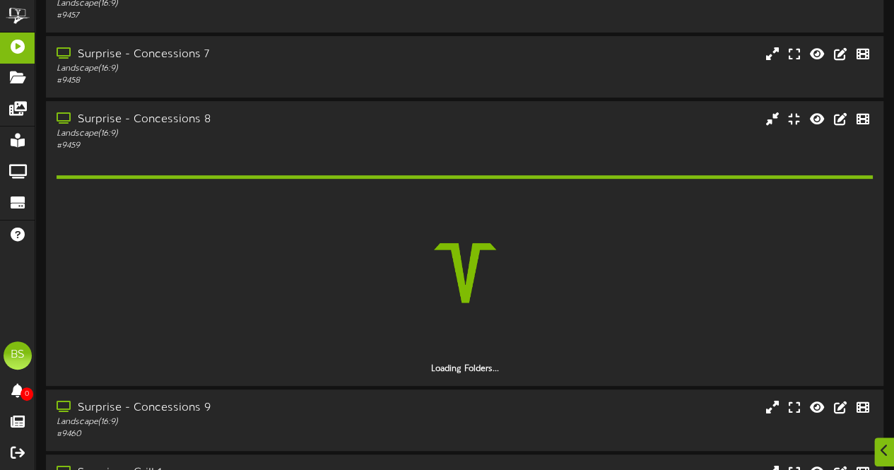
scroll to position [2955, 0]
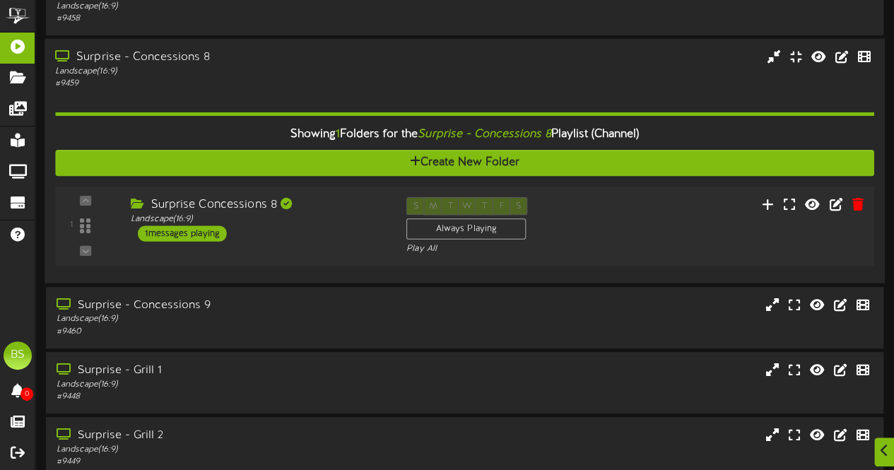
click at [178, 239] on div "1 messages playing" at bounding box center [182, 234] width 89 height 16
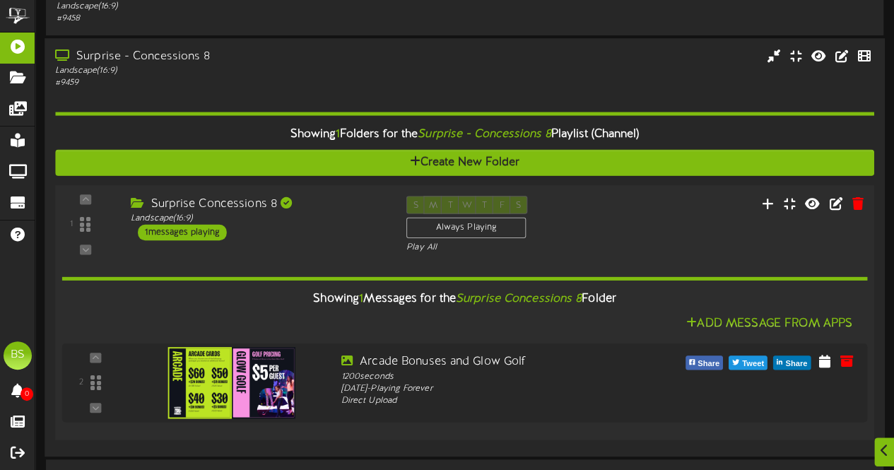
scroll to position [3096, 0]
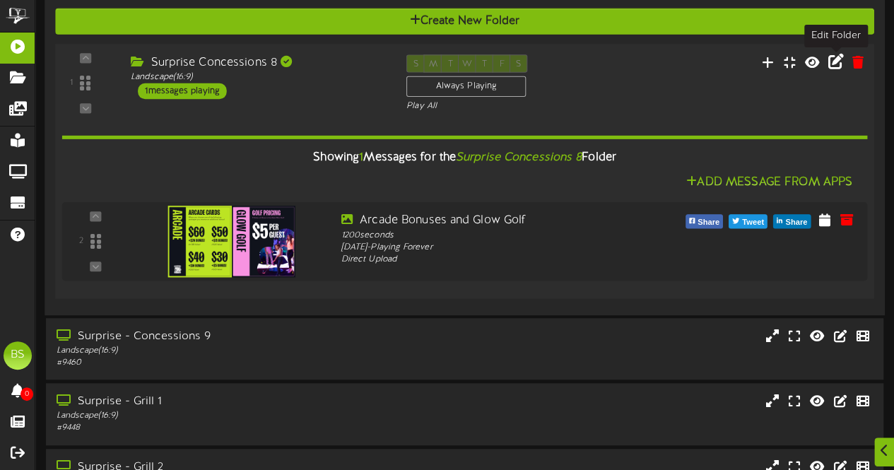
click at [837, 69] on icon at bounding box center [837, 62] width 16 height 16
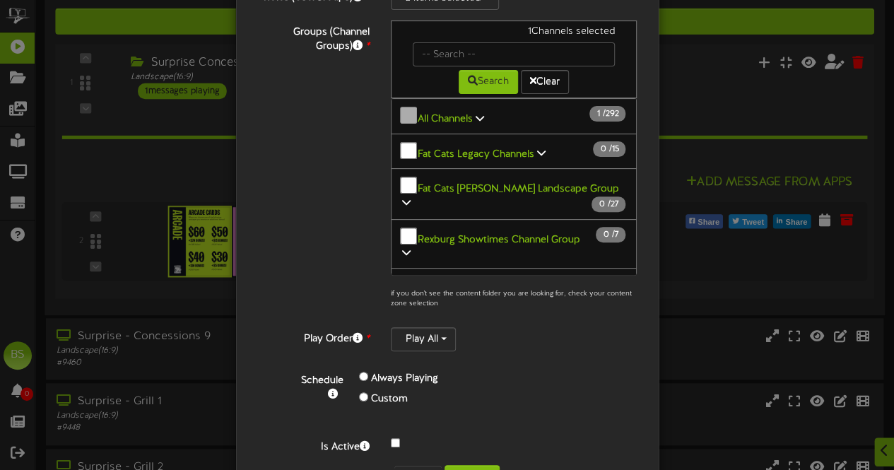
scroll to position [206, 0]
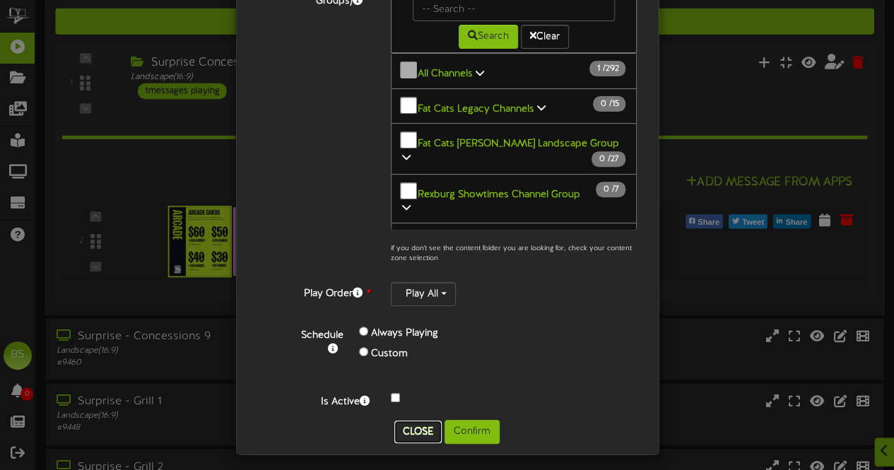
click at [410, 426] on button "Close" at bounding box center [417, 432] width 47 height 23
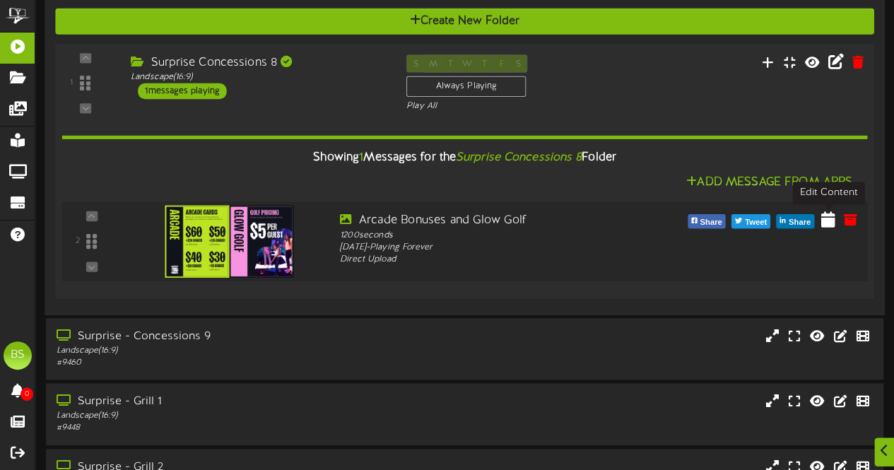
click at [829, 227] on icon at bounding box center [828, 219] width 14 height 16
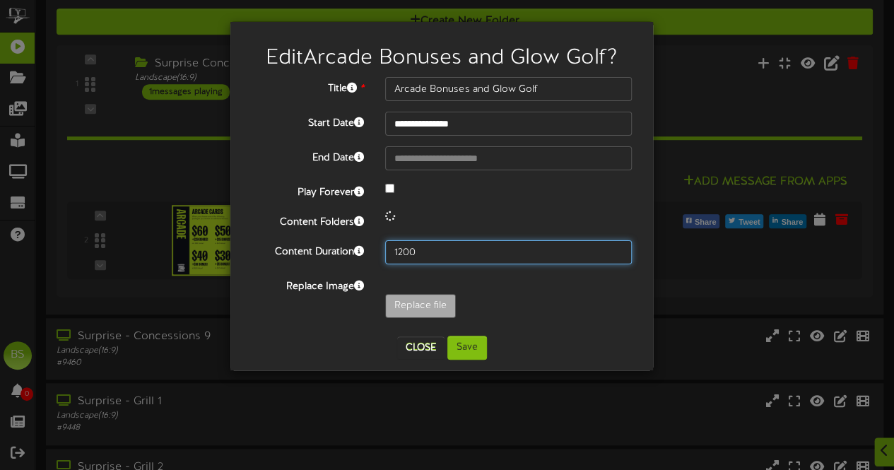
click at [451, 251] on input "1200" at bounding box center [508, 252] width 247 height 24
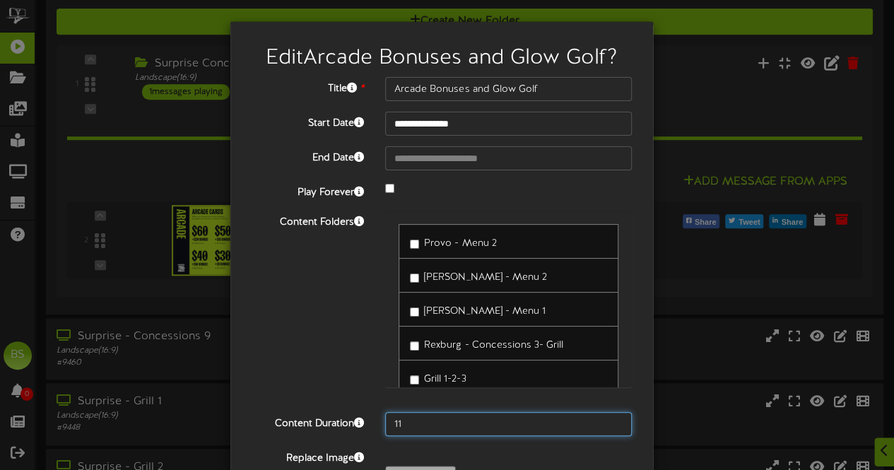
type input "1"
type input "15"
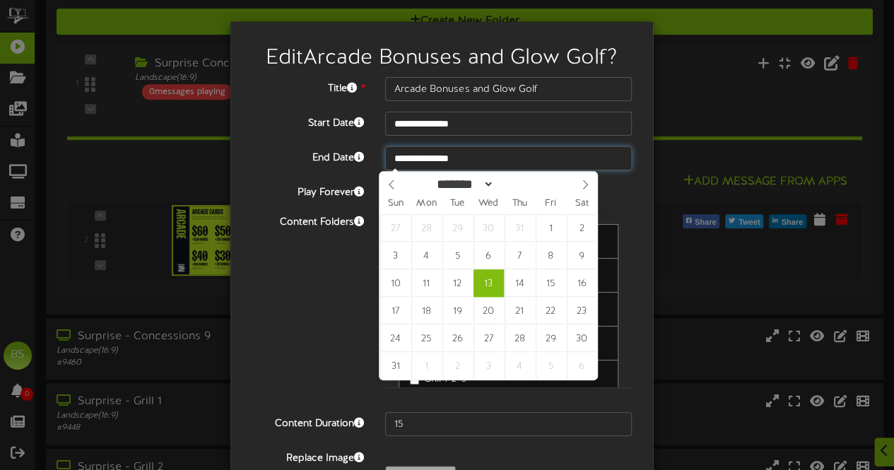
click at [440, 160] on input "**********" at bounding box center [508, 158] width 247 height 24
type input "**********"
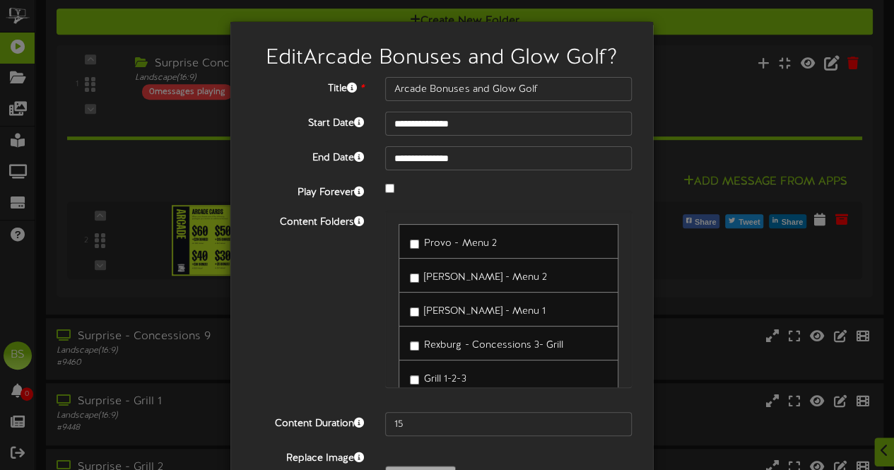
click at [315, 299] on div "Content Folders Provo - Menu 2 [PERSON_NAME] - Menu 2 [PERSON_NAME] - Menu 1" at bounding box center [442, 306] width 402 height 191
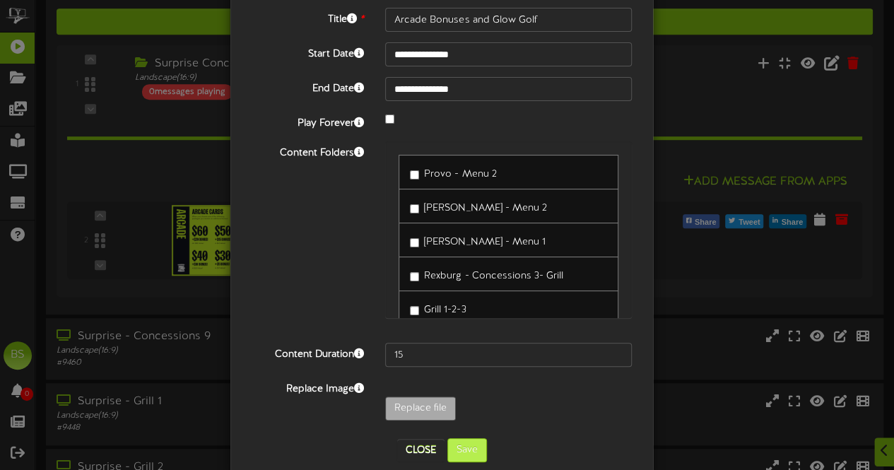
scroll to position [92, 0]
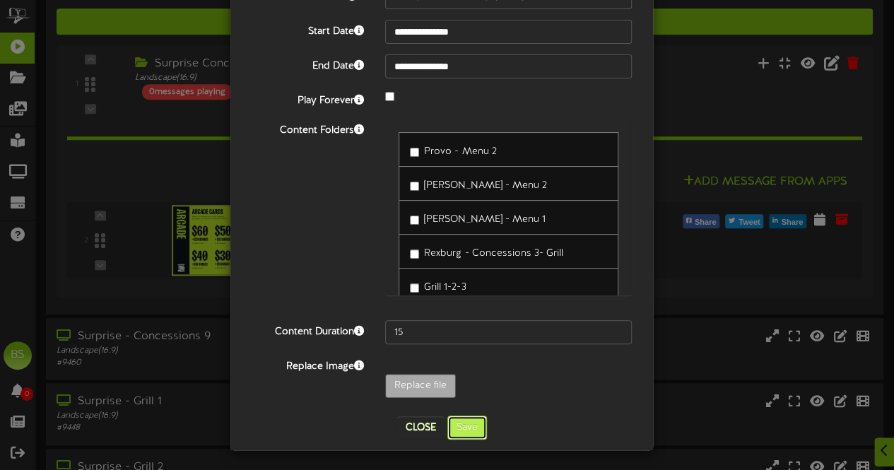
click at [462, 429] on button "Save" at bounding box center [467, 428] width 40 height 24
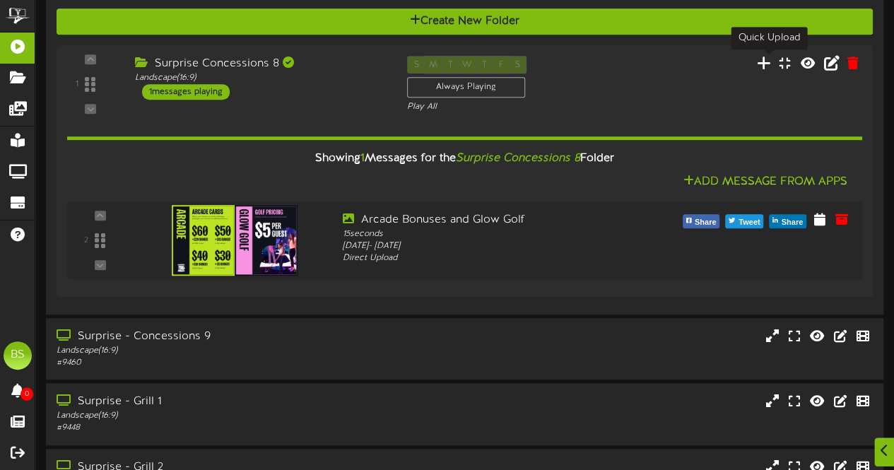
click at [771, 64] on icon at bounding box center [763, 63] width 14 height 16
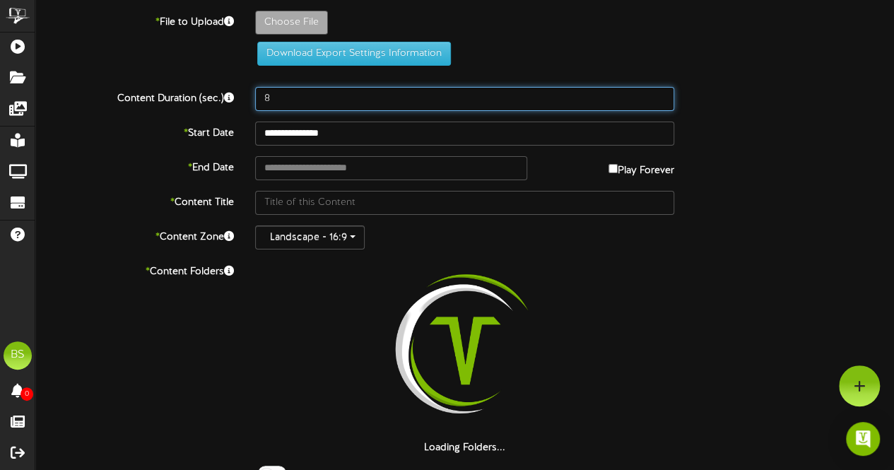
click at [283, 103] on input "8" at bounding box center [464, 99] width 419 height 24
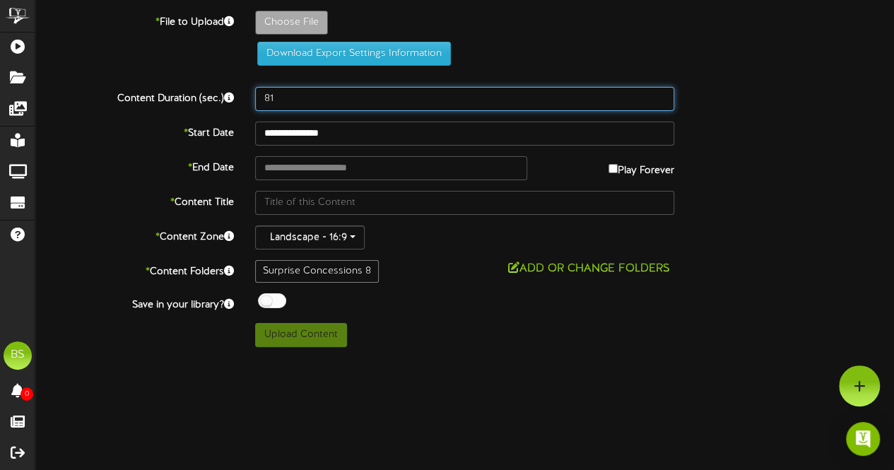
type input "8"
type input "15"
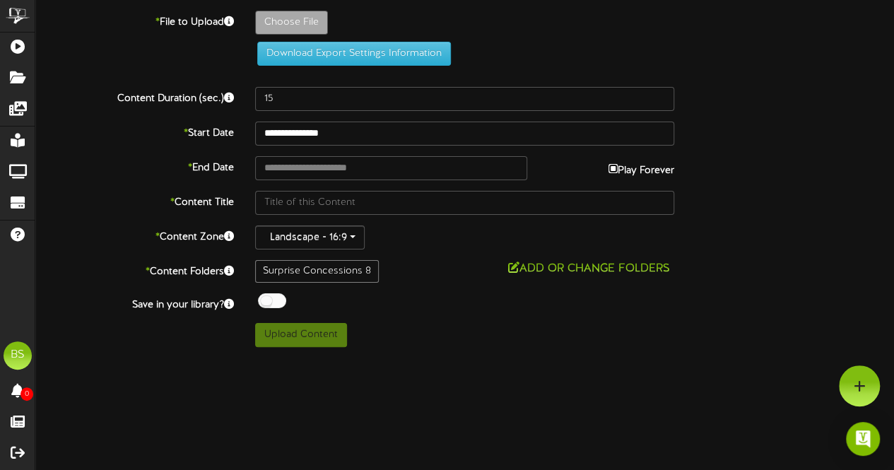
type input "**********"
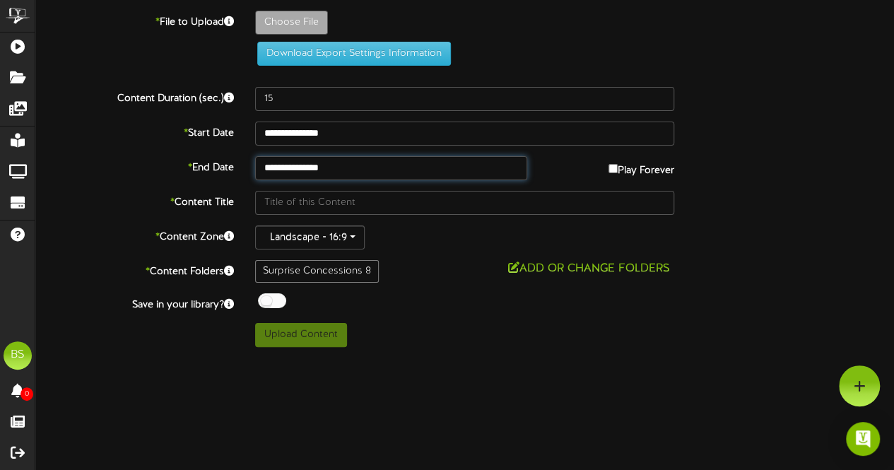
click at [309, 167] on input "**********" at bounding box center [391, 168] width 272 height 24
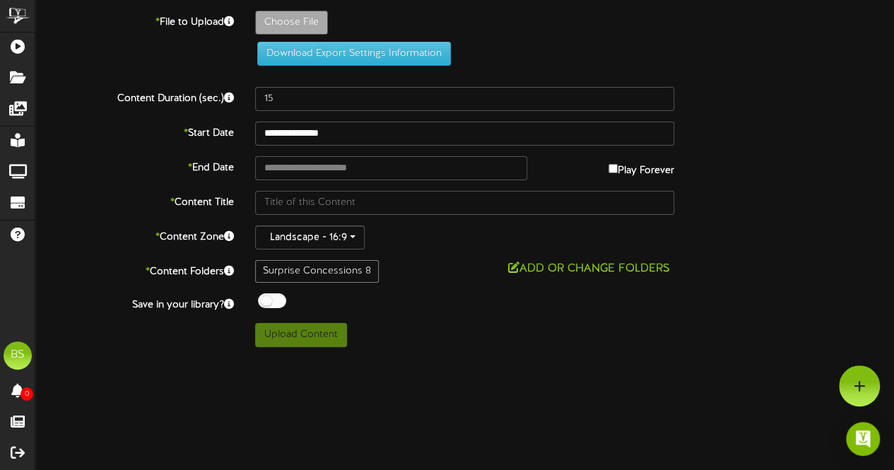
click at [267, 300] on div at bounding box center [272, 300] width 28 height 15
type input "**********"
type input "ScreenBowlingTimeRecommendation"
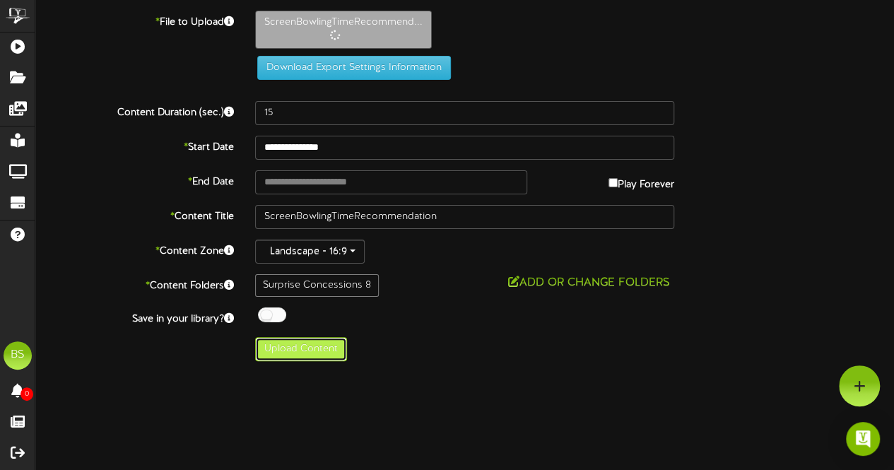
click at [309, 349] on button "Upload Content" at bounding box center [301, 349] width 92 height 24
type input "**********"
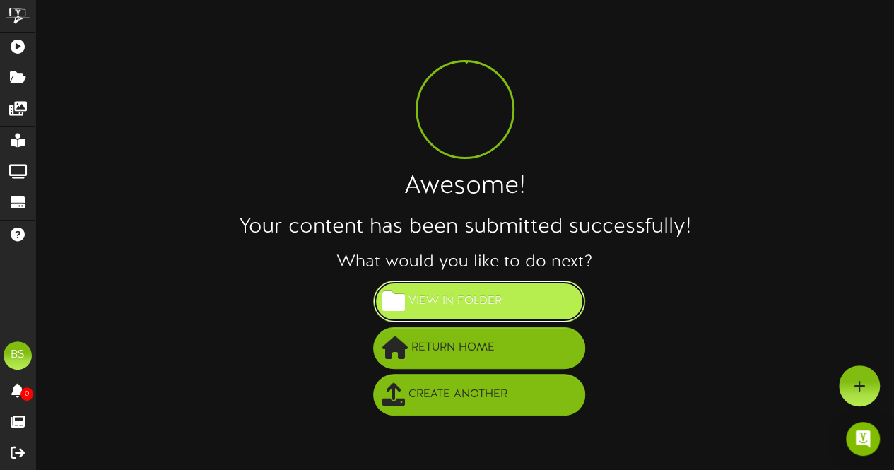
click at [484, 298] on span "View in Folder" at bounding box center [455, 301] width 100 height 23
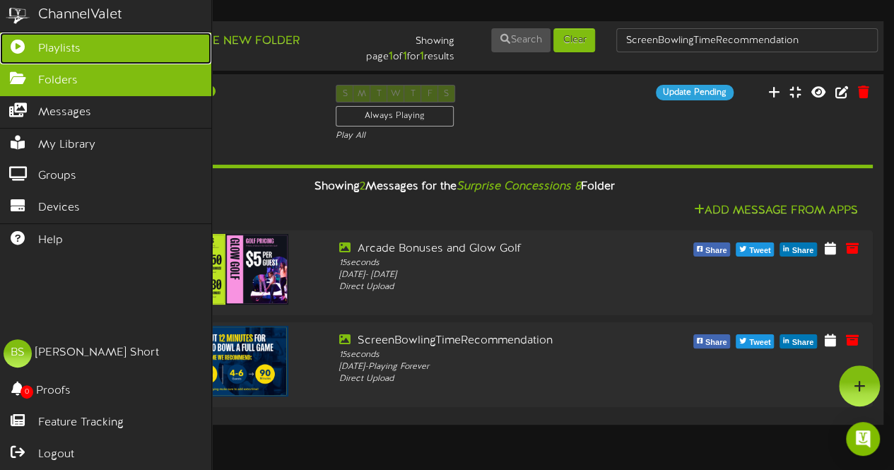
click at [49, 47] on span "Playlists" at bounding box center [59, 49] width 42 height 16
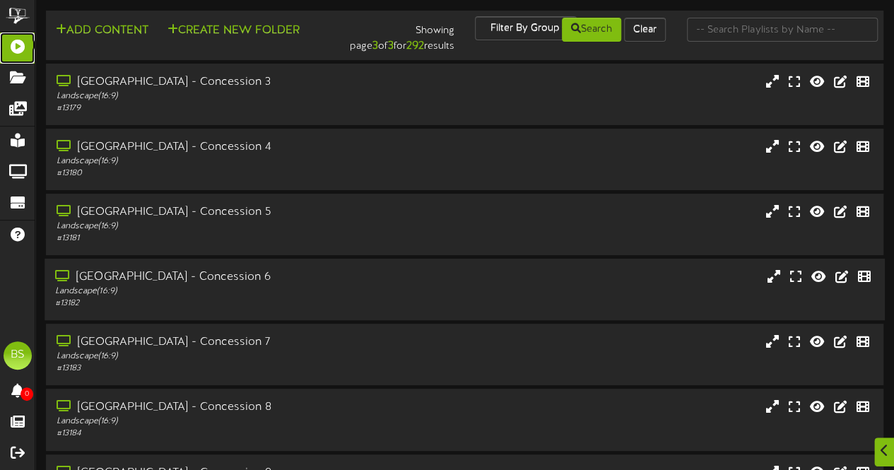
scroll to position [141, 0]
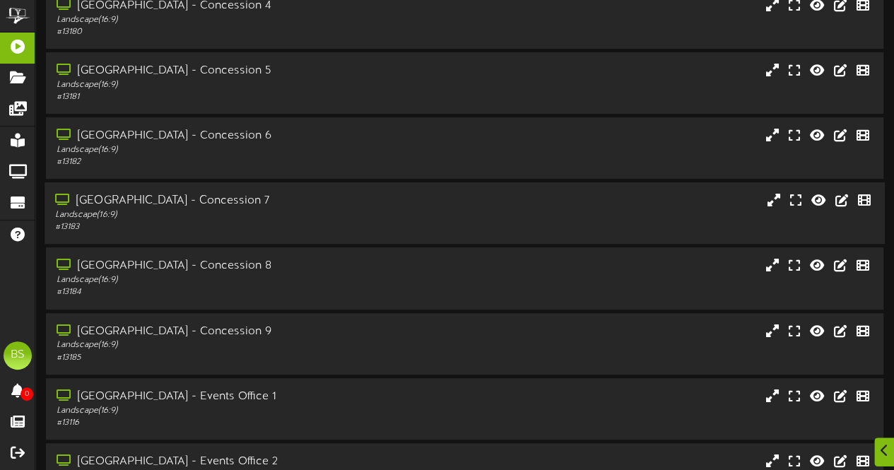
drag, startPoint x: 215, startPoint y: 201, endPoint x: 223, endPoint y: 197, distance: 9.2
click at [213, 200] on div "[GEOGRAPHIC_DATA] - Concession 7" at bounding box center [219, 201] width 329 height 16
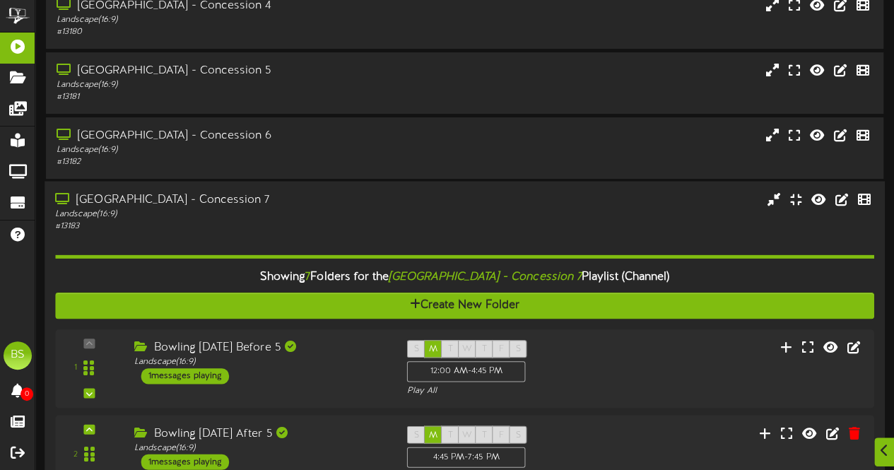
click at [199, 203] on div "[GEOGRAPHIC_DATA] - Concession 7" at bounding box center [219, 200] width 329 height 16
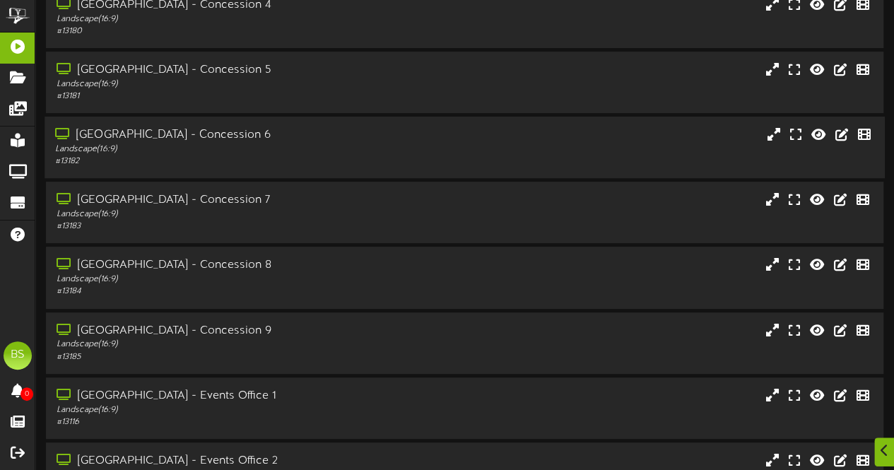
scroll to position [283, 0]
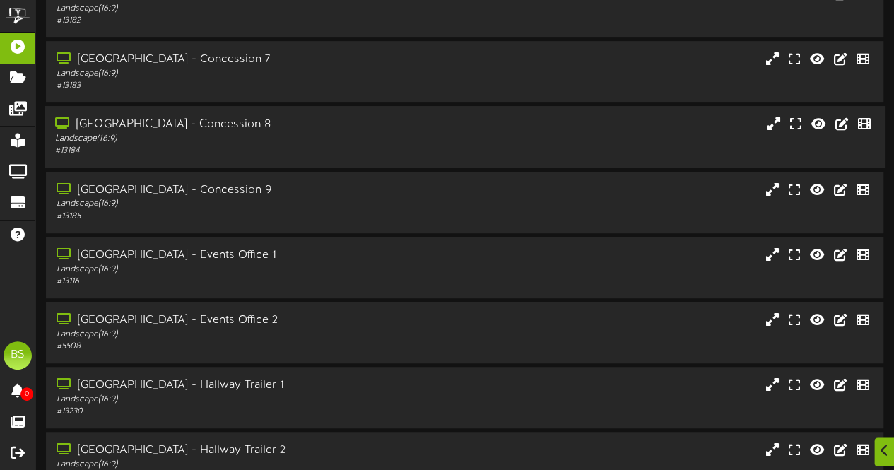
click at [222, 128] on div "[GEOGRAPHIC_DATA] - Concession 8" at bounding box center [219, 125] width 329 height 16
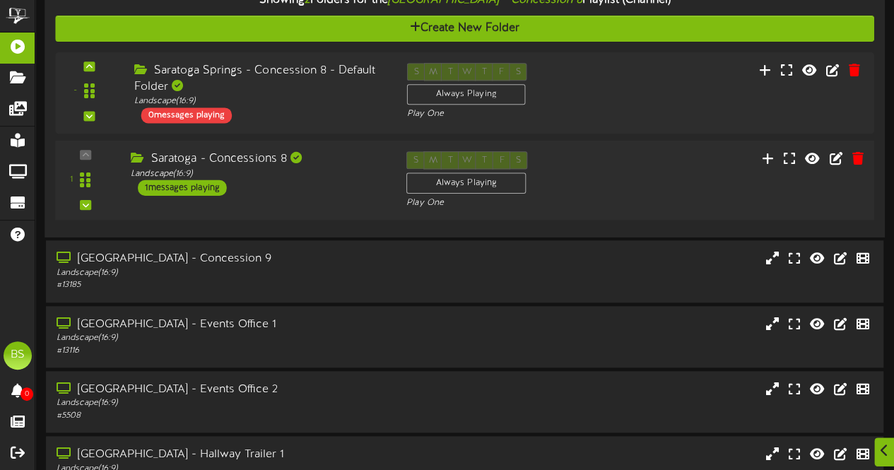
scroll to position [495, 0]
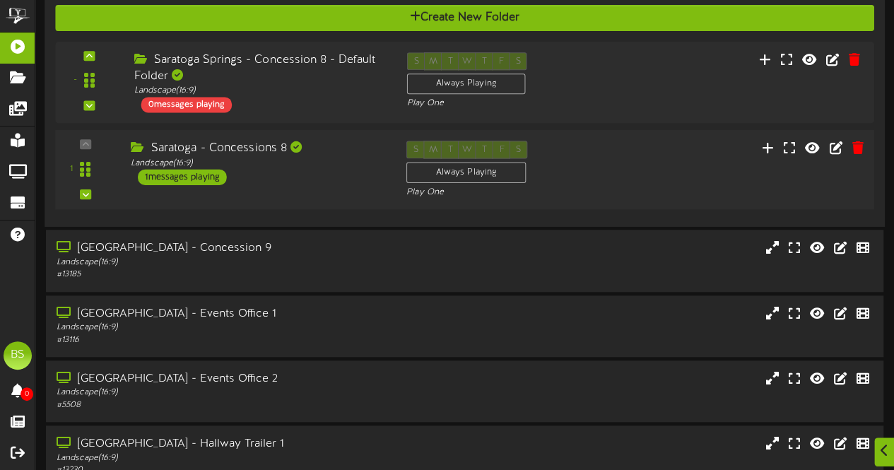
click at [193, 176] on div "1 messages playing" at bounding box center [182, 178] width 89 height 16
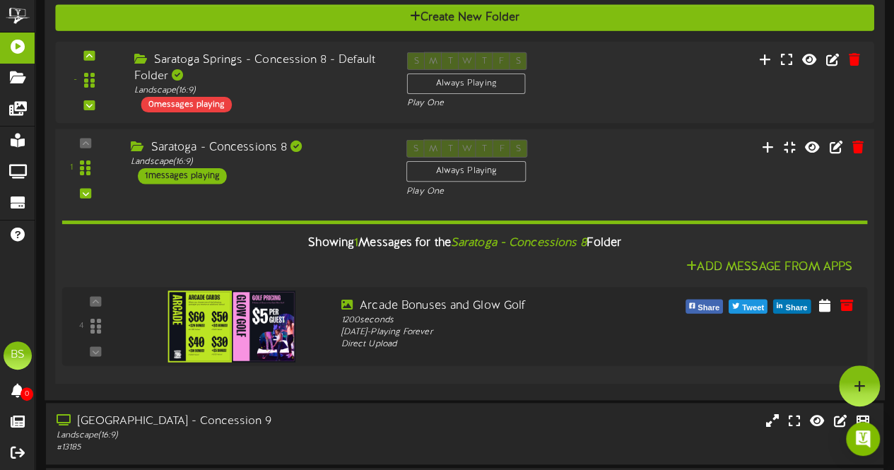
scroll to position [424, 0]
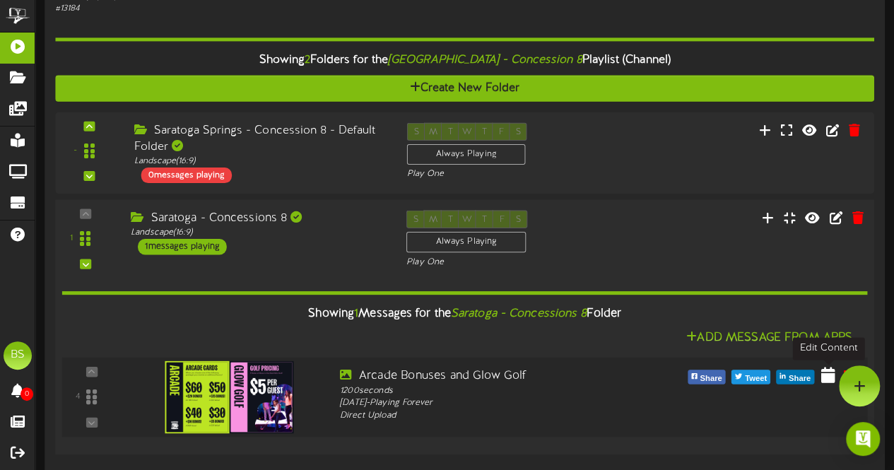
click at [828, 382] on icon at bounding box center [828, 375] width 14 height 16
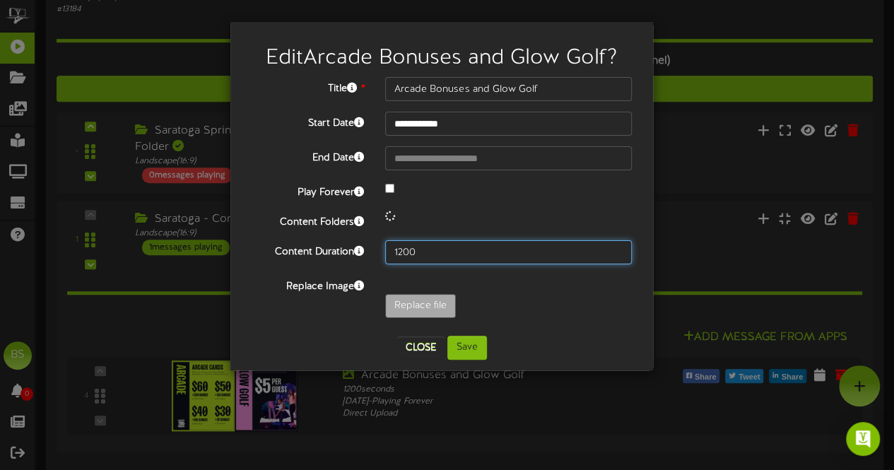
click at [444, 253] on input "1200" at bounding box center [508, 252] width 247 height 24
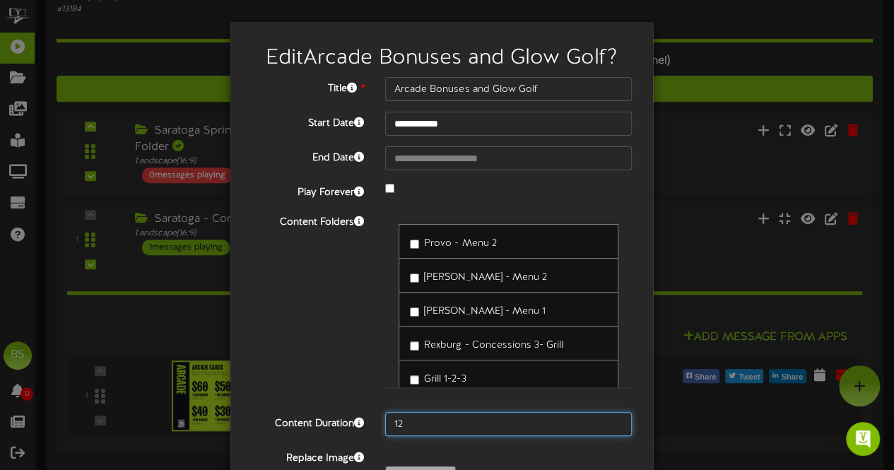
type input "1"
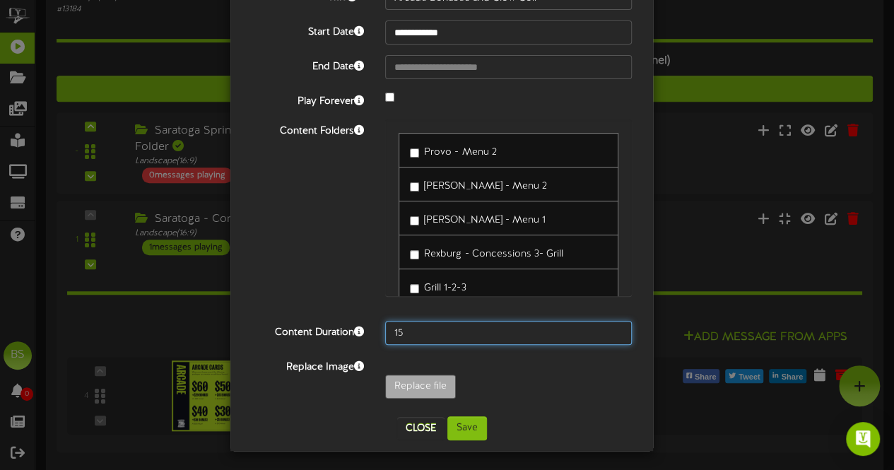
scroll to position [92, 0]
type input "15"
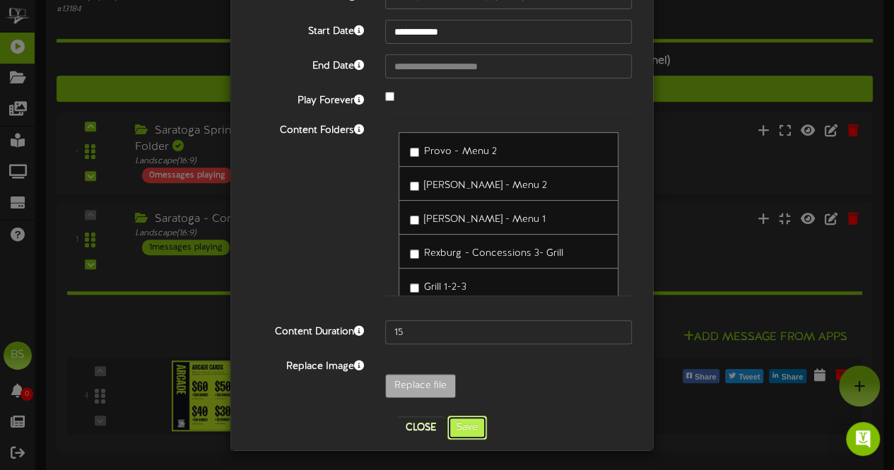
click at [479, 432] on button "Save" at bounding box center [467, 428] width 40 height 24
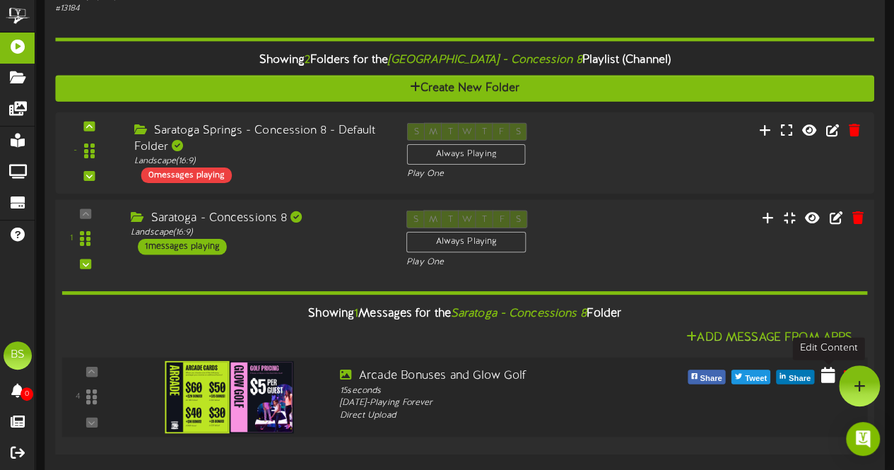
click at [827, 373] on icon at bounding box center [828, 375] width 14 height 16
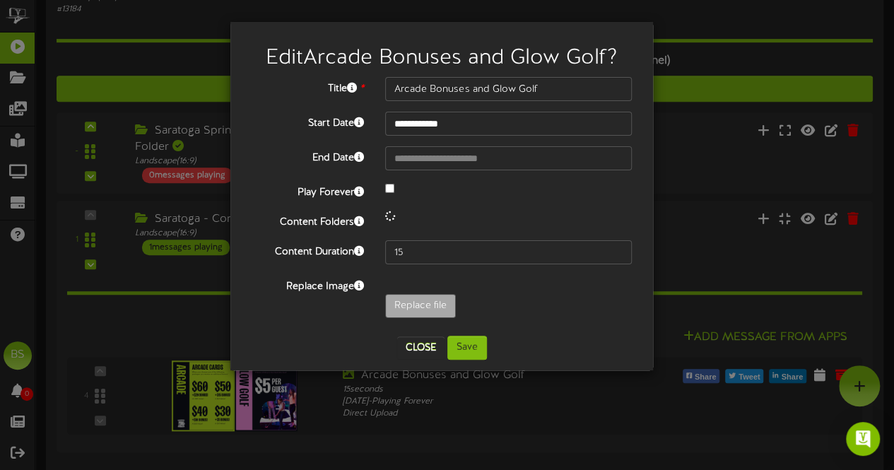
click at [390, 187] on div at bounding box center [509, 189] width 268 height 17
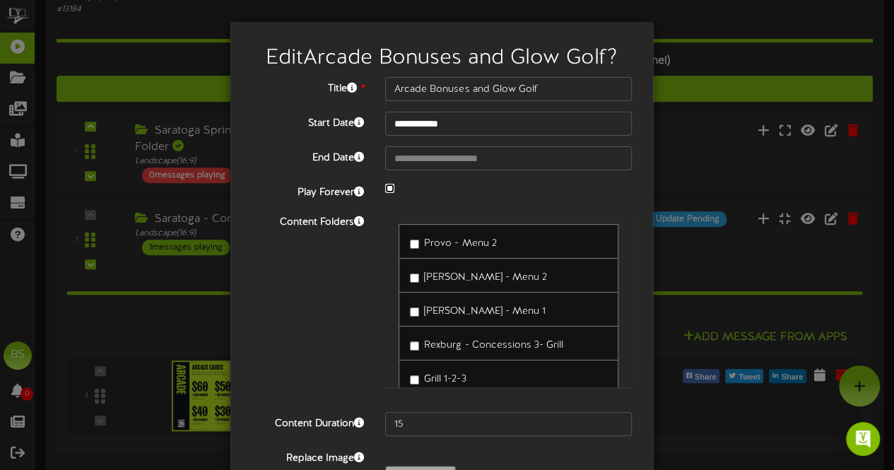
select select "*"
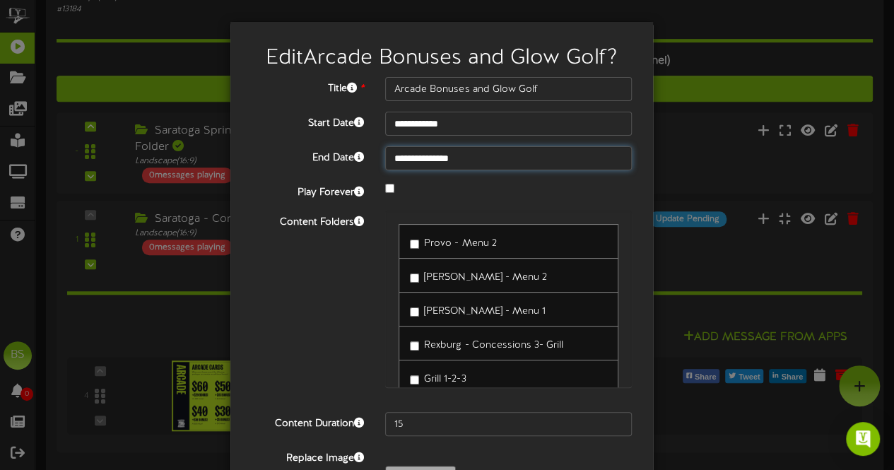
click at [417, 156] on input "**********" at bounding box center [508, 158] width 247 height 24
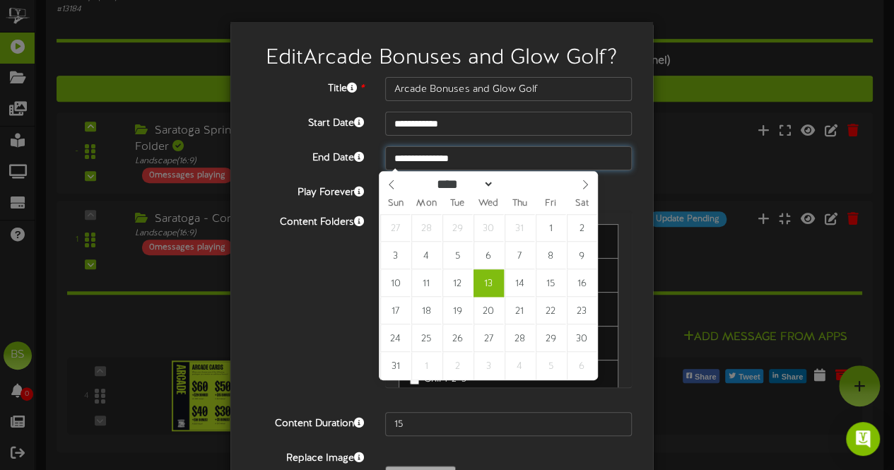
type input "**********"
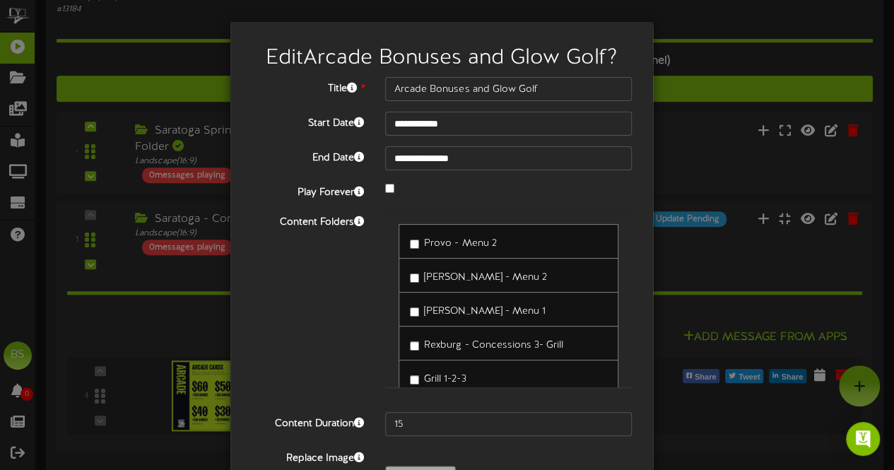
click at [274, 328] on div "Content Folders Provo - Menu 2 [PERSON_NAME] - Menu 2 [PERSON_NAME] - Menu 1" at bounding box center [442, 306] width 402 height 191
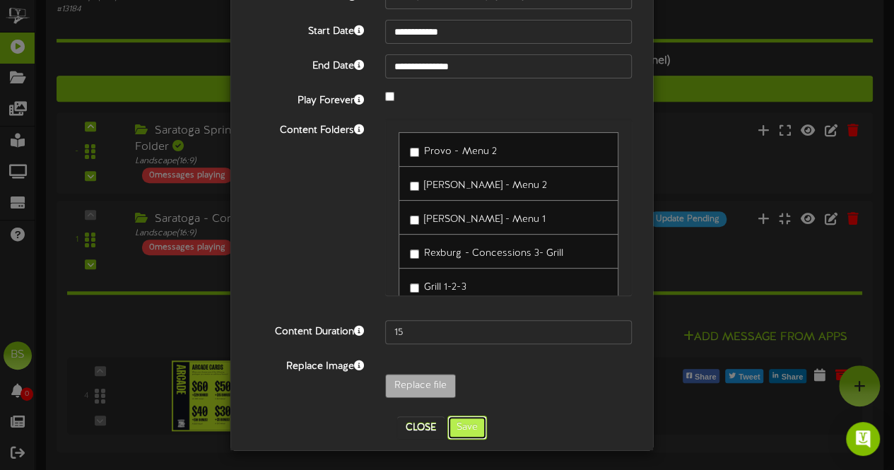
click at [459, 436] on button "Save" at bounding box center [467, 428] width 40 height 24
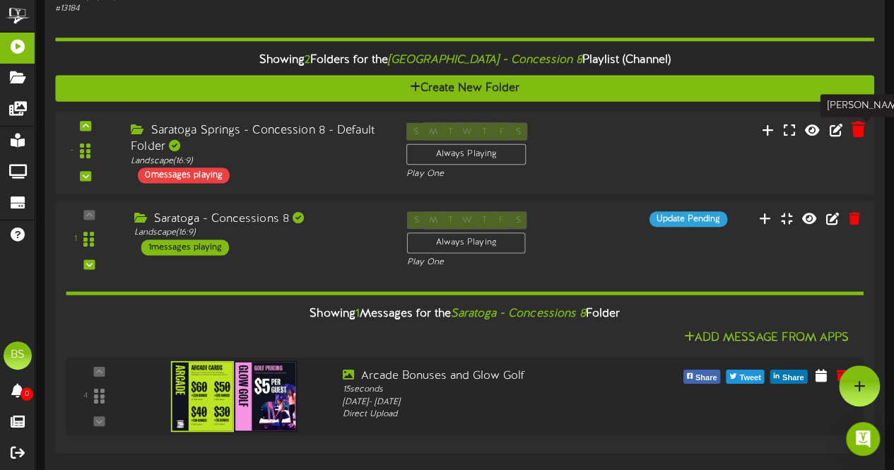
click at [857, 135] on icon at bounding box center [857, 130] width 13 height 16
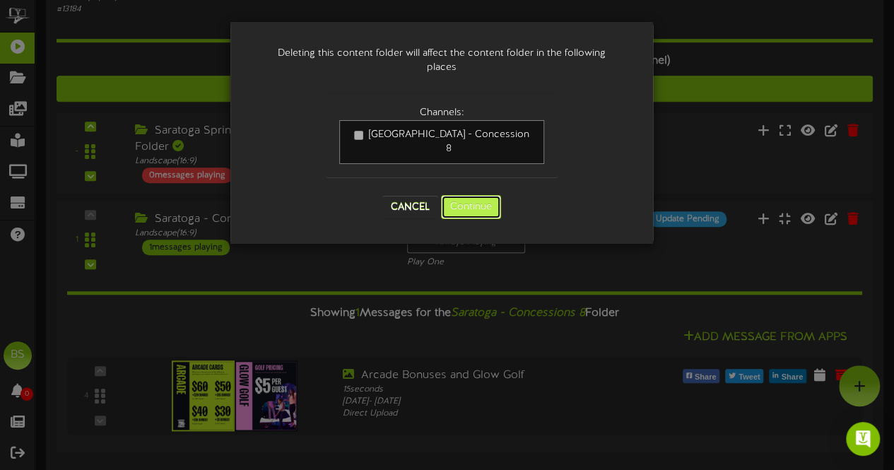
click at [469, 195] on button "Continue" at bounding box center [471, 207] width 60 height 24
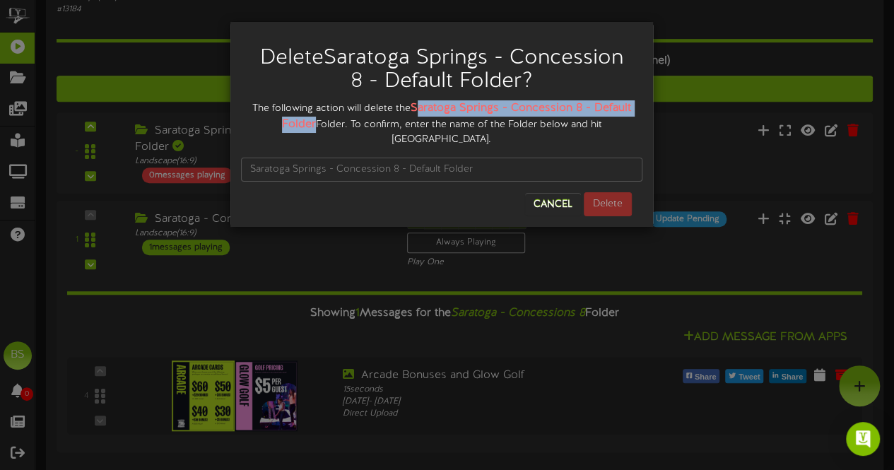
drag, startPoint x: 416, startPoint y: 105, endPoint x: 298, endPoint y: 127, distance: 120.2
click at [298, 127] on div "The following action will delete the Saratoga Springs - Concession 8 - Default …" at bounding box center [442, 123] width 402 height 47
copy strong "aratoga Springs - Concession 8 - Default Folder"
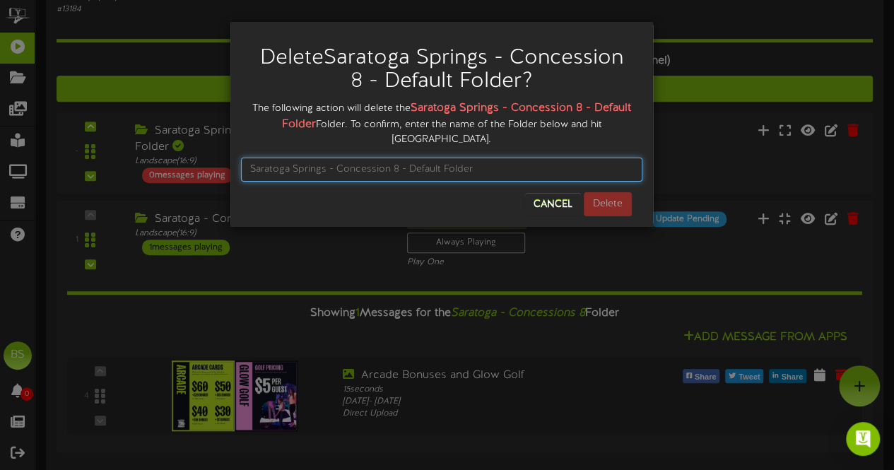
click at [246, 158] on input "text" at bounding box center [442, 170] width 402 height 24
paste input "aratoga Springs - Concession 8 - Default Folder"
click at [251, 158] on input "aratoga Springs - Concession 8 - Default Folder" at bounding box center [442, 170] width 402 height 24
type input "Saratoga Springs - Concession 8 - Default Folder"
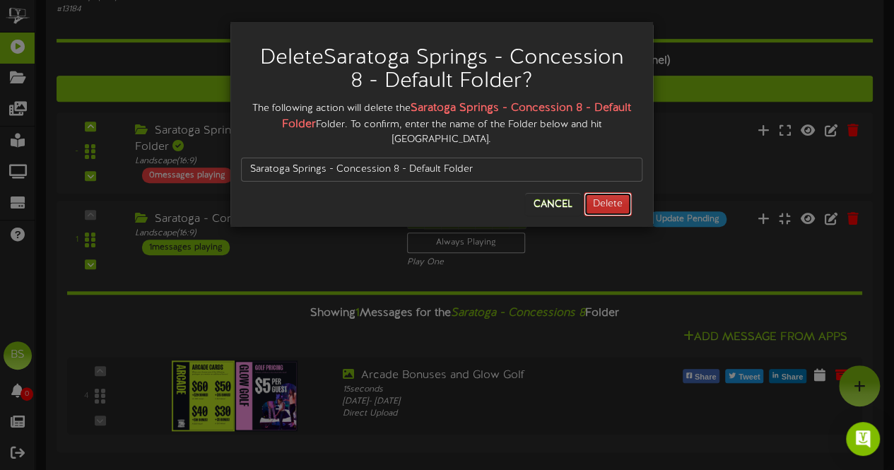
click at [606, 192] on button "Delete" at bounding box center [608, 204] width 48 height 24
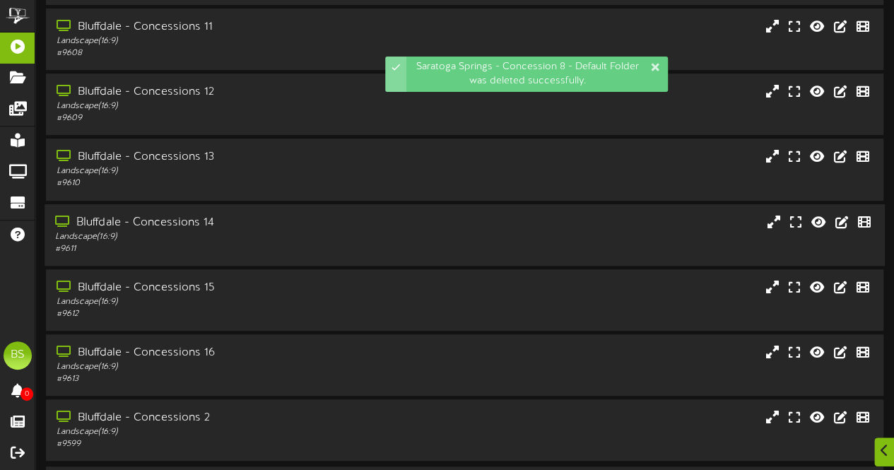
scroll to position [301, 0]
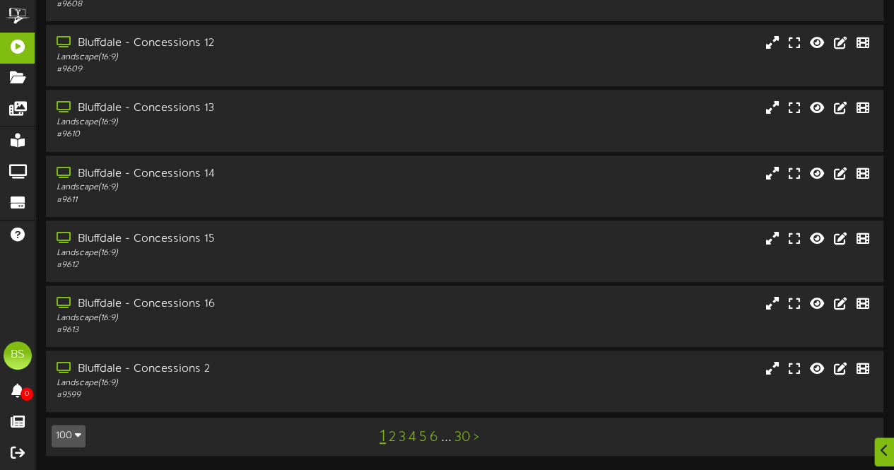
click at [79, 437] on icon "button" at bounding box center [78, 435] width 6 height 10
click at [66, 414] on div "100" at bounding box center [65, 408] width 27 height 21
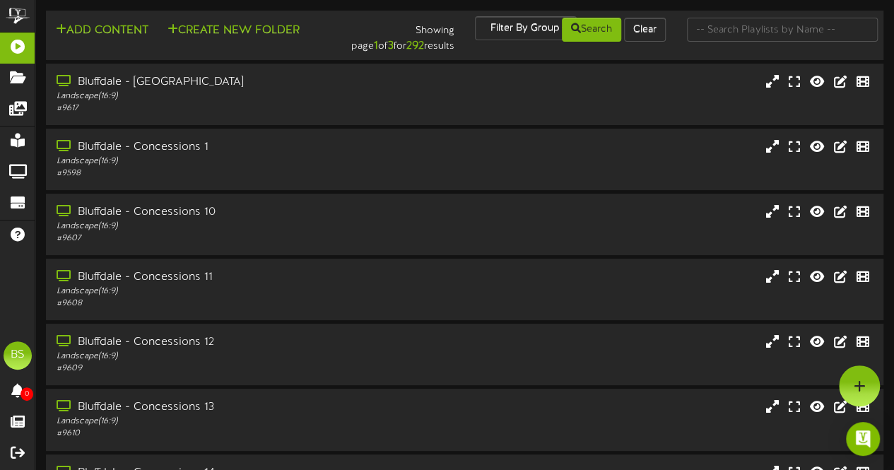
scroll to position [6162, 0]
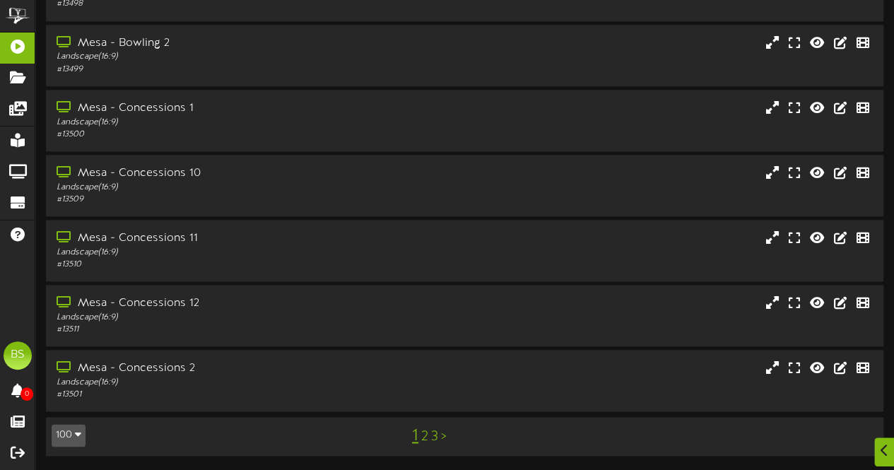
click at [423, 439] on link "2" at bounding box center [424, 437] width 7 height 16
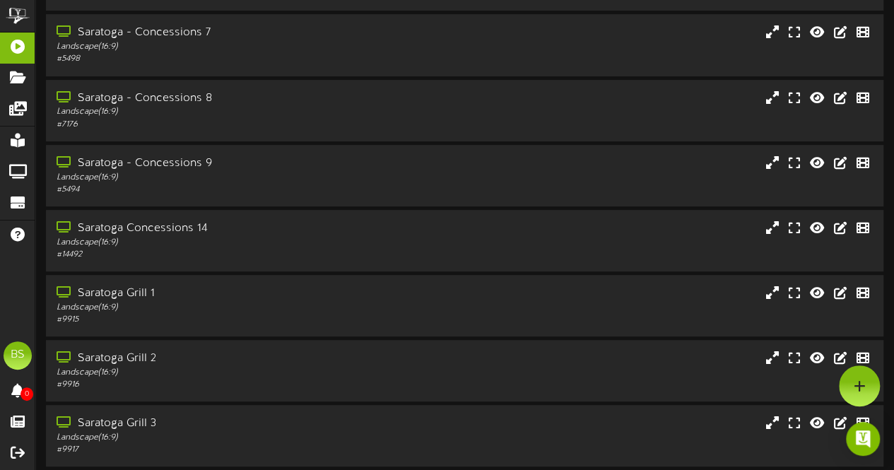
scroll to position [5526, 0]
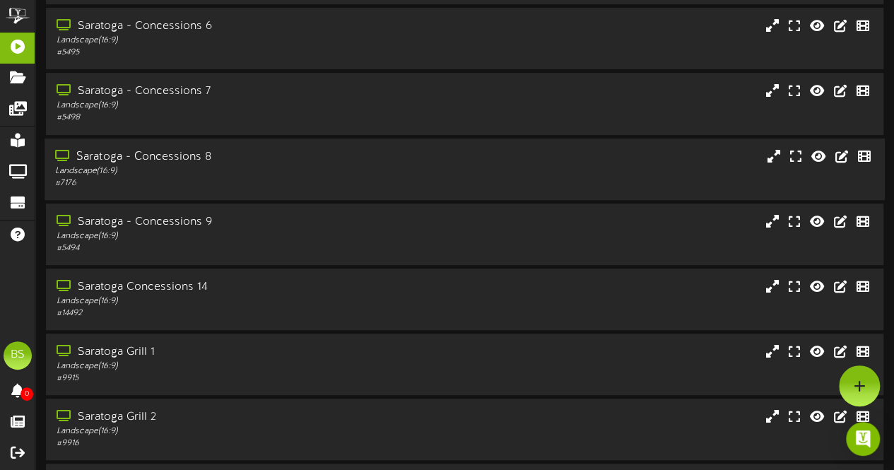
click at [170, 158] on div "Saratoga - Concessions 8" at bounding box center [219, 157] width 329 height 16
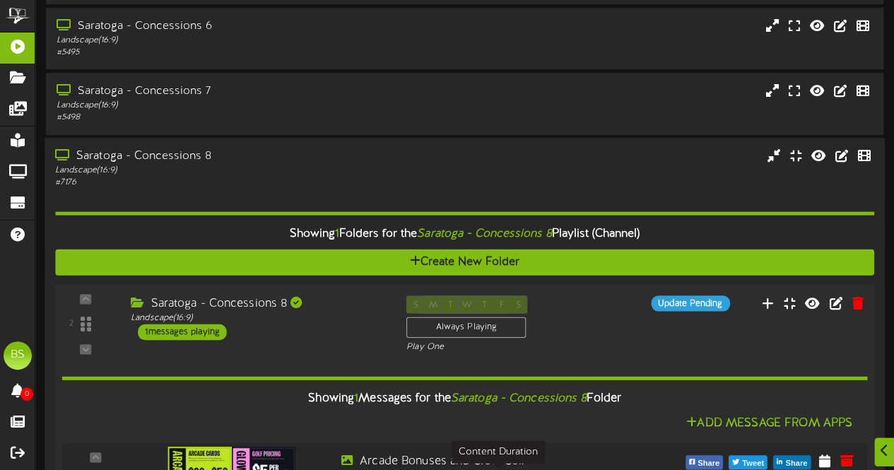
scroll to position [5738, 0]
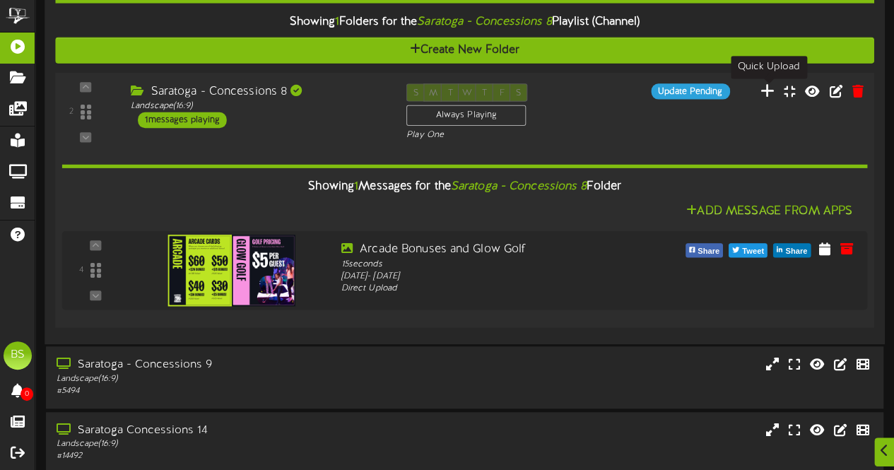
click at [771, 93] on icon at bounding box center [768, 90] width 15 height 16
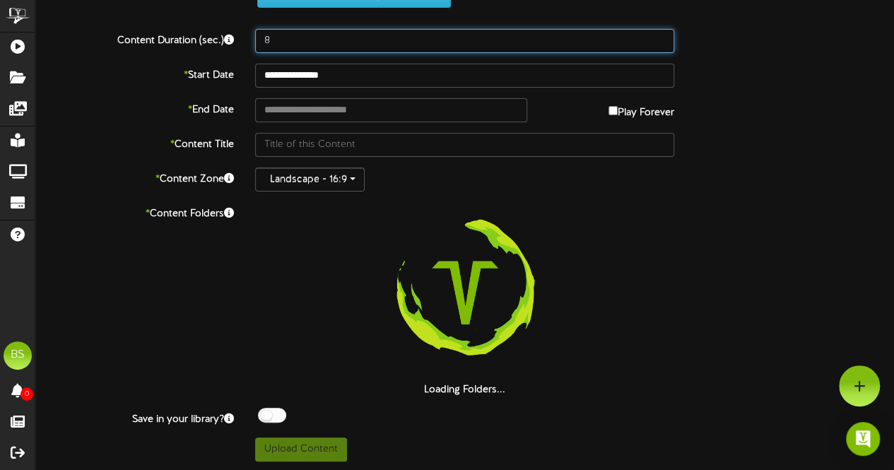
click at [285, 47] on input "8" at bounding box center [464, 41] width 419 height 24
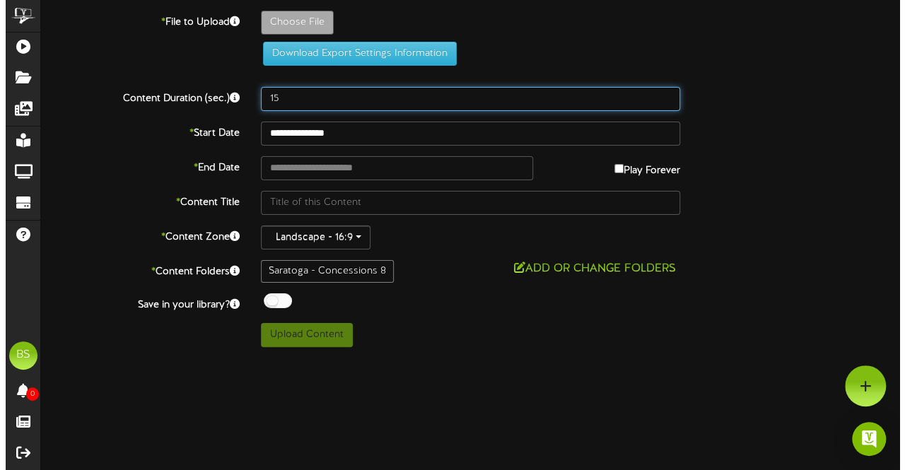
scroll to position [0, 0]
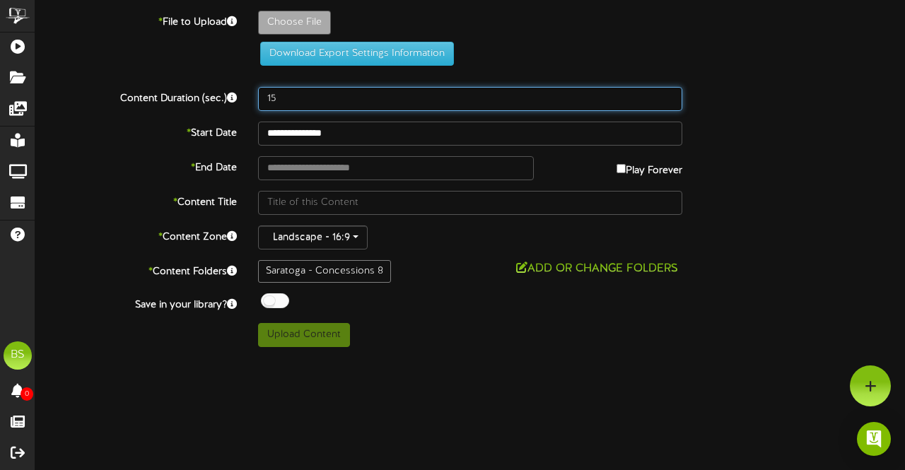
type input "15"
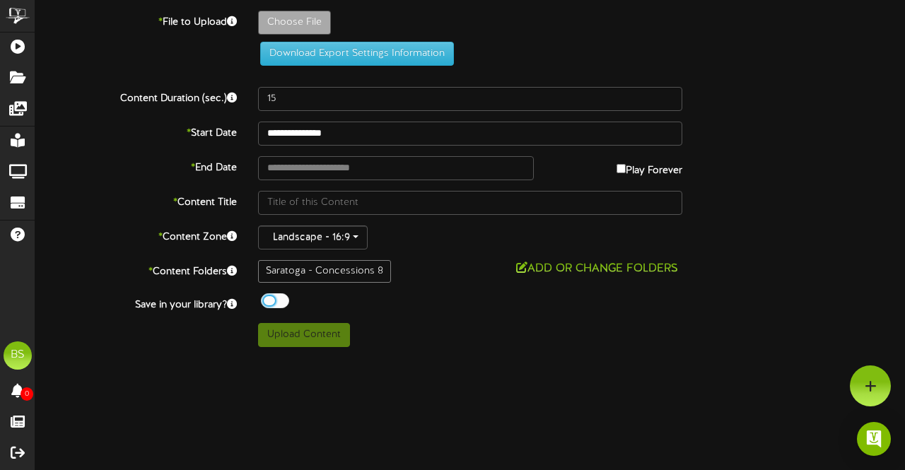
click at [267, 299] on div at bounding box center [275, 300] width 28 height 15
type input "**********"
type input "ScreenBowlingTimeRecommendation"
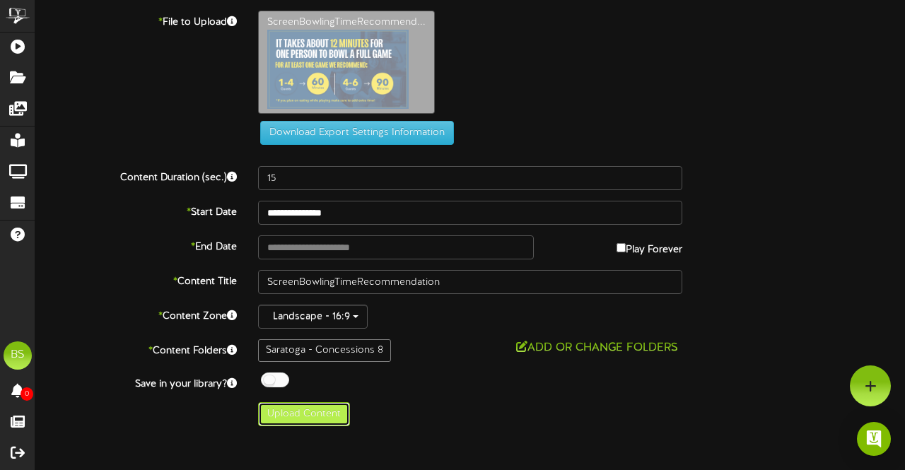
click at [320, 414] on button "Upload Content" at bounding box center [304, 414] width 92 height 24
type input "**********"
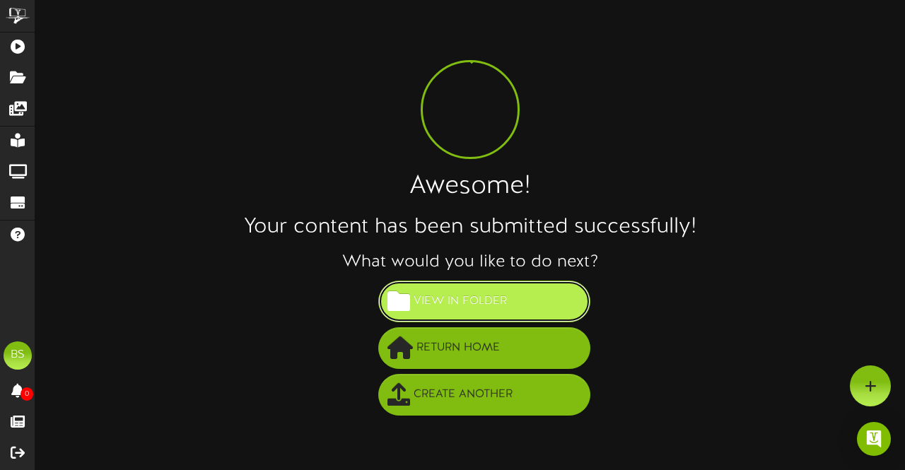
click at [455, 306] on span "View in Folder" at bounding box center [460, 301] width 100 height 23
